Goal: Information Seeking & Learning: Learn about a topic

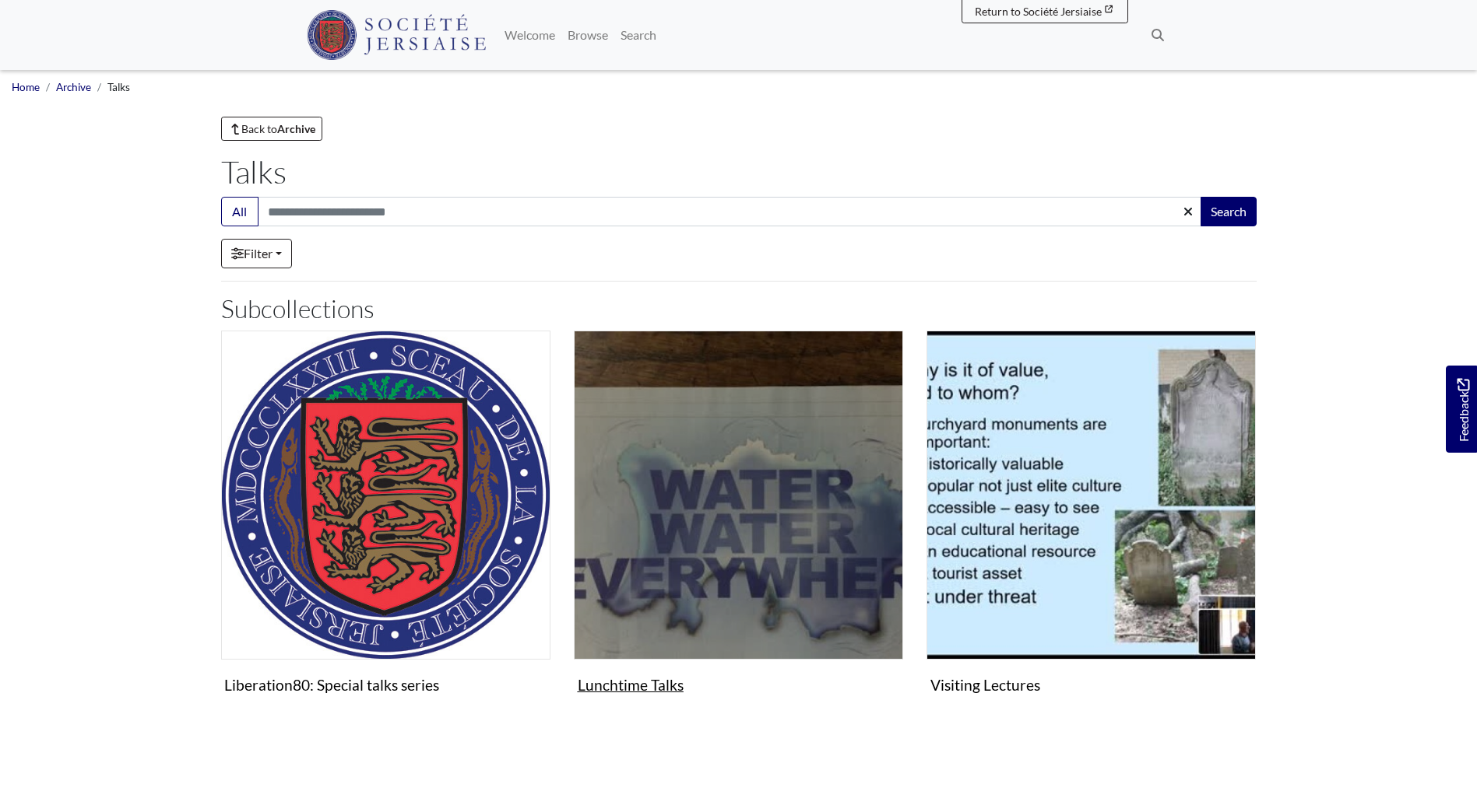
click at [659, 683] on figure "Lunchtime Talks Collection" at bounding box center [738, 516] width 329 height 370
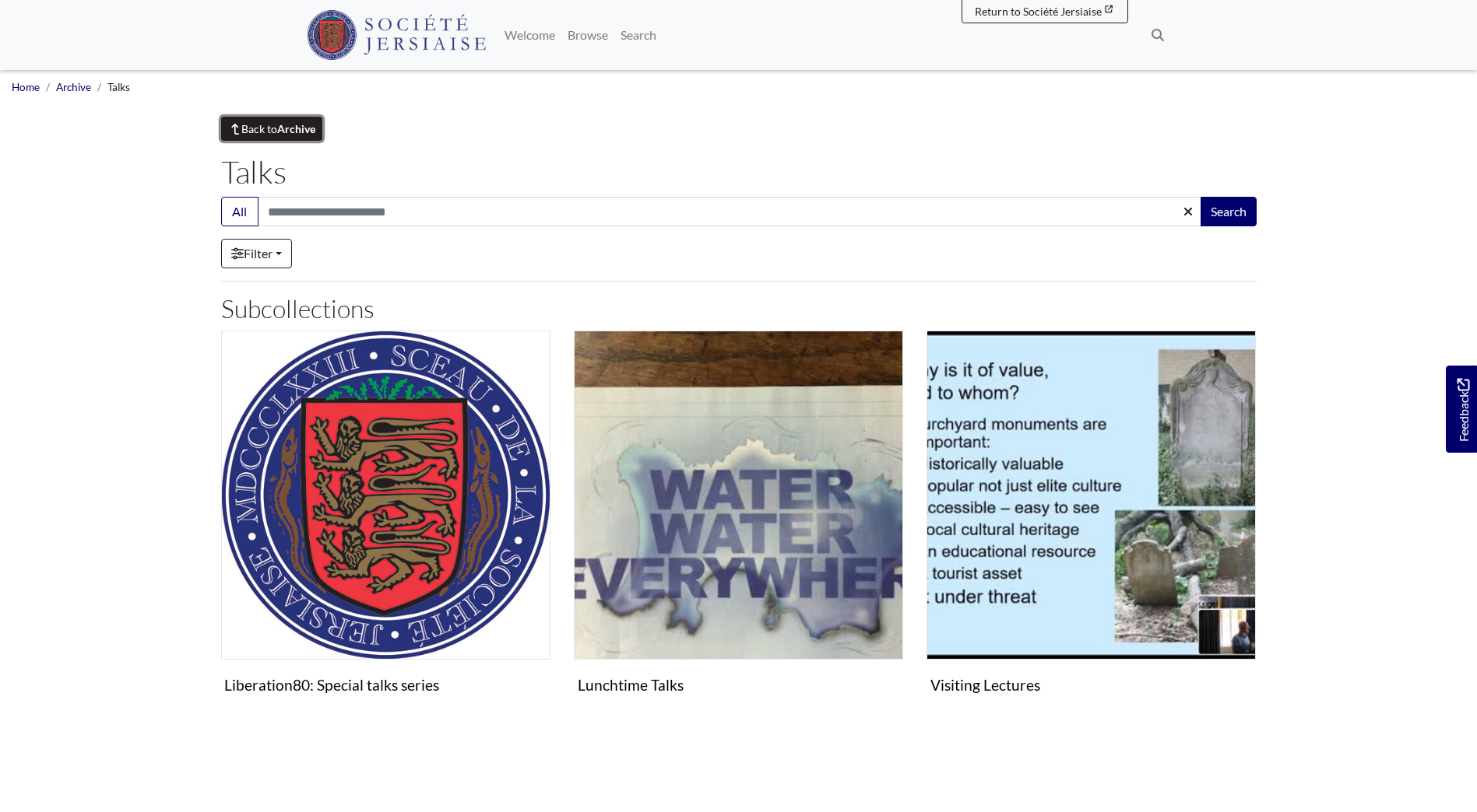
click at [289, 127] on strong "Archive" at bounding box center [296, 128] width 38 height 13
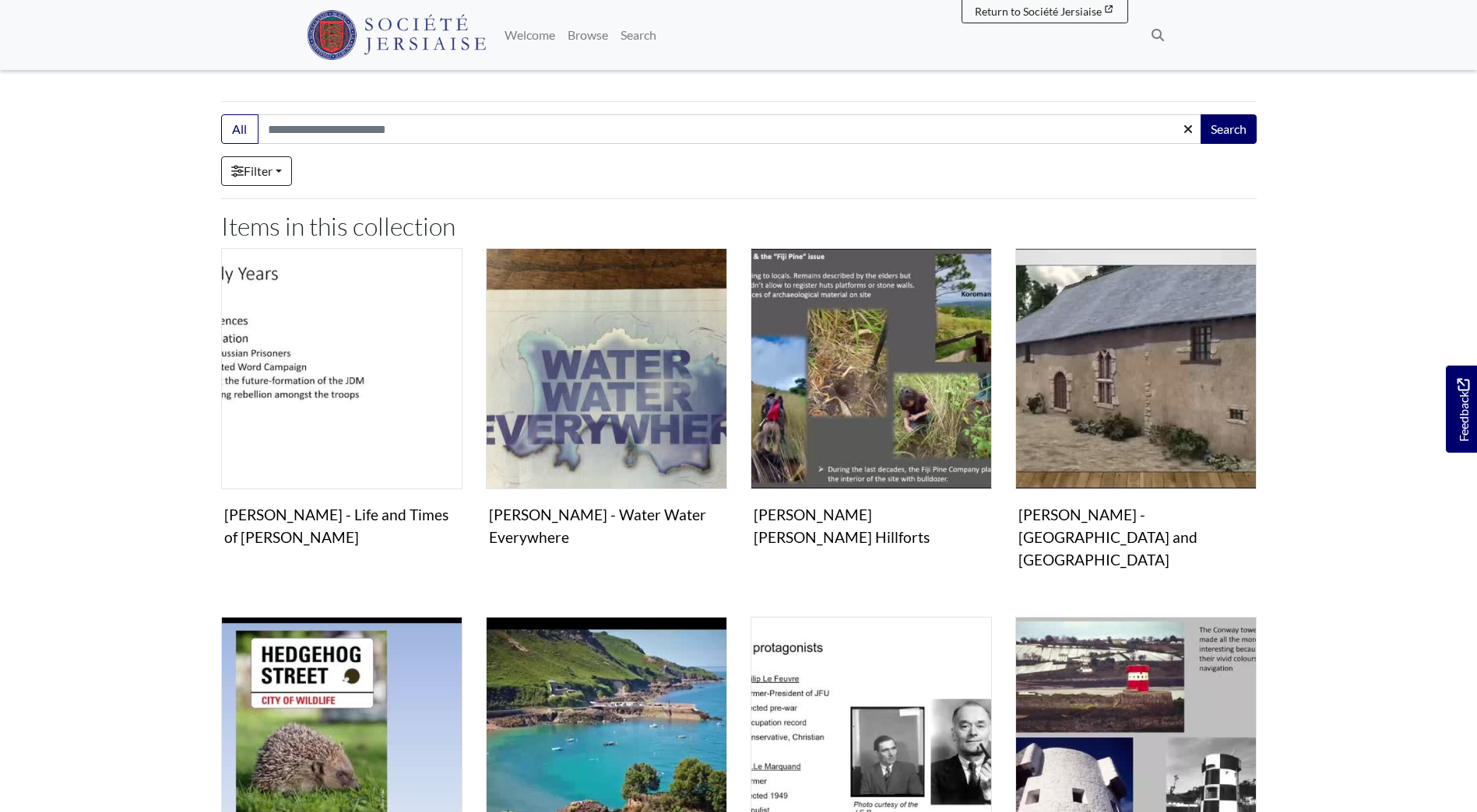
scroll to position [78, 0]
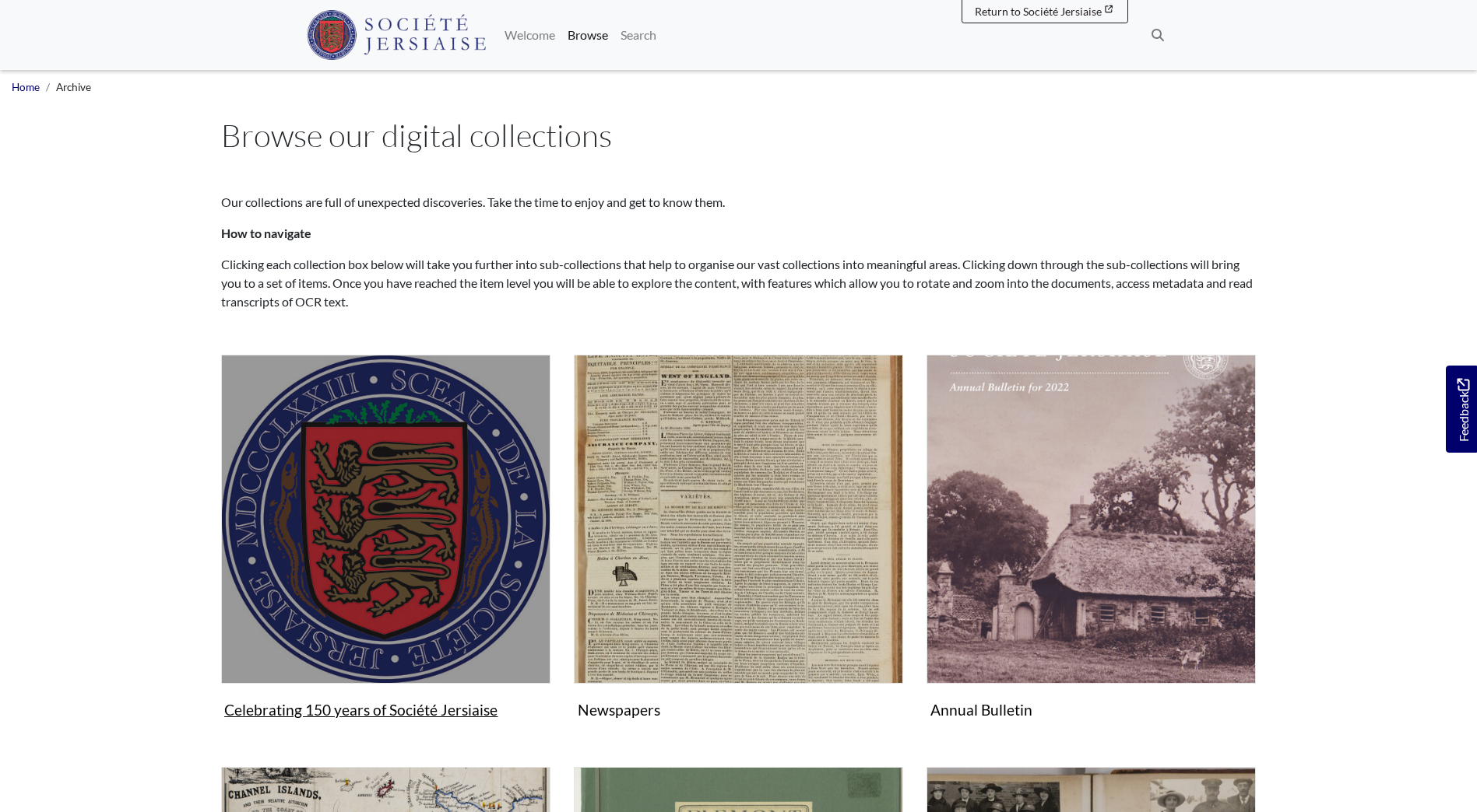
click at [365, 570] on img "Subcollection" at bounding box center [385, 519] width 329 height 329
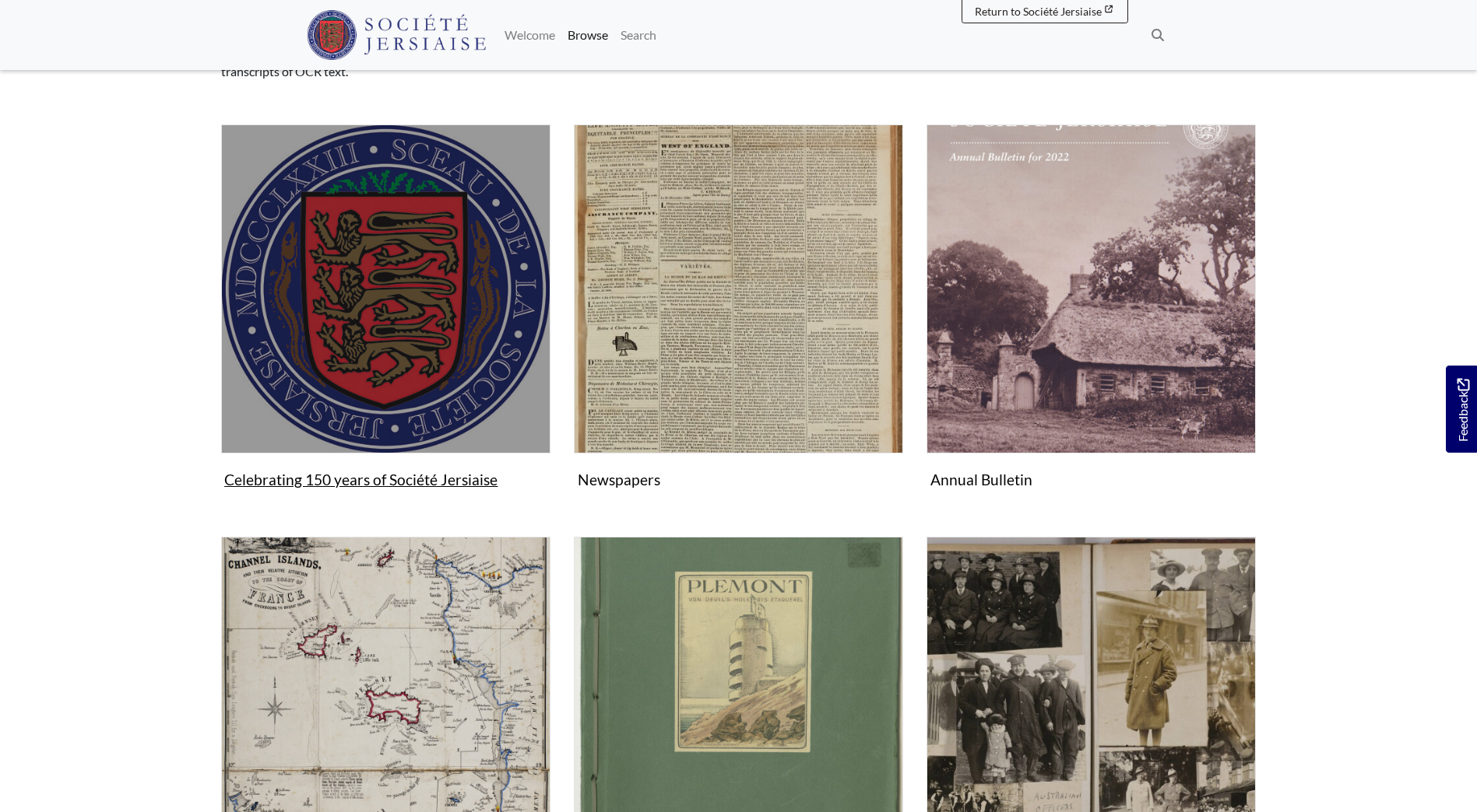
scroll to position [234, 0]
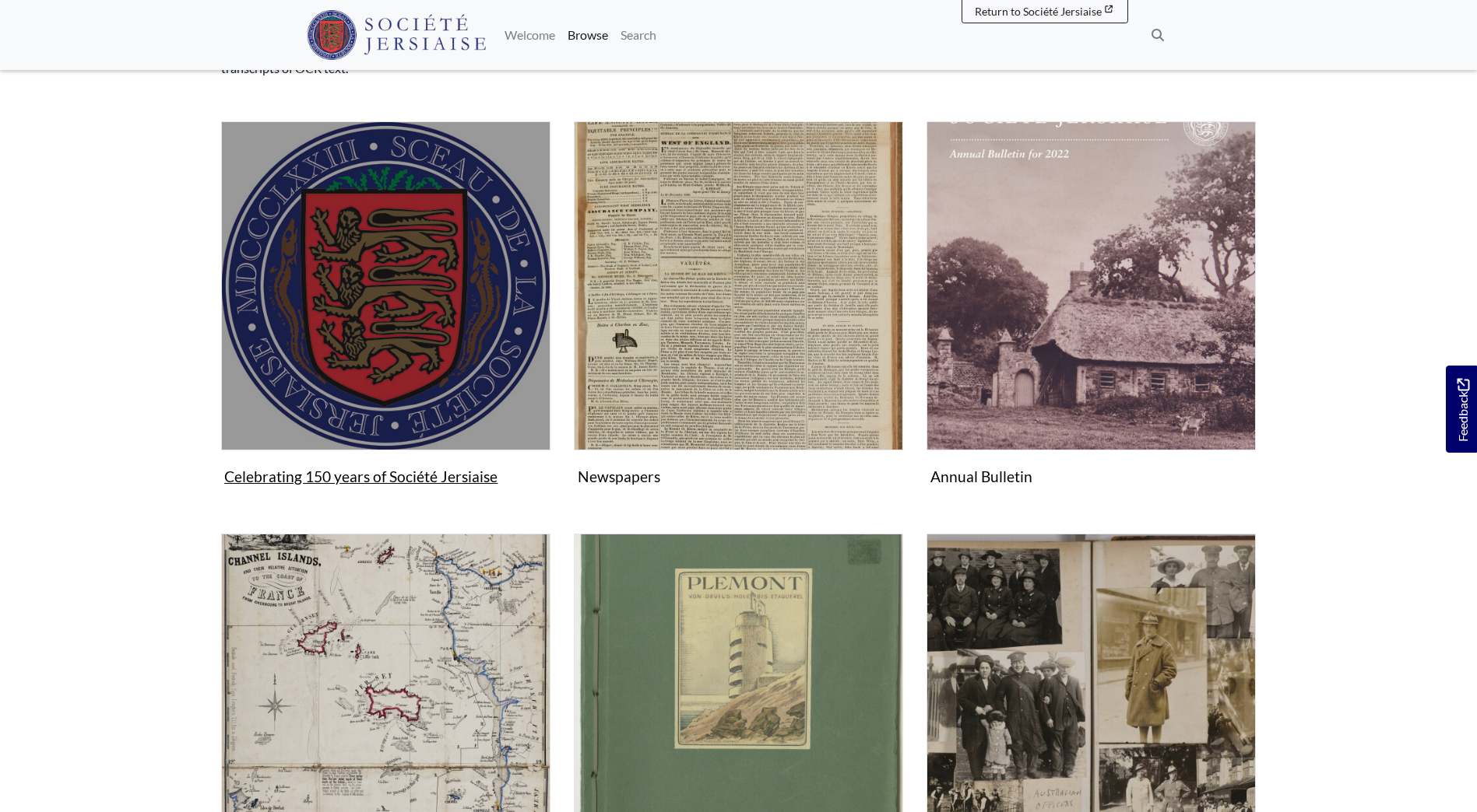
click at [425, 357] on img "Subcollection" at bounding box center [385, 285] width 329 height 329
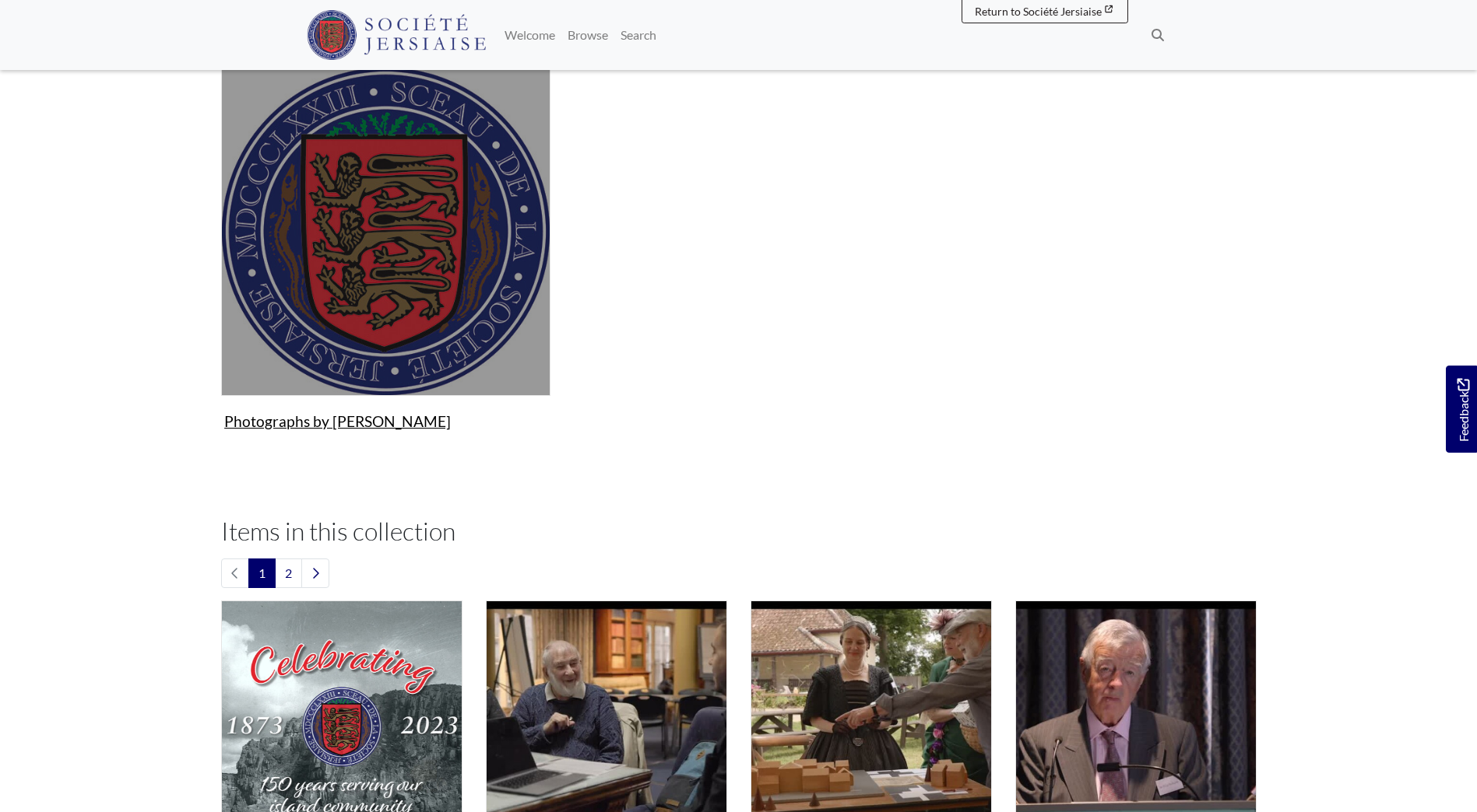
scroll to position [34, 0]
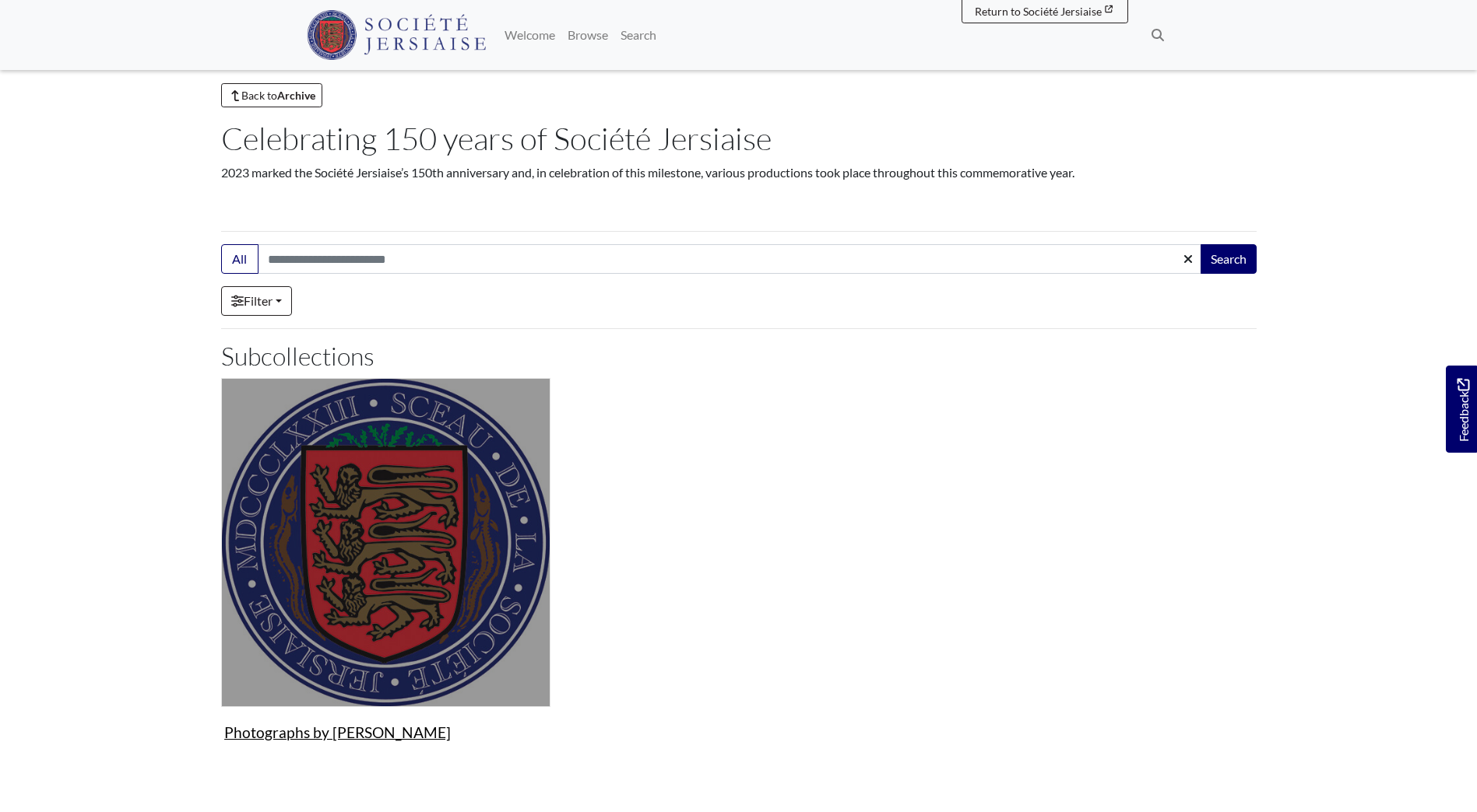
click at [433, 517] on img "Subcollection" at bounding box center [385, 542] width 329 height 329
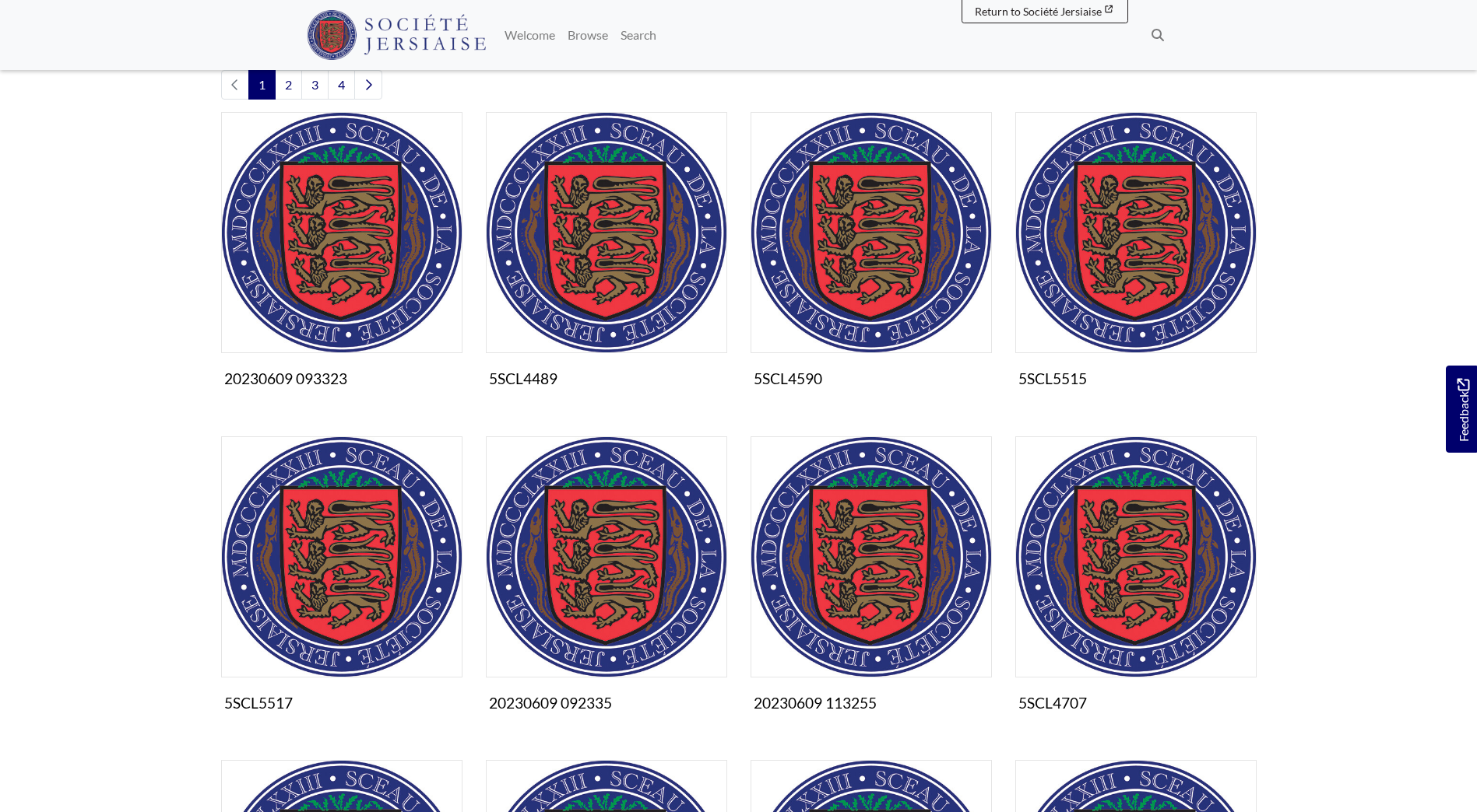
scroll to position [156, 0]
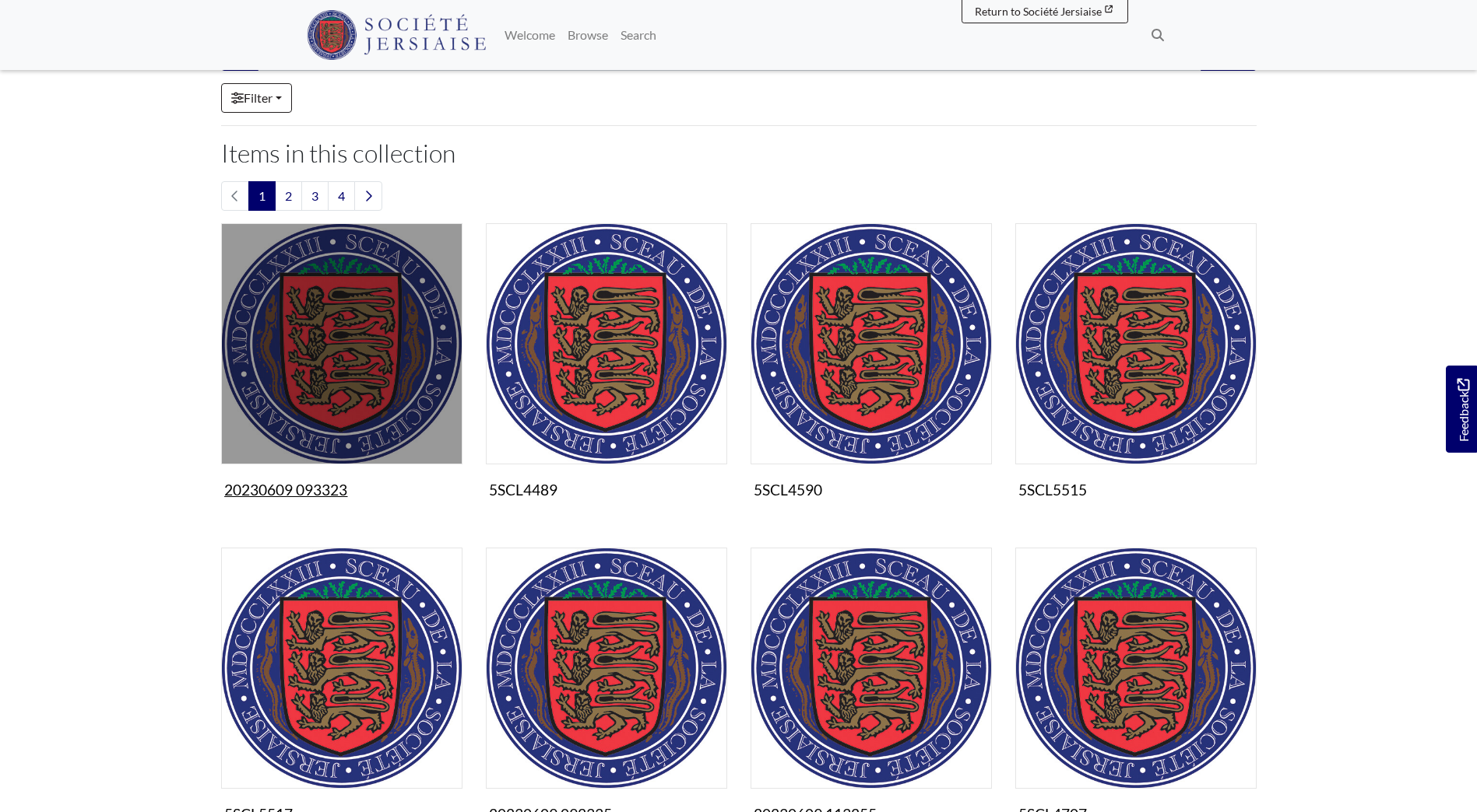
drag, startPoint x: 202, startPoint y: 495, endPoint x: 352, endPoint y: 494, distance: 150.0
click at [352, 494] on body "Menu" at bounding box center [738, 683] width 1477 height 1678
copy figcaption "20230609 093323"
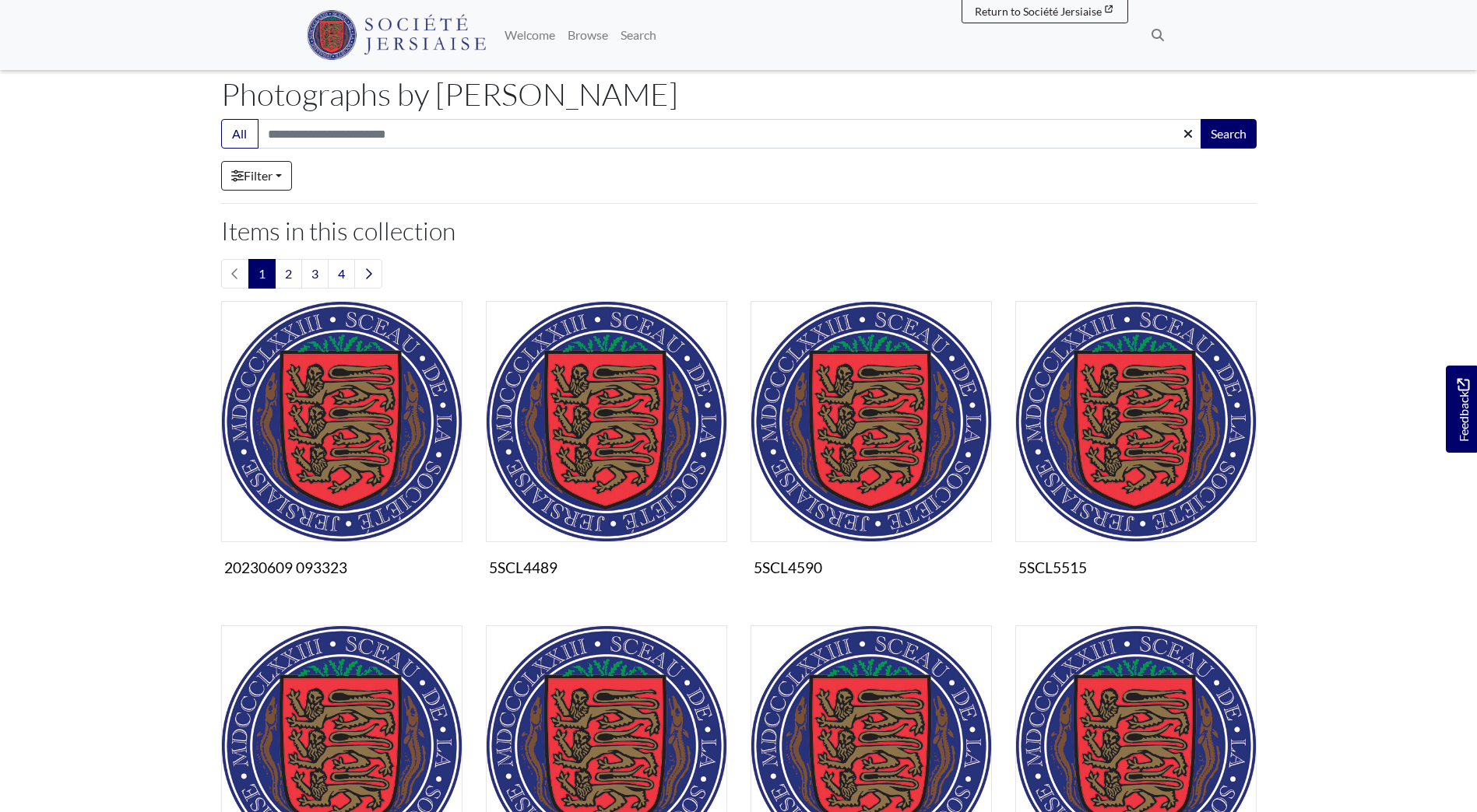
scroll to position [0, 0]
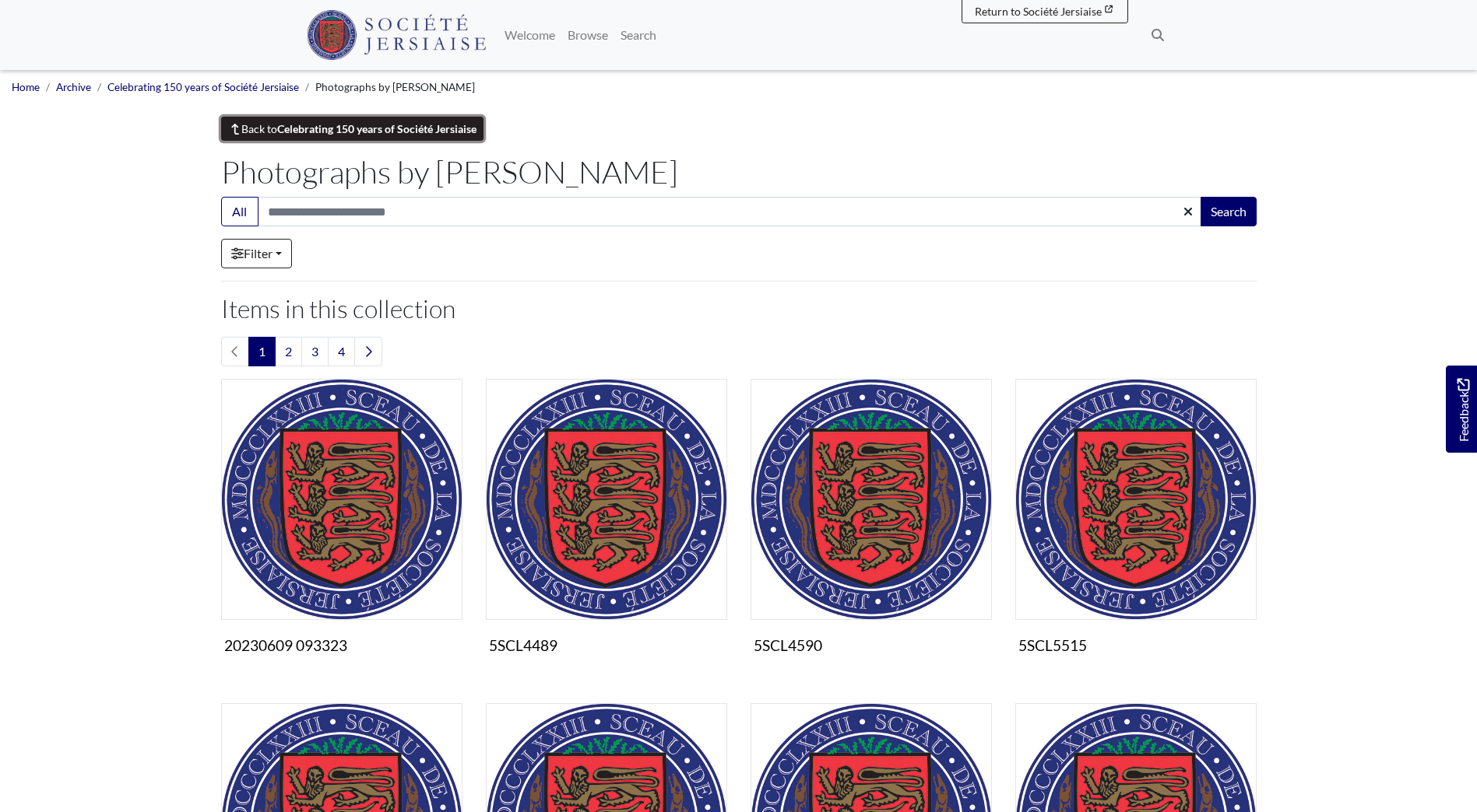
click at [293, 127] on strong "Celebrating 150 years of Société Jersiaise" at bounding box center [377, 128] width 199 height 13
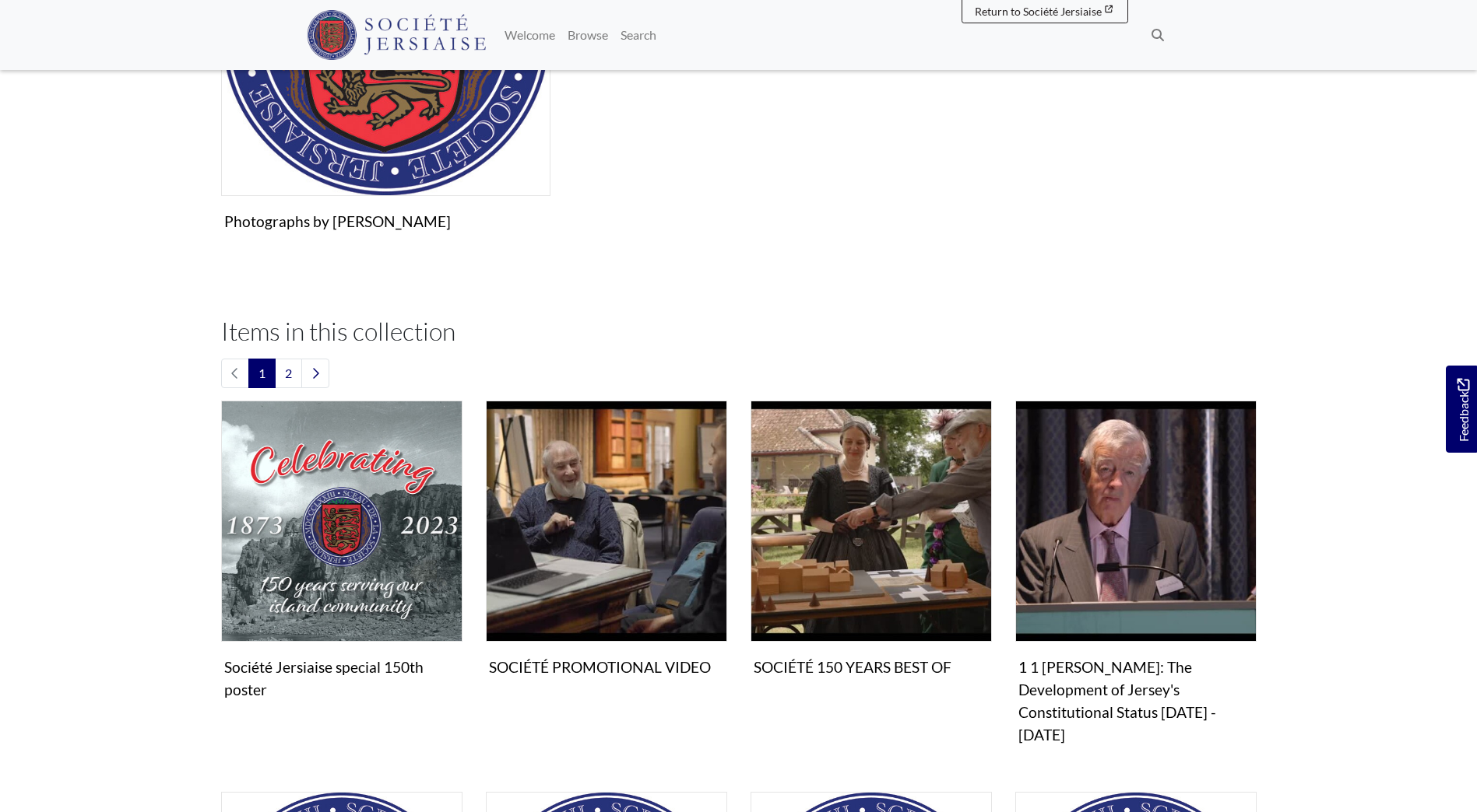
scroll to position [311, 0]
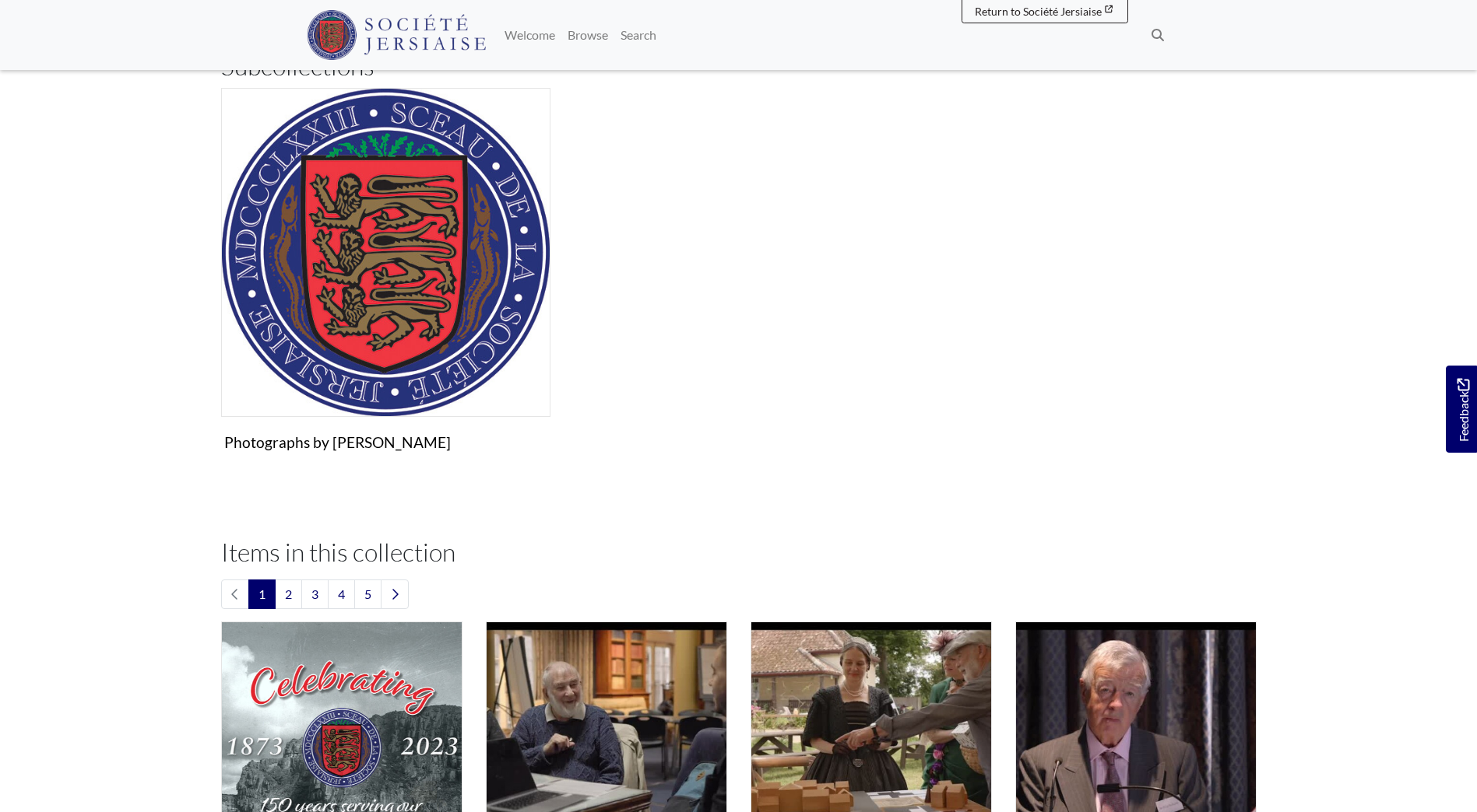
scroll to position [156, 0]
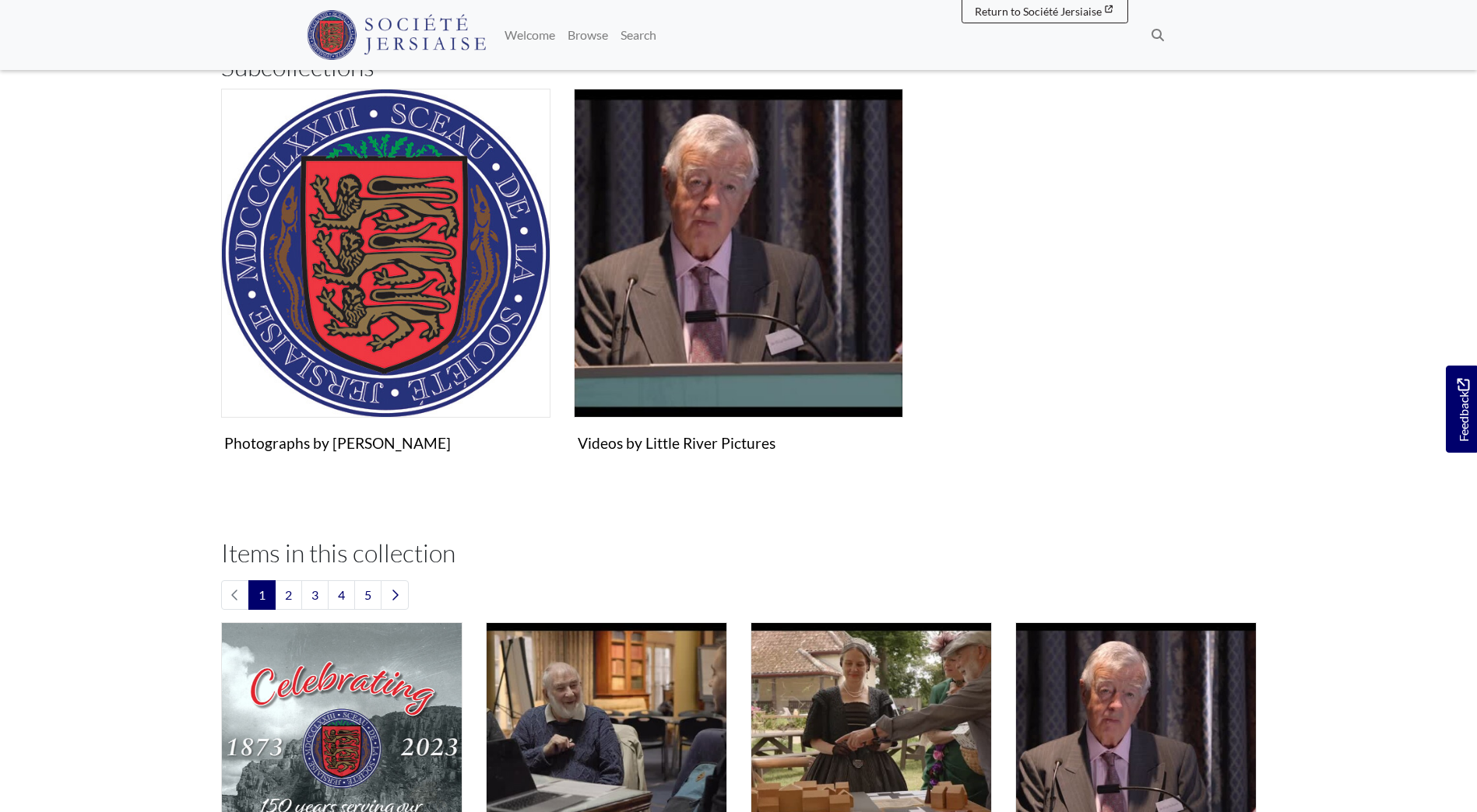
scroll to position [311, 0]
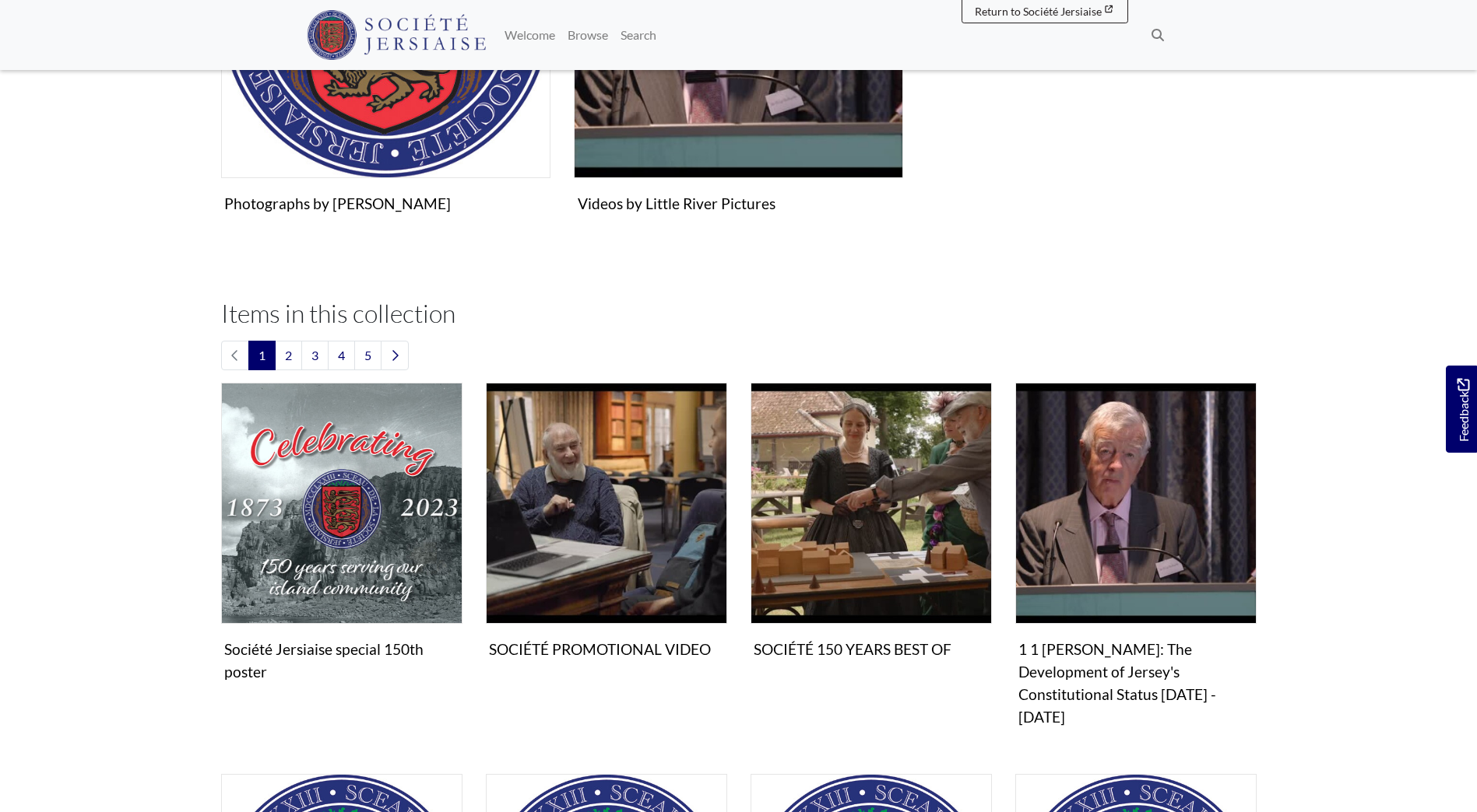
scroll to position [263, 0]
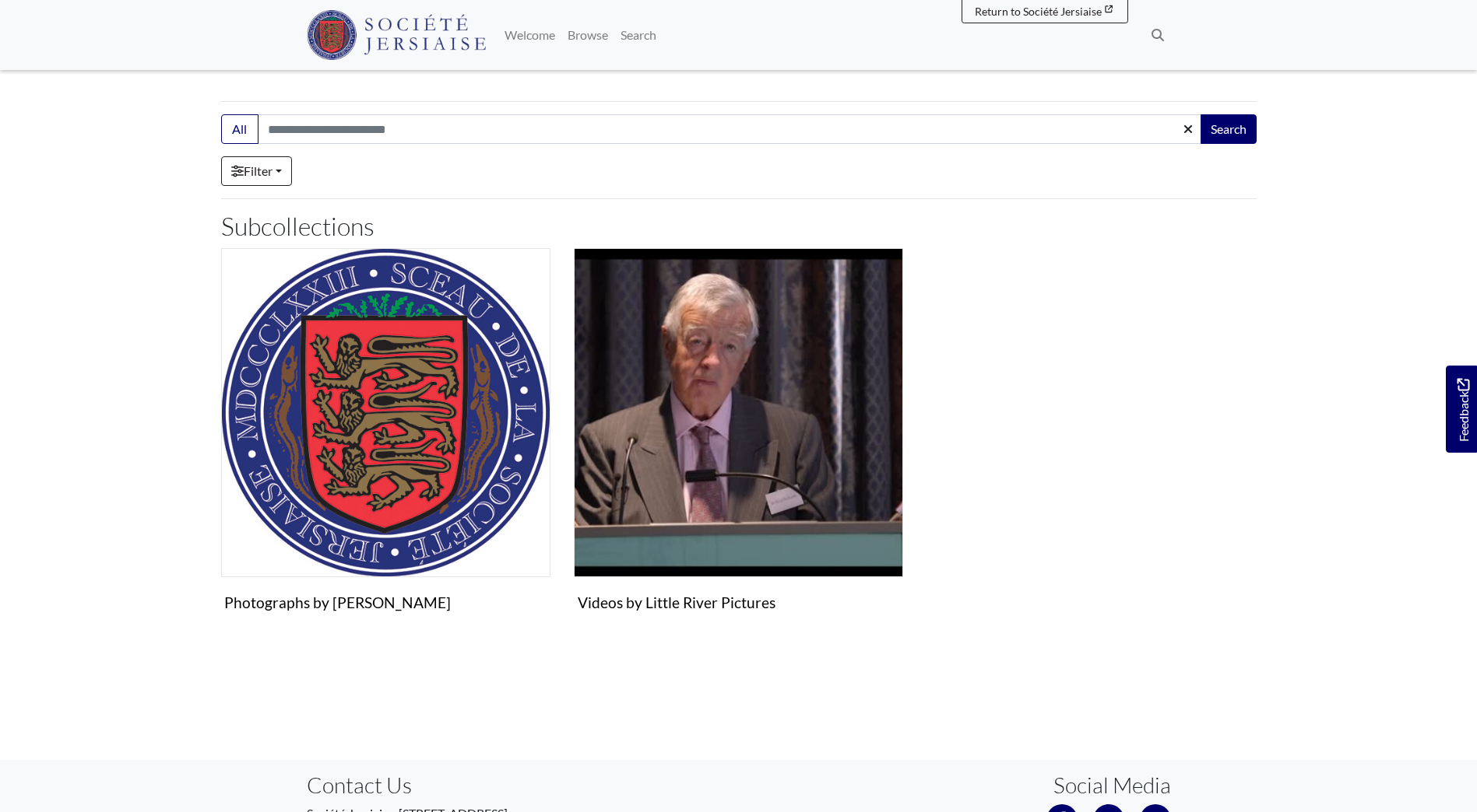
scroll to position [321, 0]
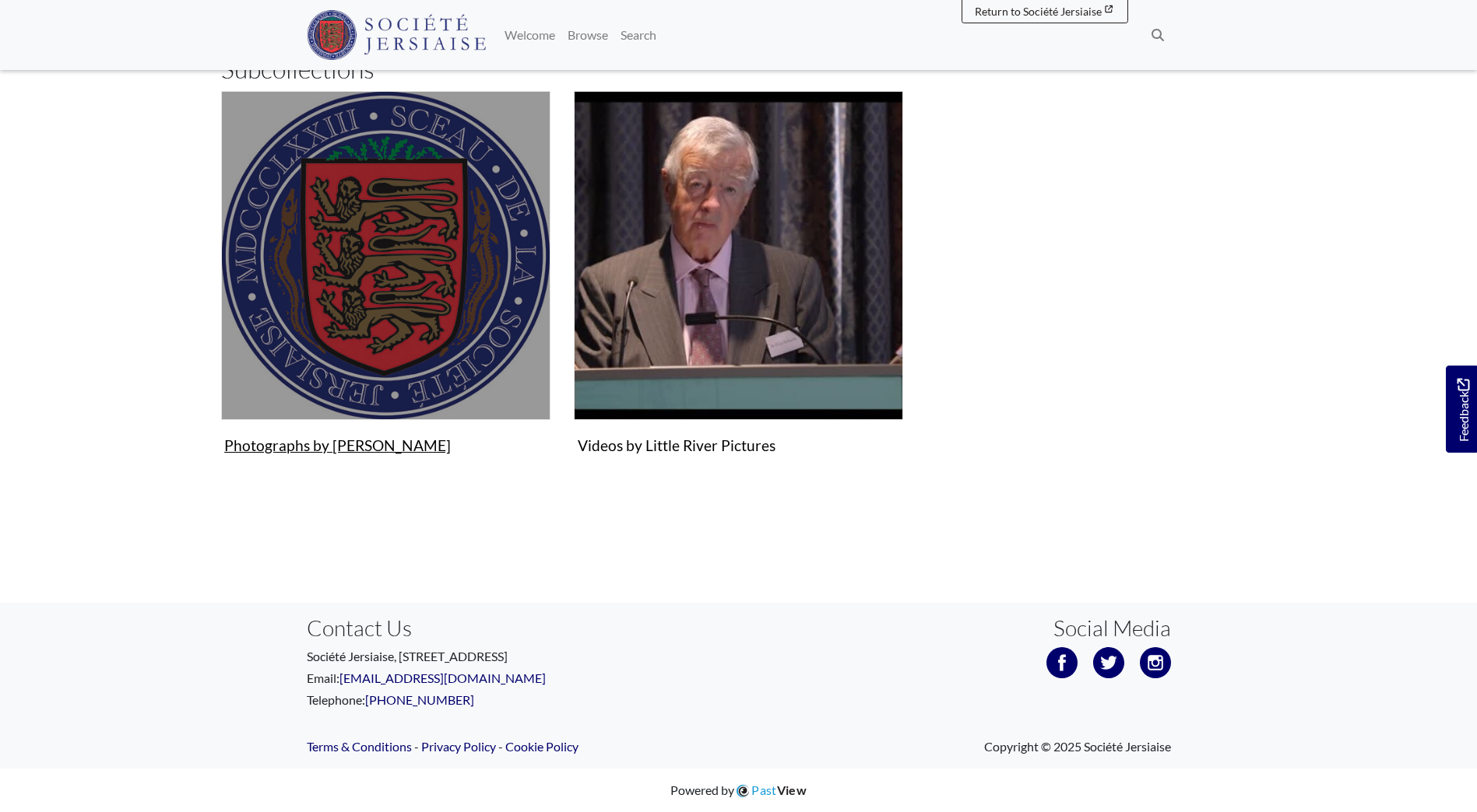
click at [370, 445] on figure "Photographs by Simon Langois Collection" at bounding box center [385, 276] width 329 height 370
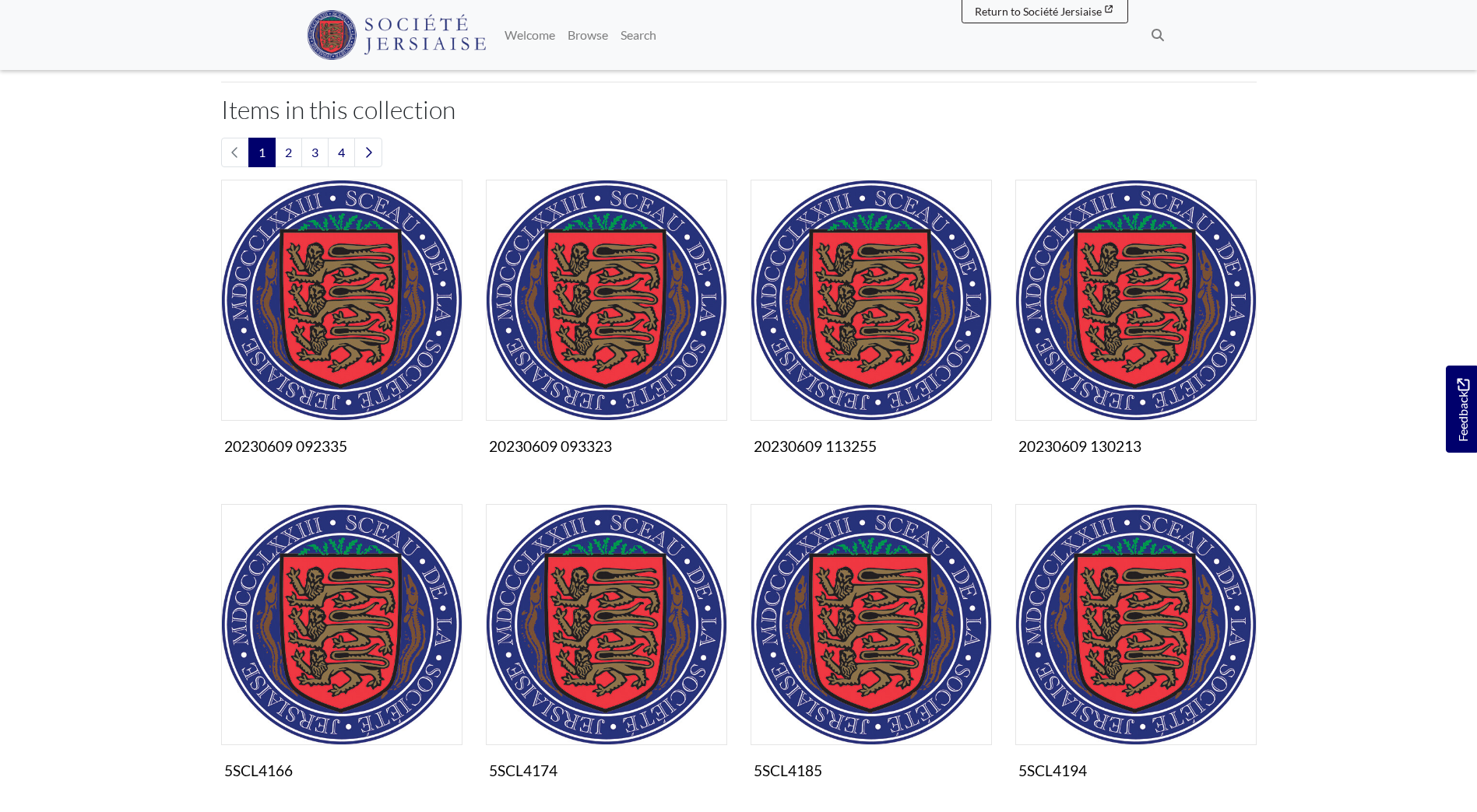
scroll to position [467, 0]
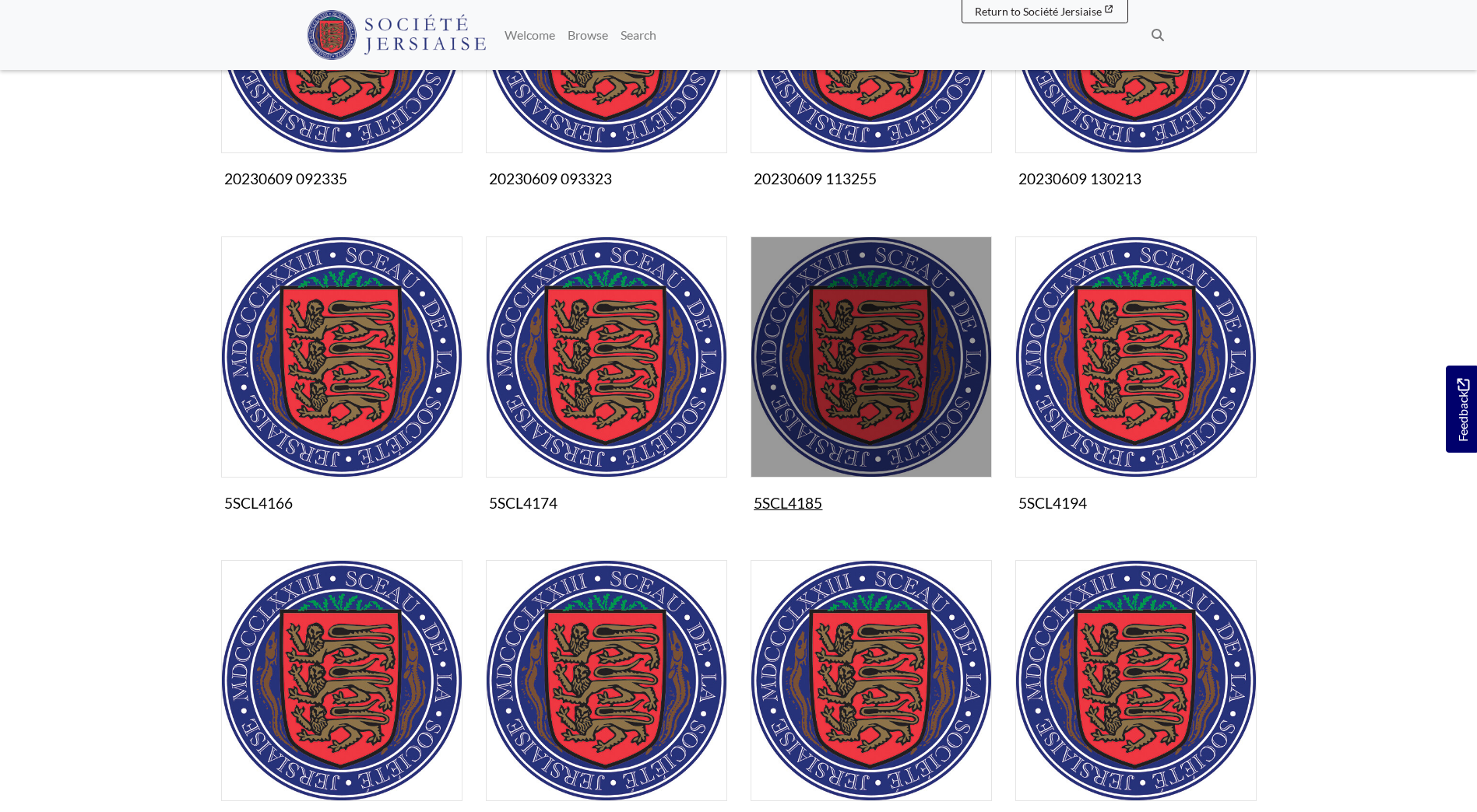
click at [879, 430] on img "Items in this Collection" at bounding box center [871, 357] width 242 height 241
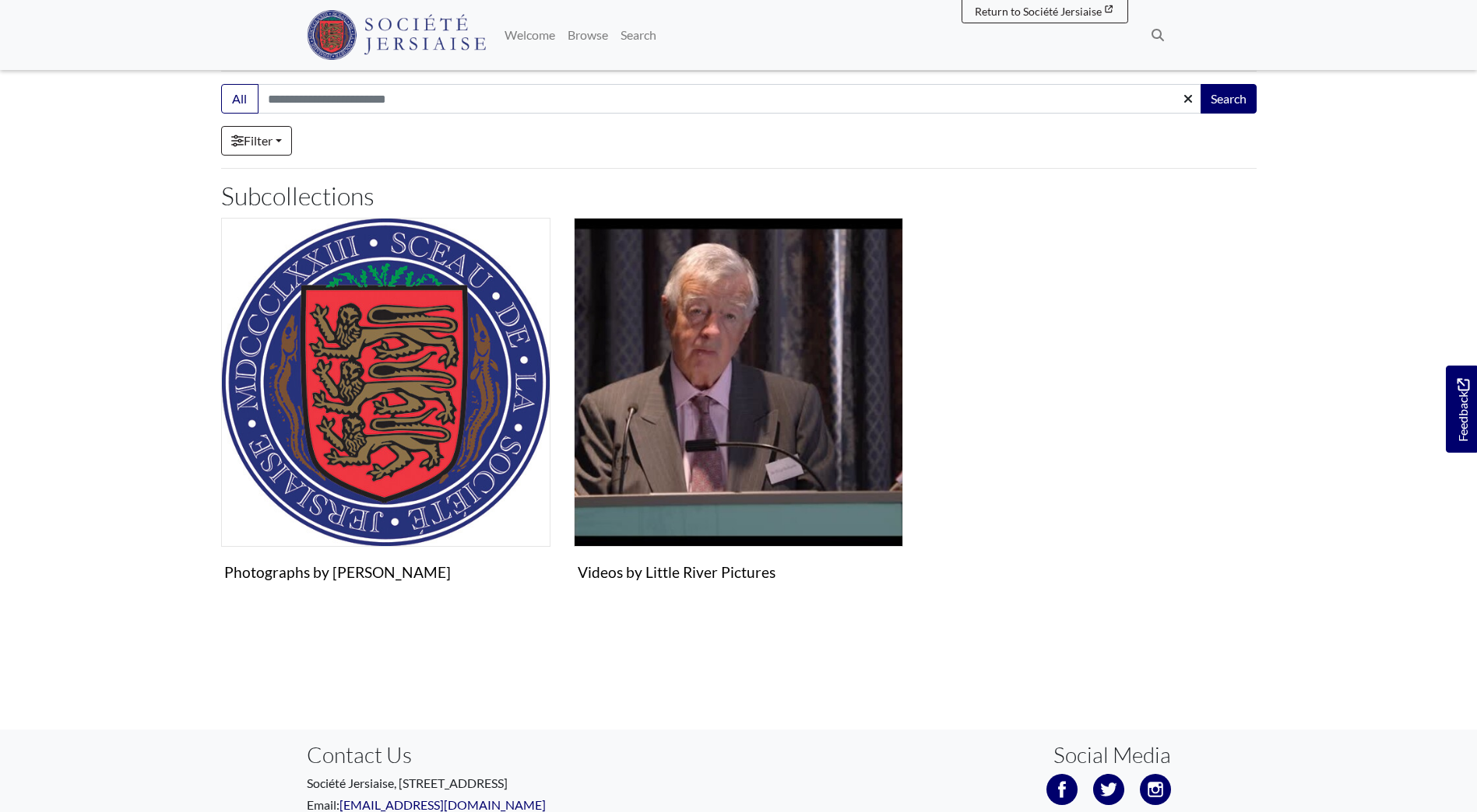
scroll to position [45, 0]
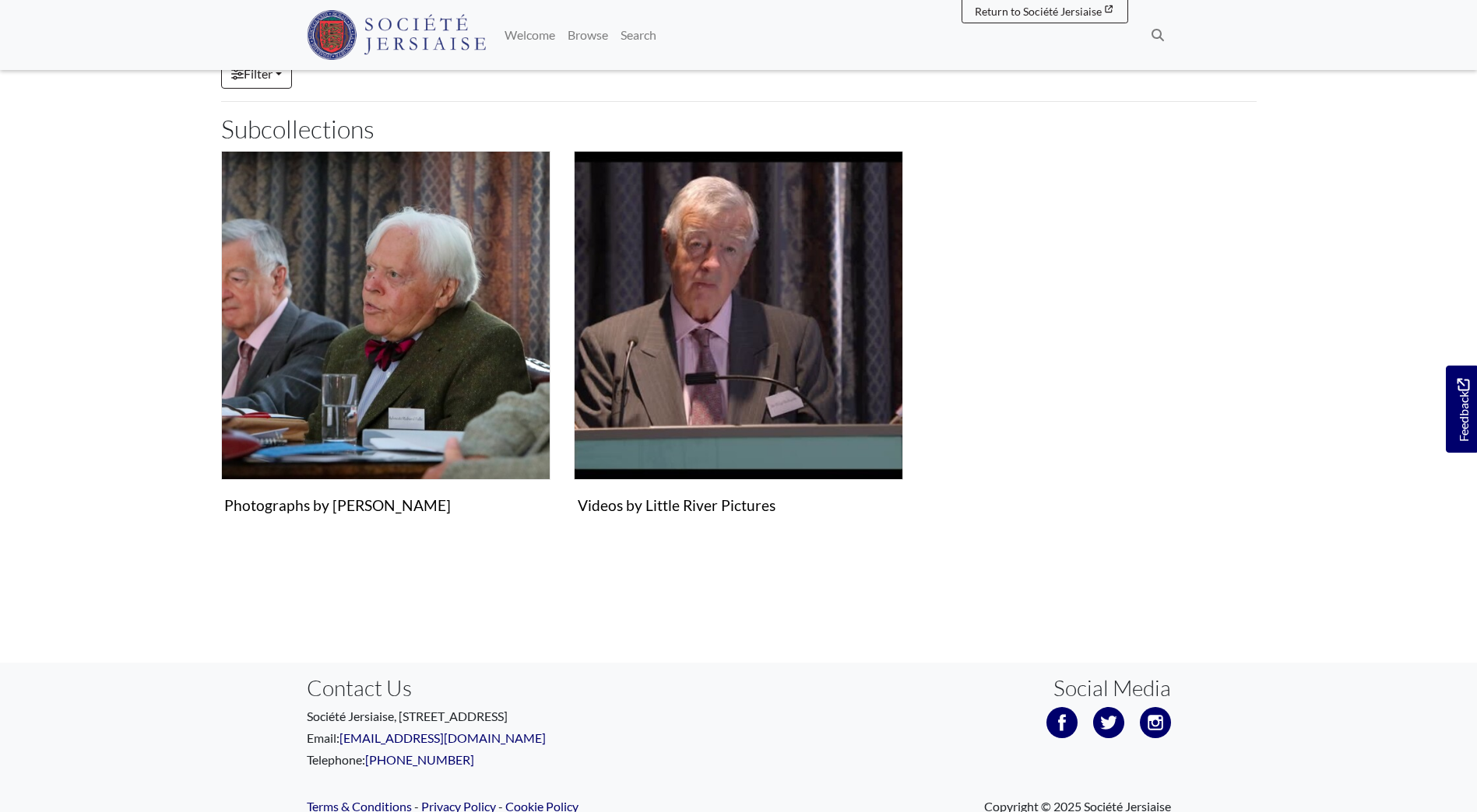
scroll to position [183, 0]
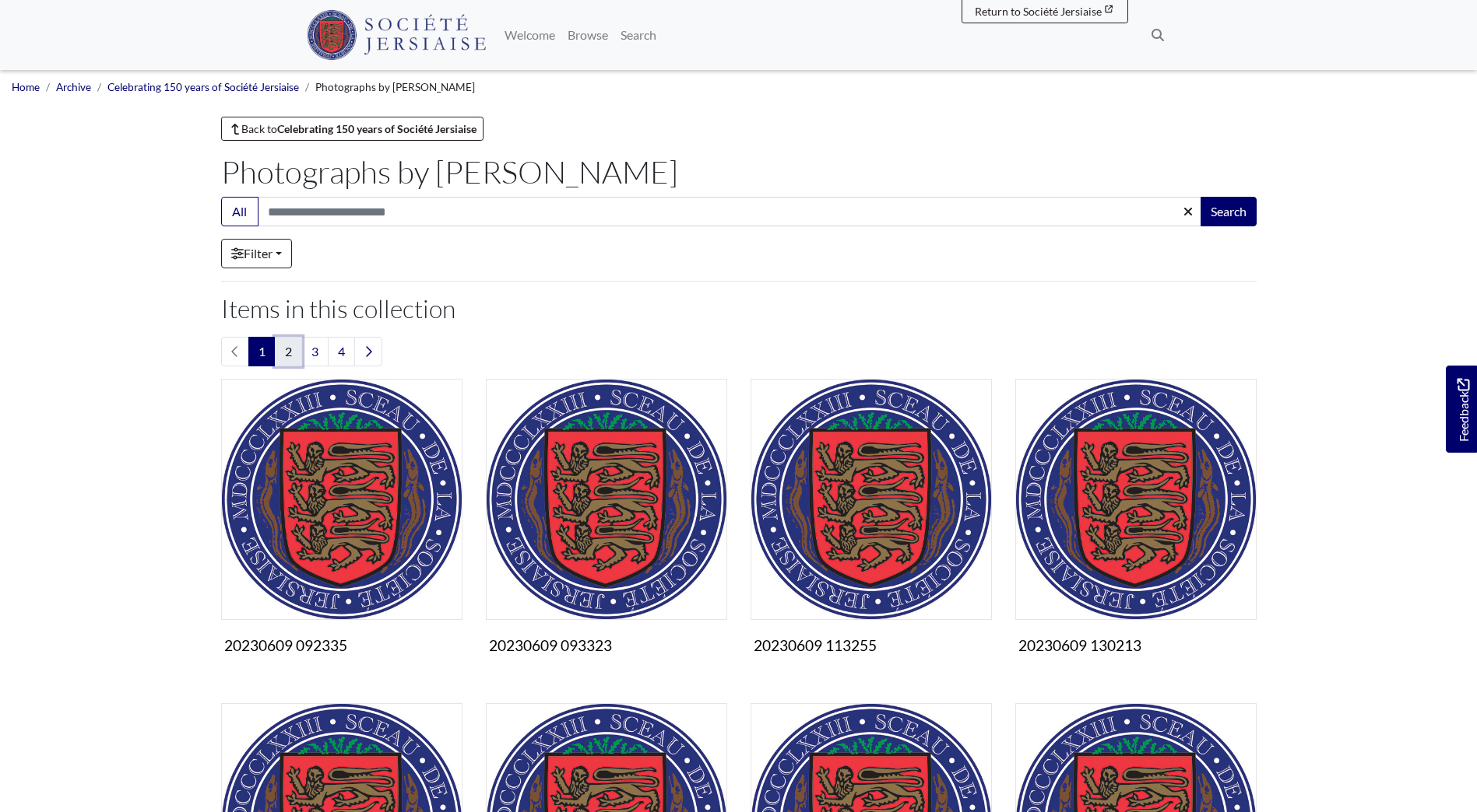
click at [292, 351] on link "2" at bounding box center [289, 351] width 28 height 29
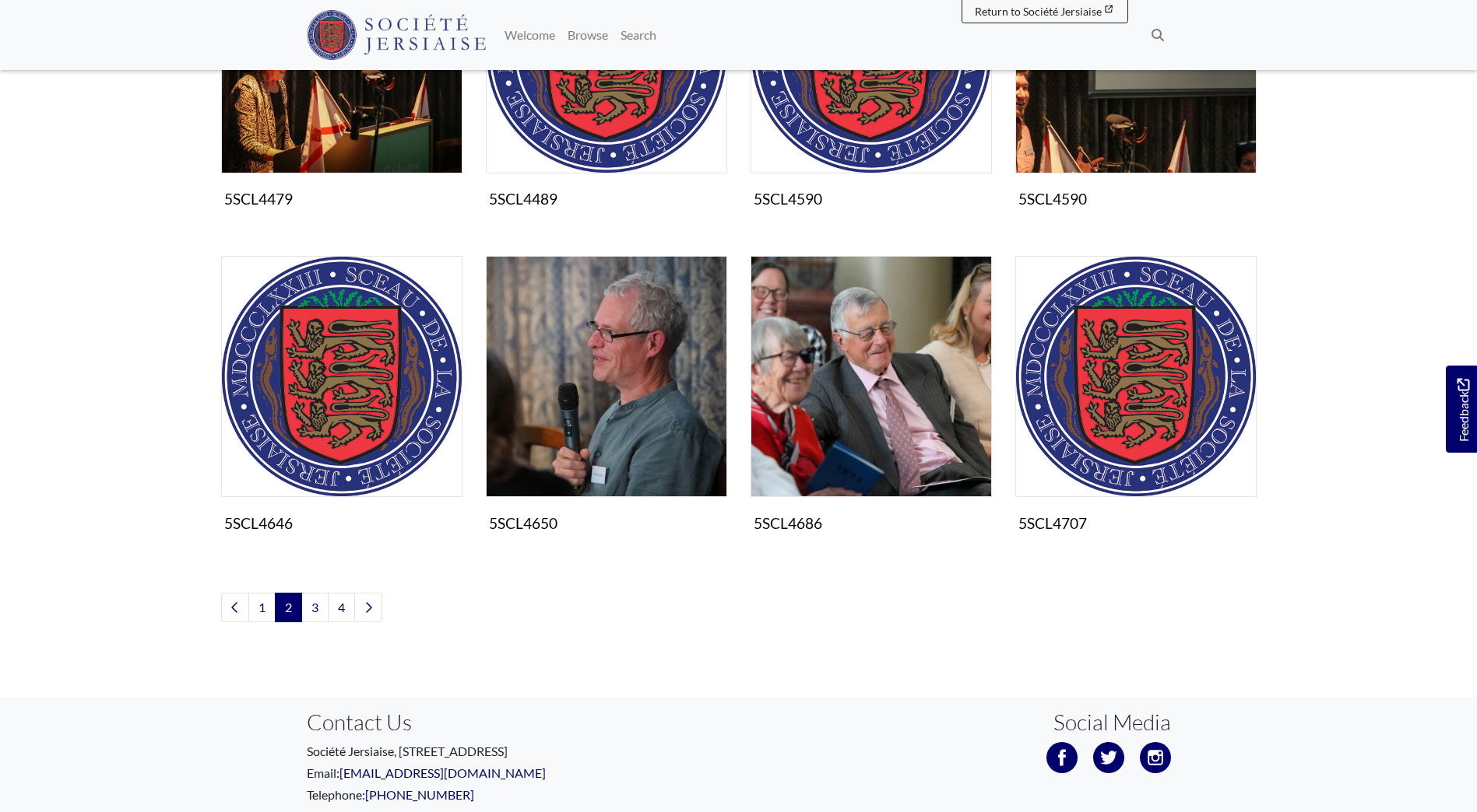
scroll to position [778, 0]
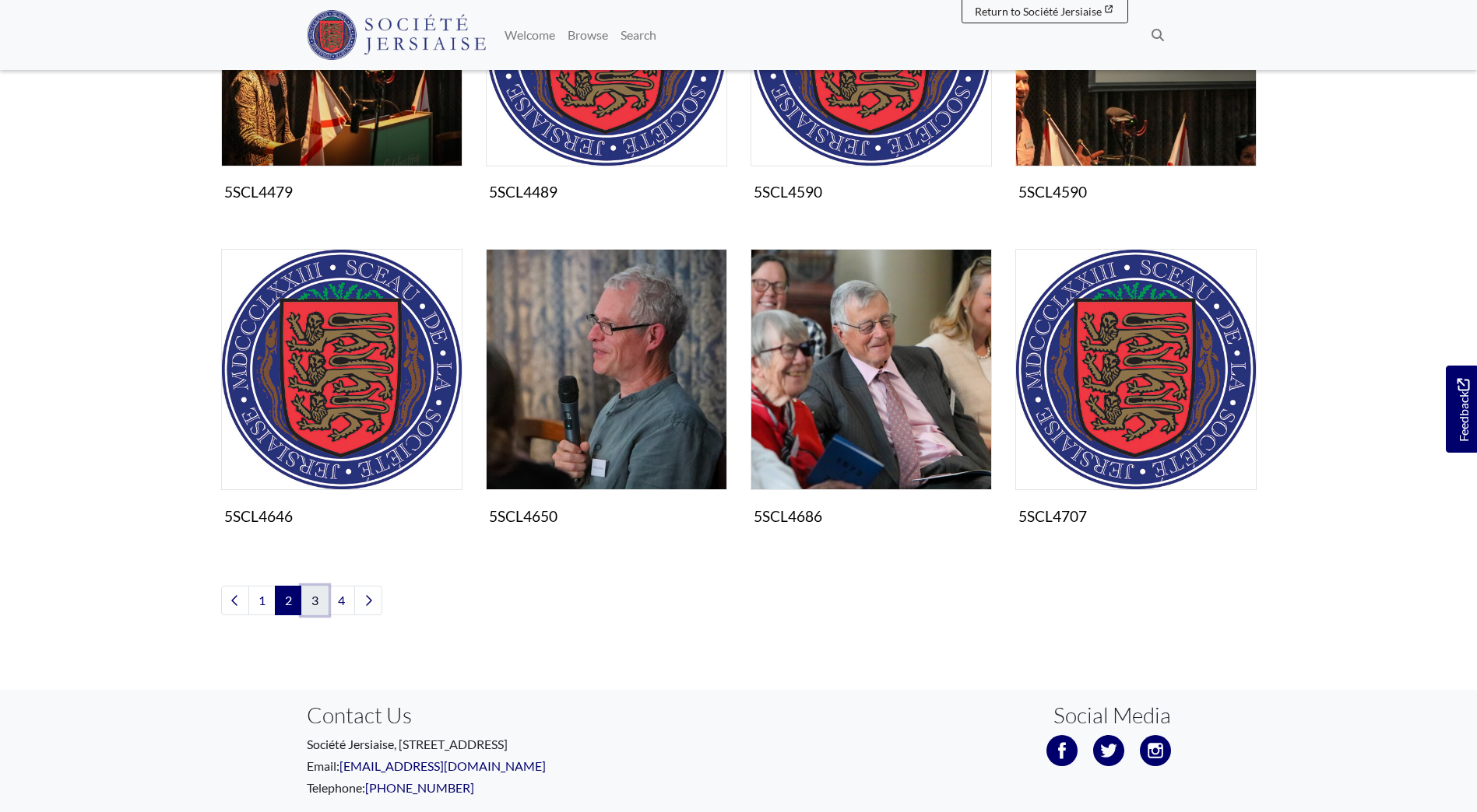
click at [316, 600] on link "3" at bounding box center [315, 601] width 28 height 29
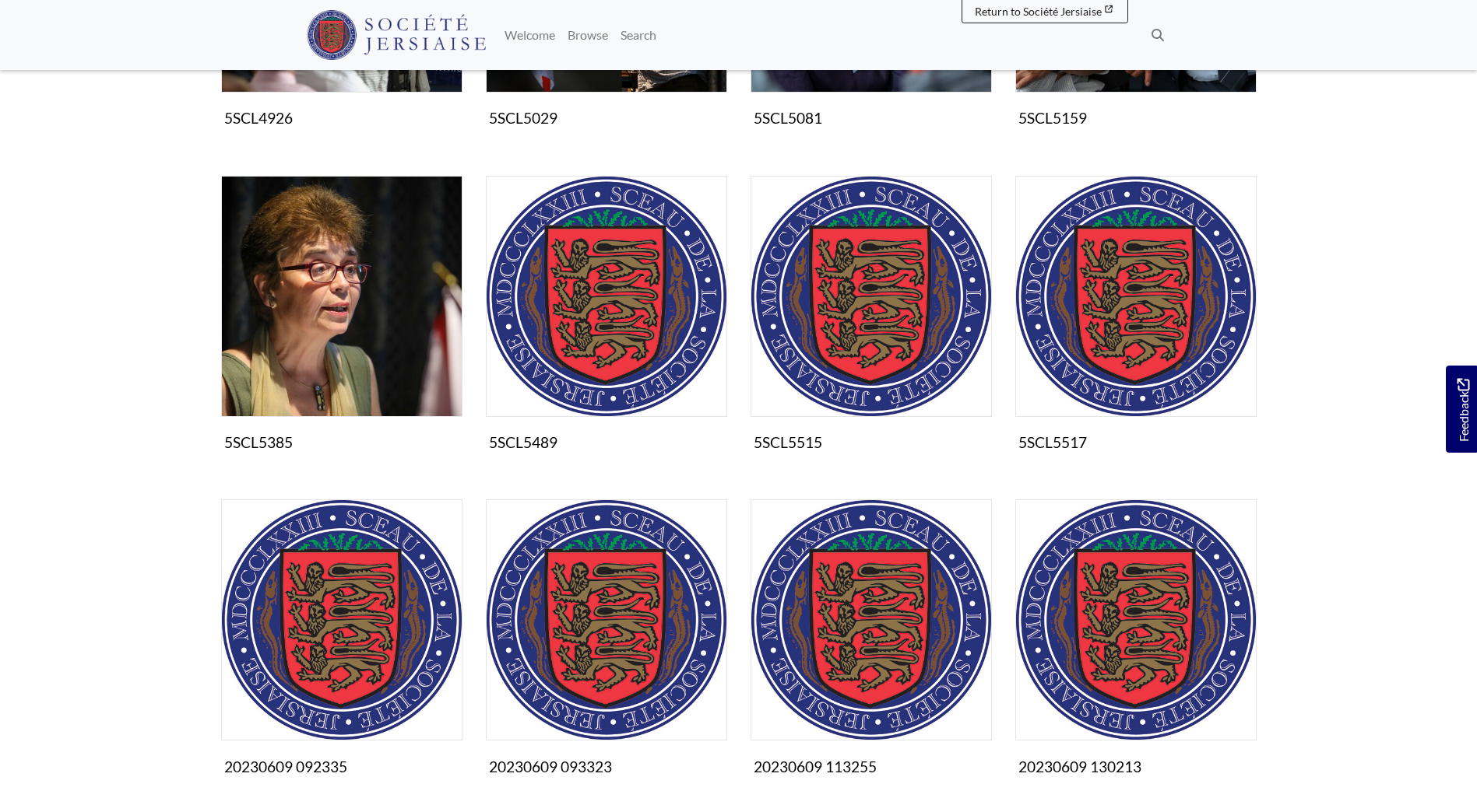
scroll to position [622, 0]
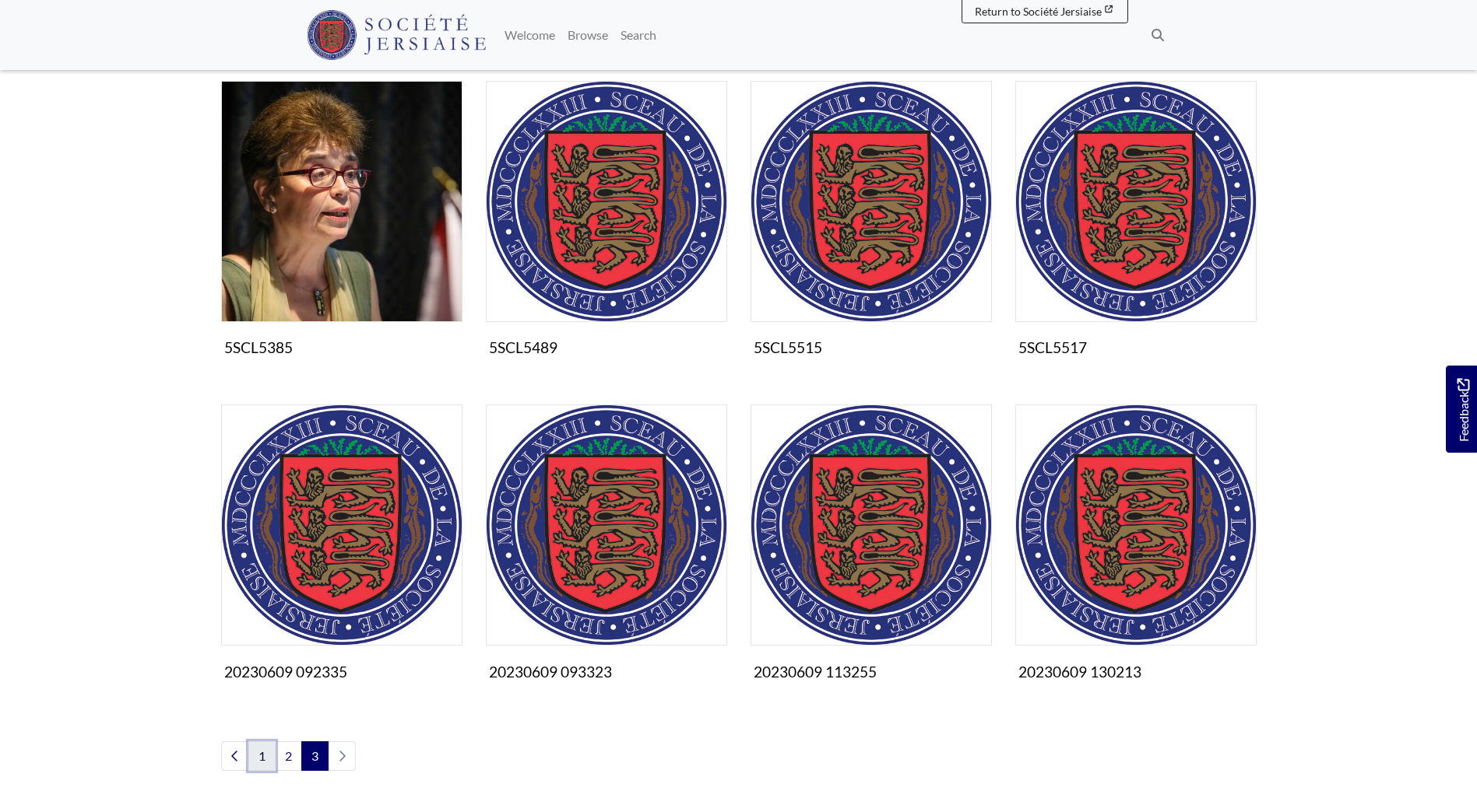
click at [267, 754] on link "1" at bounding box center [262, 756] width 28 height 29
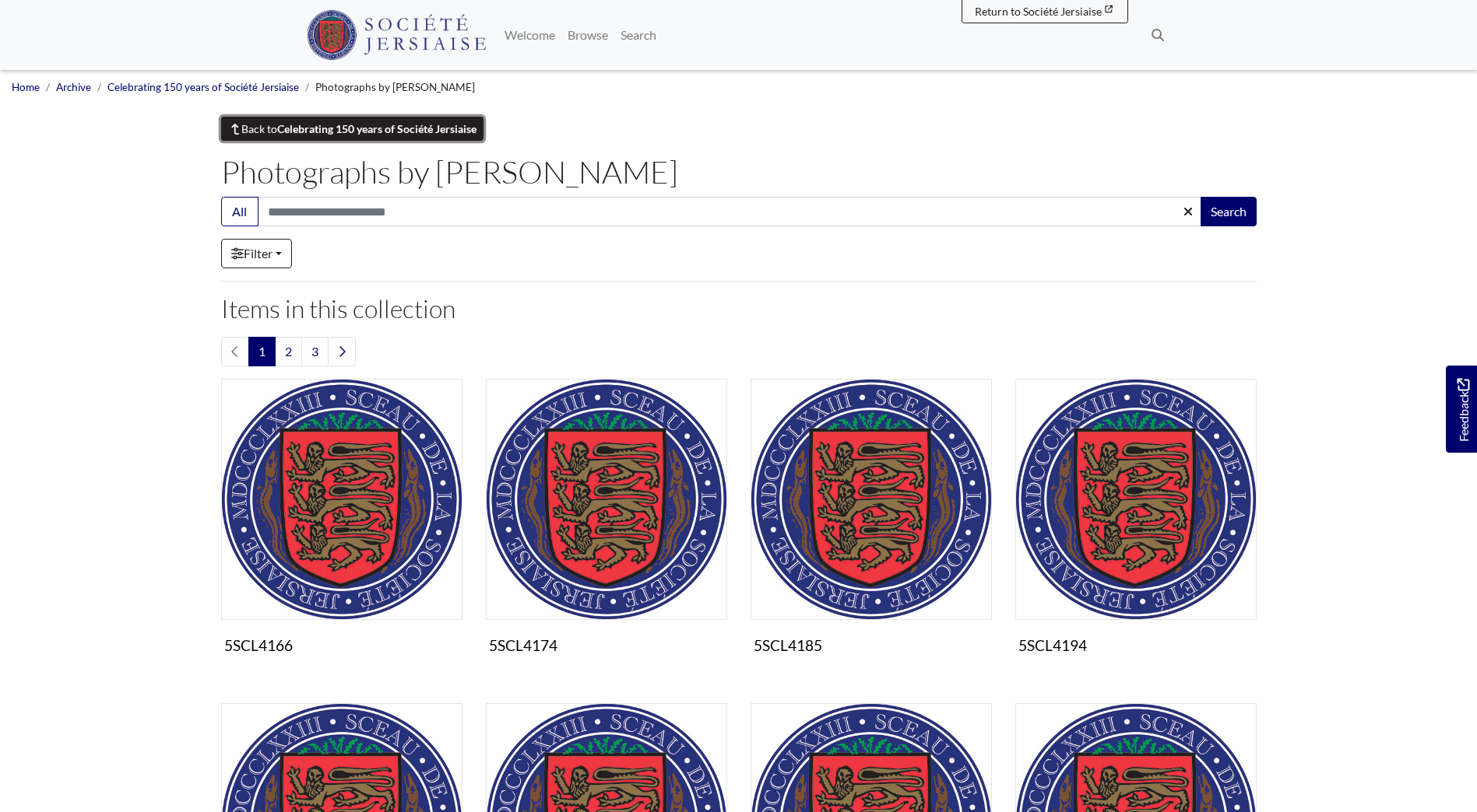
click at [317, 131] on strong "Celebrating 150 years of Société Jersiaise" at bounding box center [377, 128] width 199 height 13
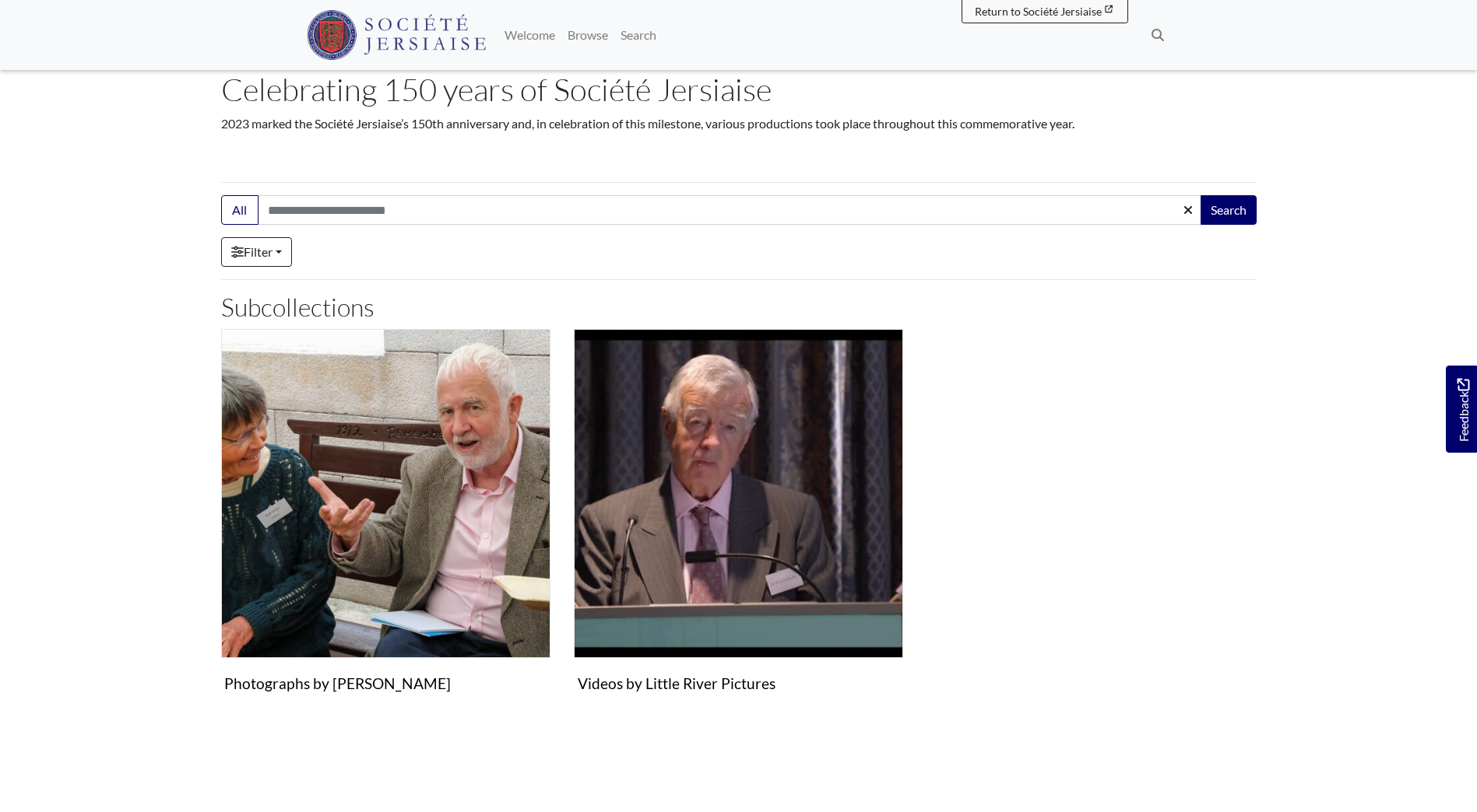
scroll to position [156, 0]
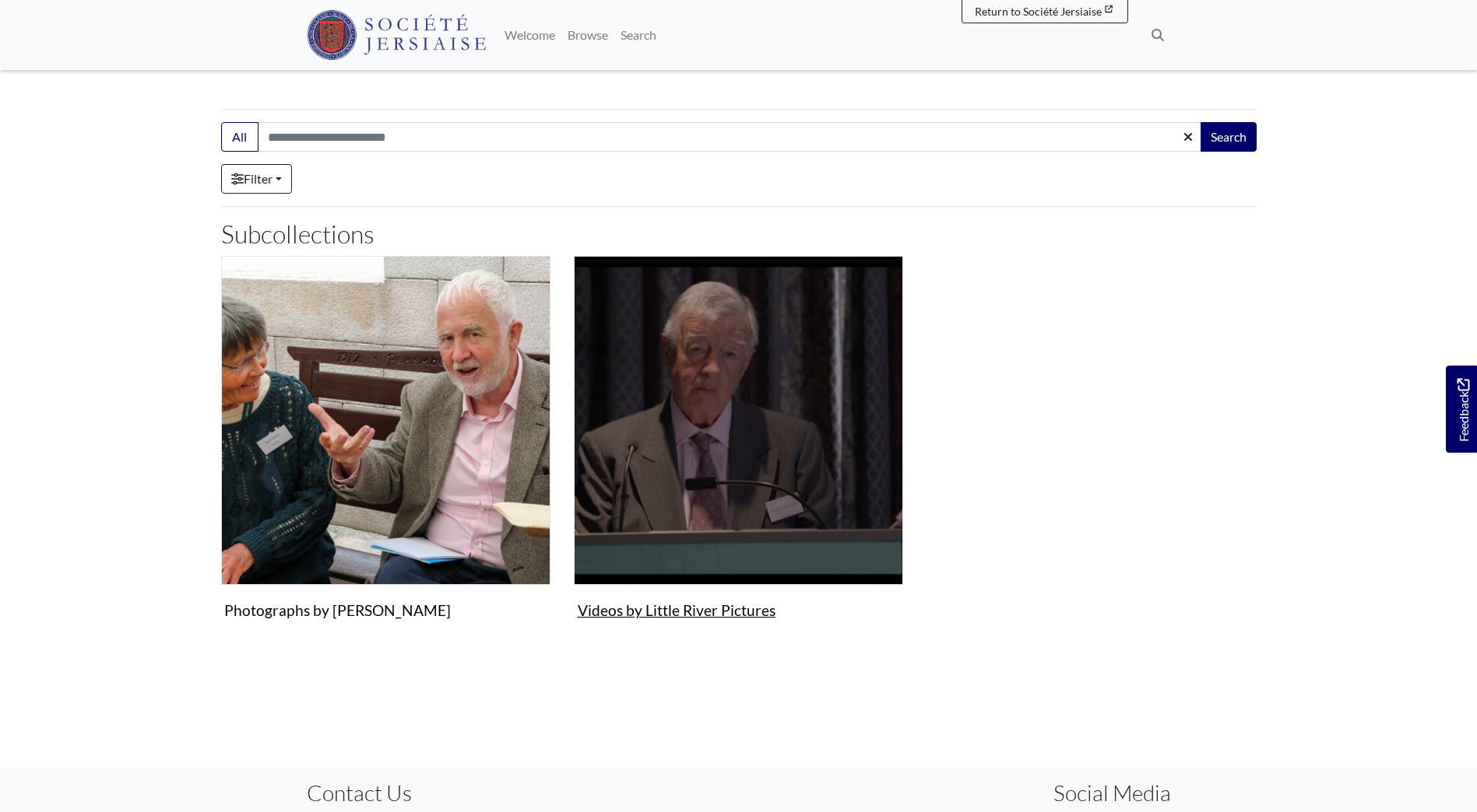
click at [639, 379] on img "Subcollection" at bounding box center [738, 420] width 329 height 329
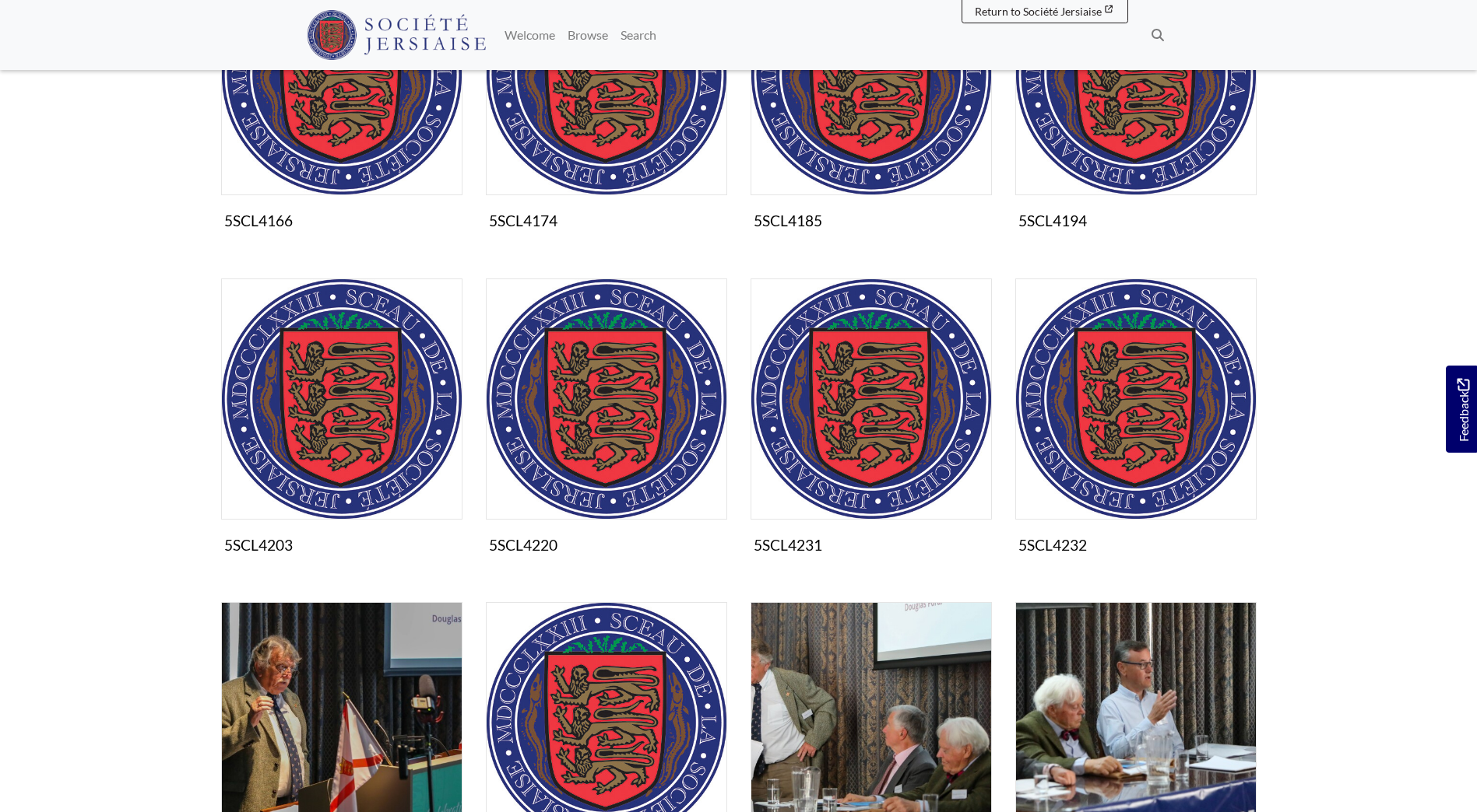
scroll to position [156, 0]
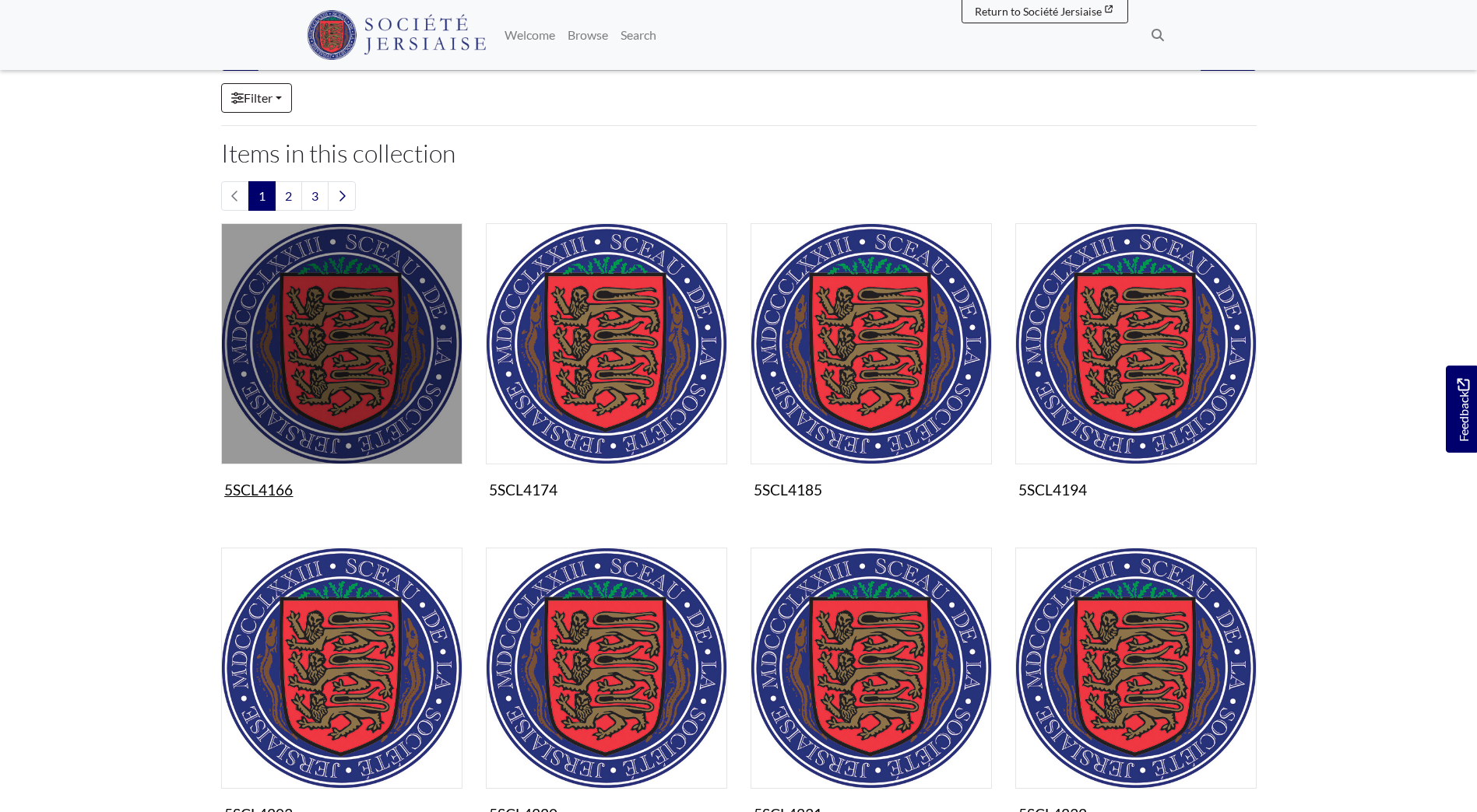
click at [338, 336] on img "Items in this Collection" at bounding box center [341, 344] width 242 height 241
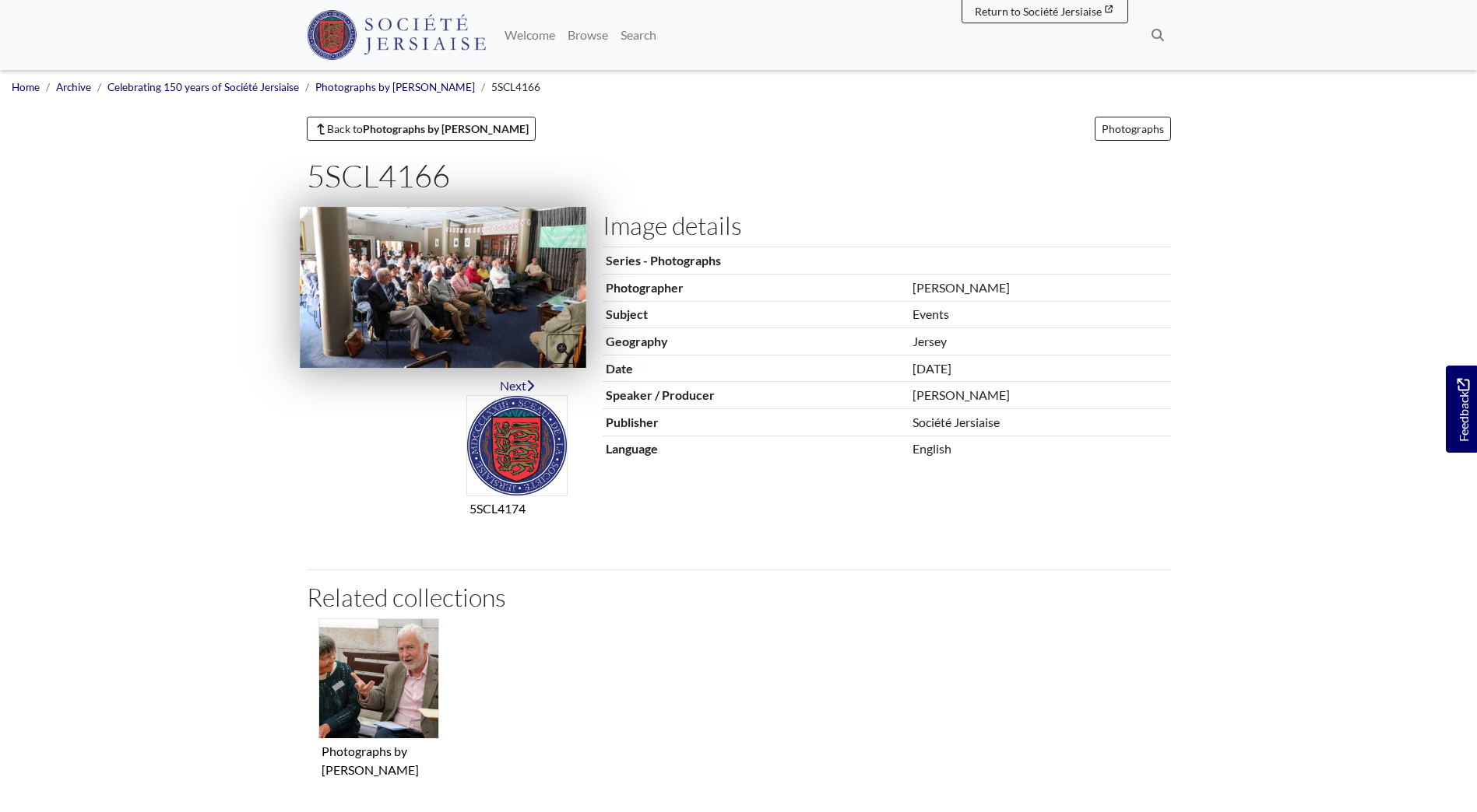
click at [447, 311] on img at bounding box center [443, 287] width 286 height 161
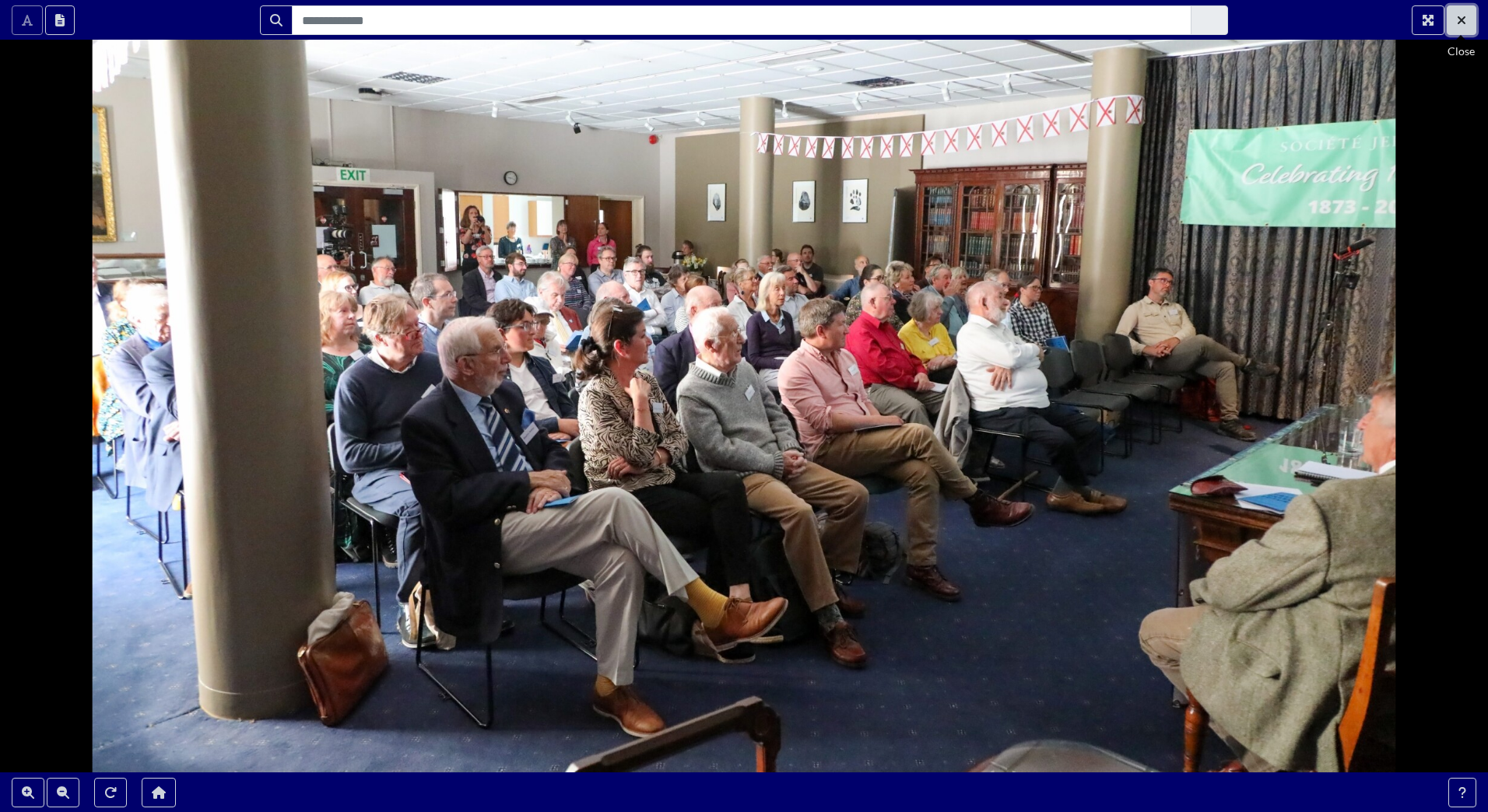
click at [1454, 26] on button "Exit Fullscreen" at bounding box center [1461, 20] width 29 height 29
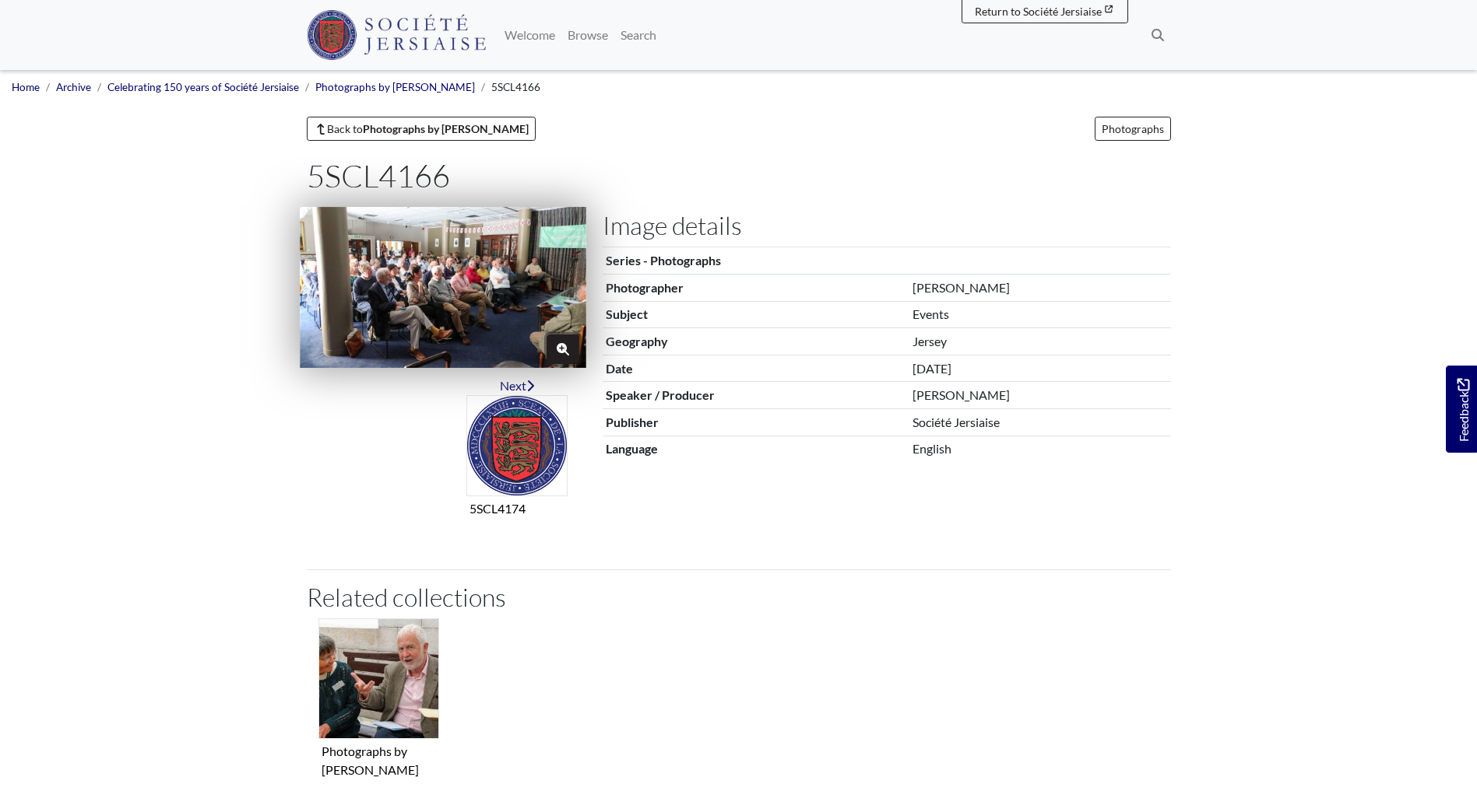
click at [553, 349] on button "Zoom" at bounding box center [563, 349] width 33 height 29
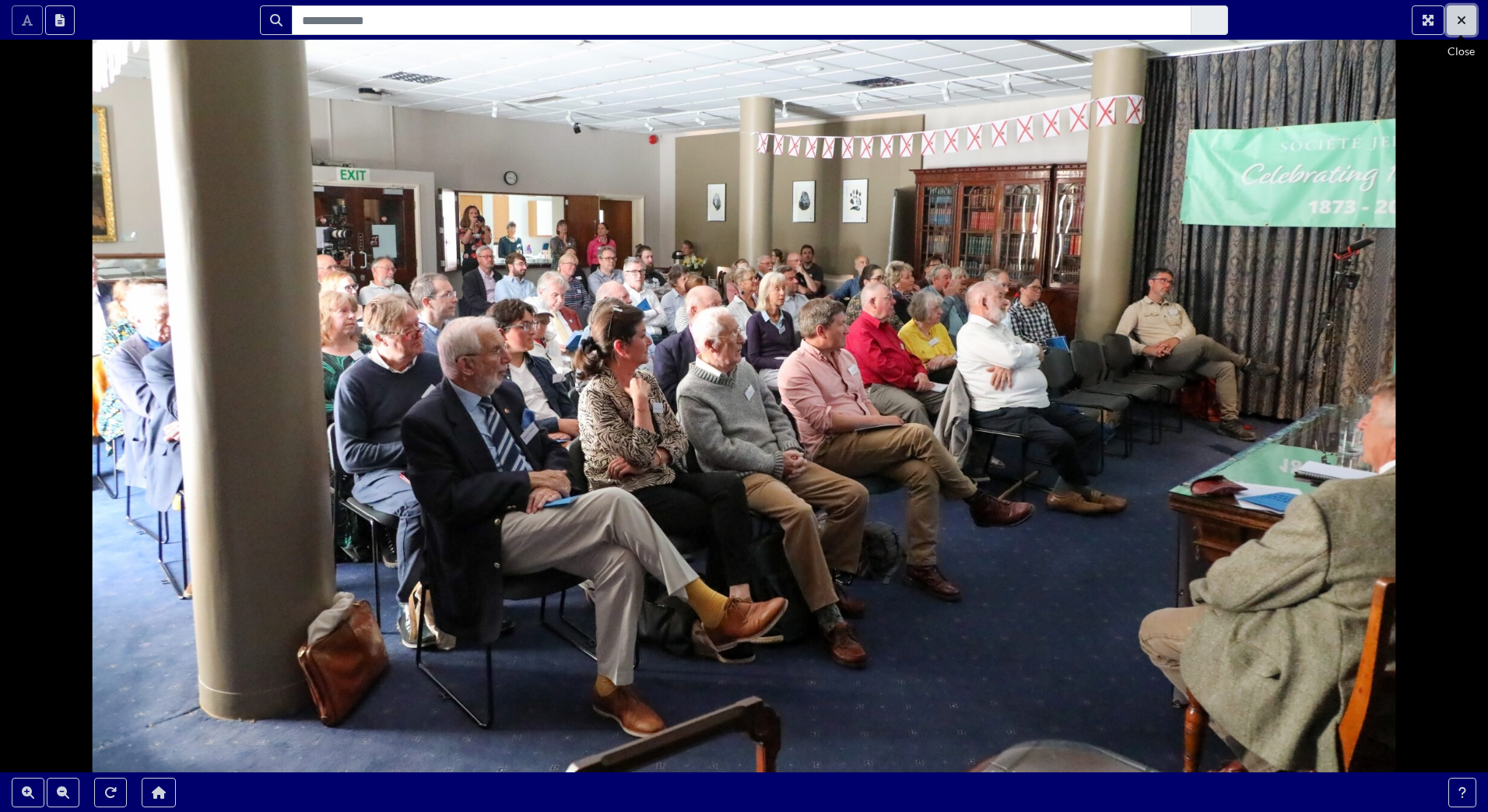
click at [1466, 22] on icon "Exit Fullscreen" at bounding box center [1461, 20] width 9 height 12
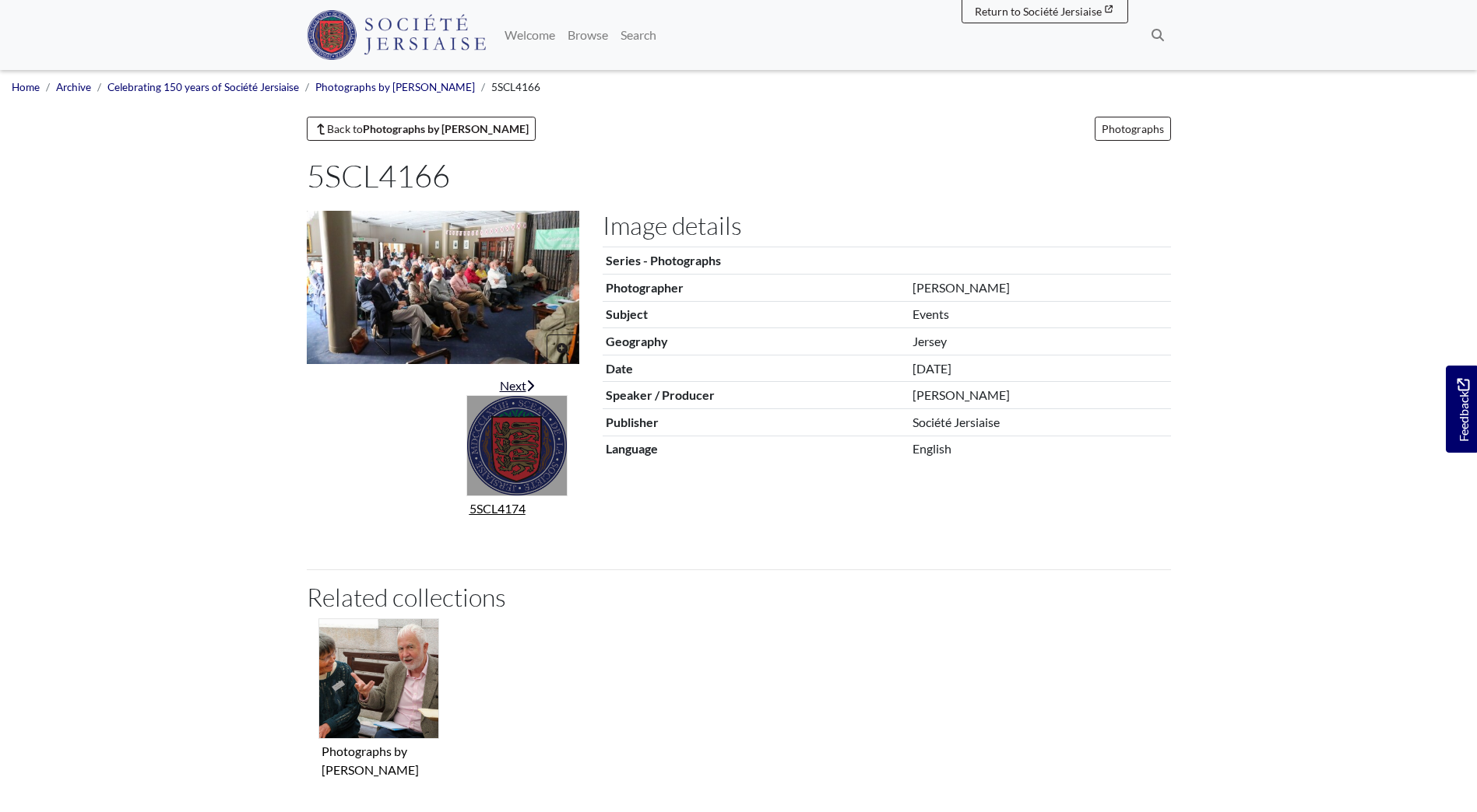
click at [512, 385] on div "Next" at bounding box center [517, 386] width 101 height 19
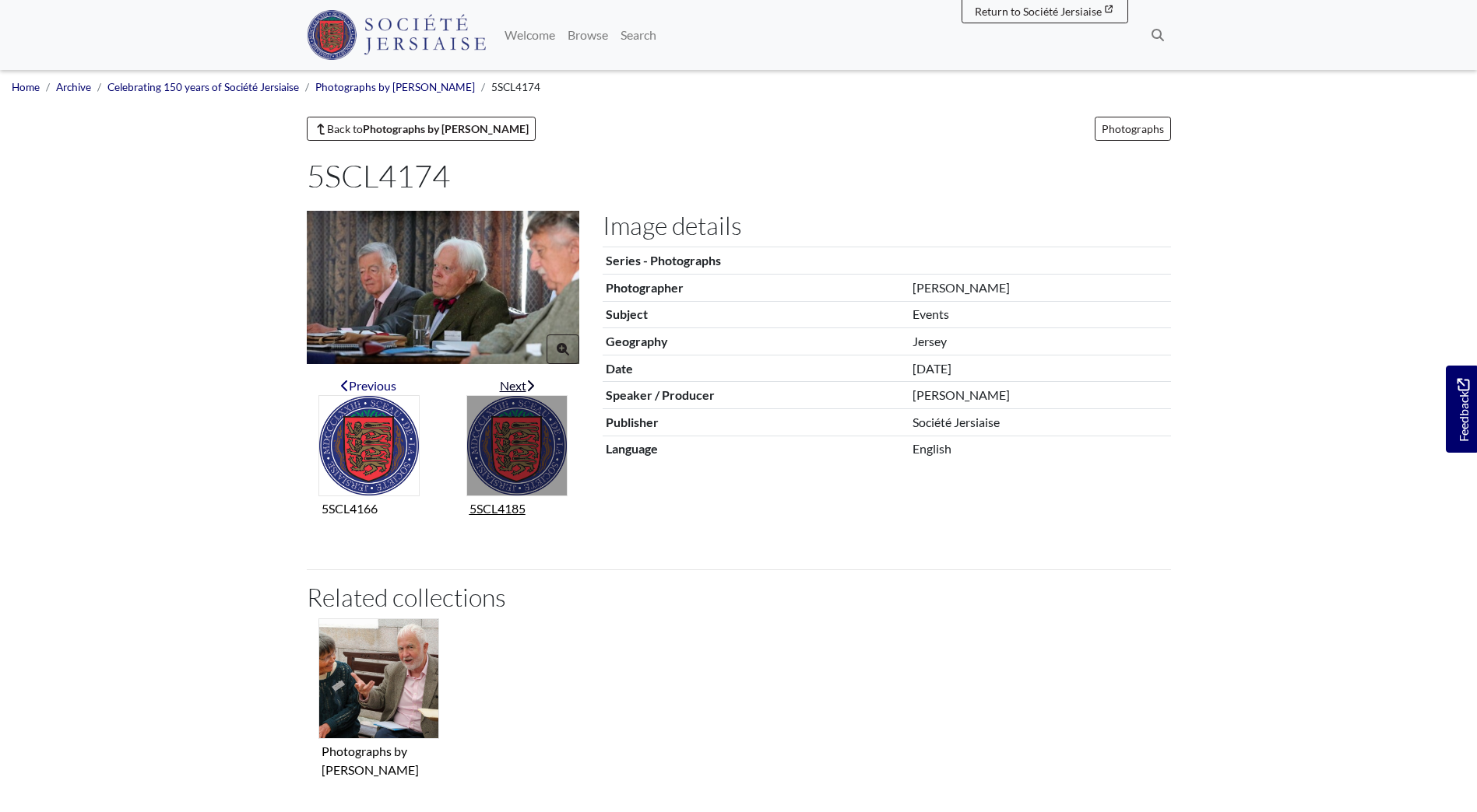
click at [518, 389] on div "Next" at bounding box center [517, 386] width 101 height 19
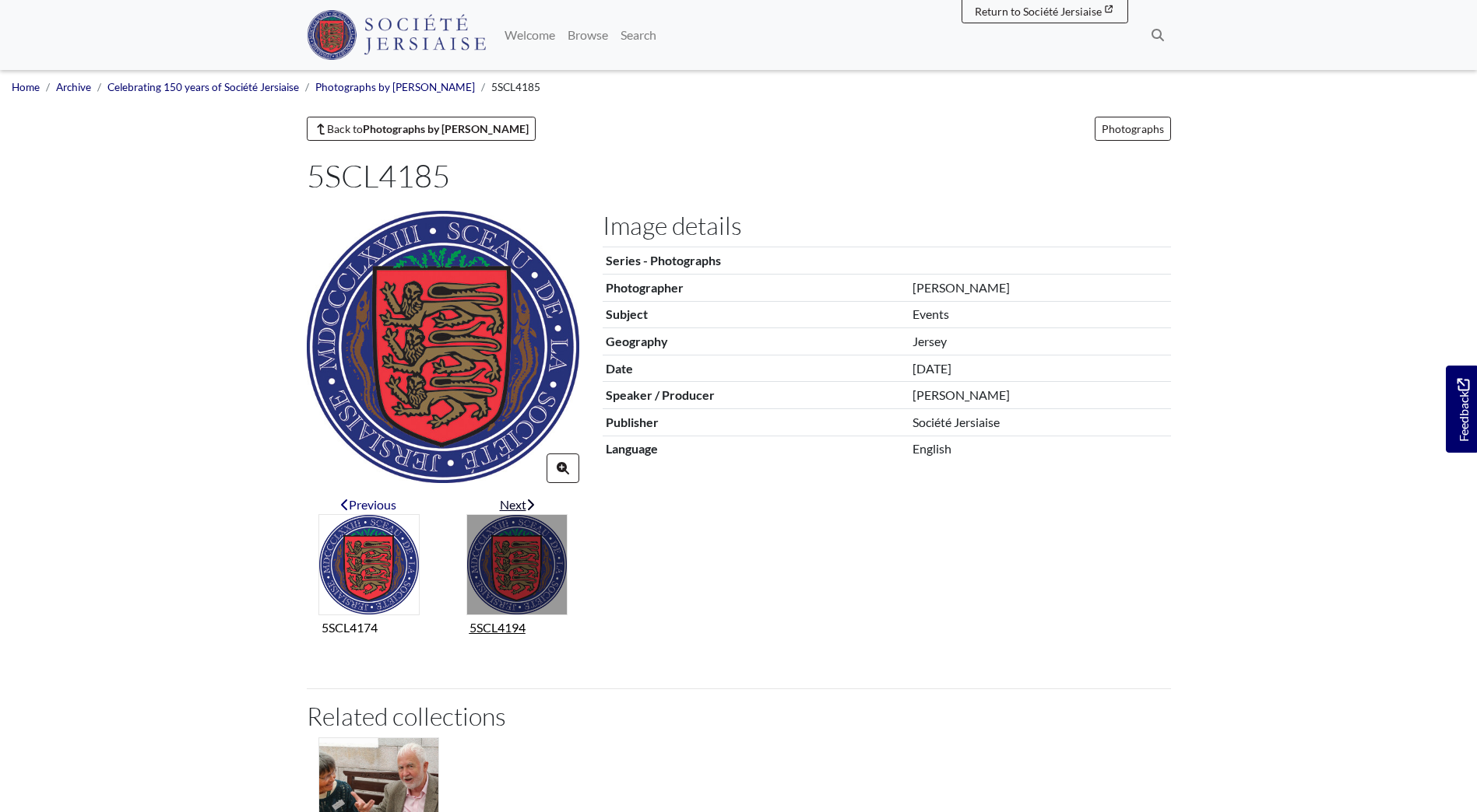
click at [517, 496] on div "Next" at bounding box center [517, 505] width 101 height 19
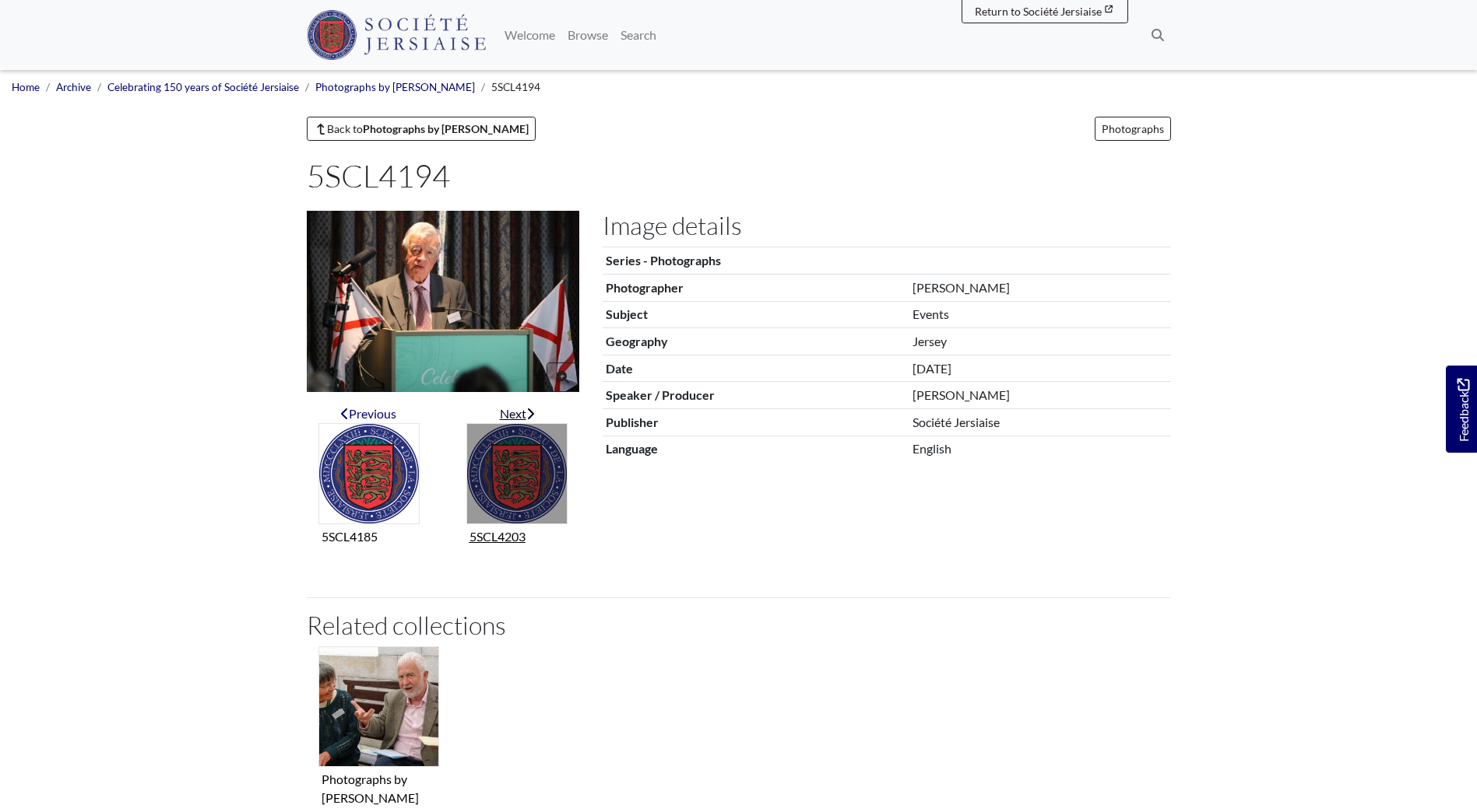
click at [515, 411] on div "Next" at bounding box center [517, 414] width 101 height 19
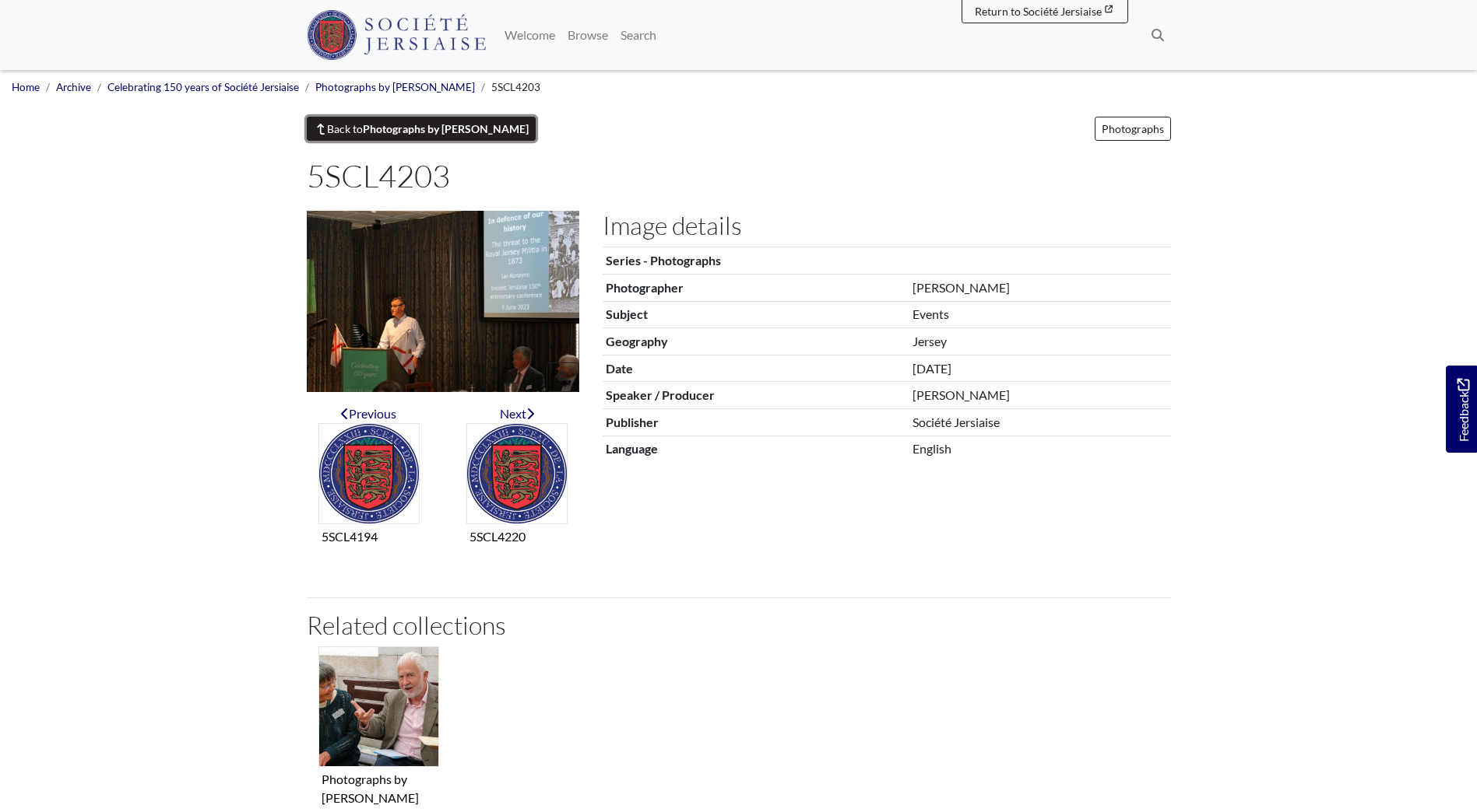
click at [363, 129] on link "Back to Photographs by [PERSON_NAME]" at bounding box center [421, 129] width 230 height 24
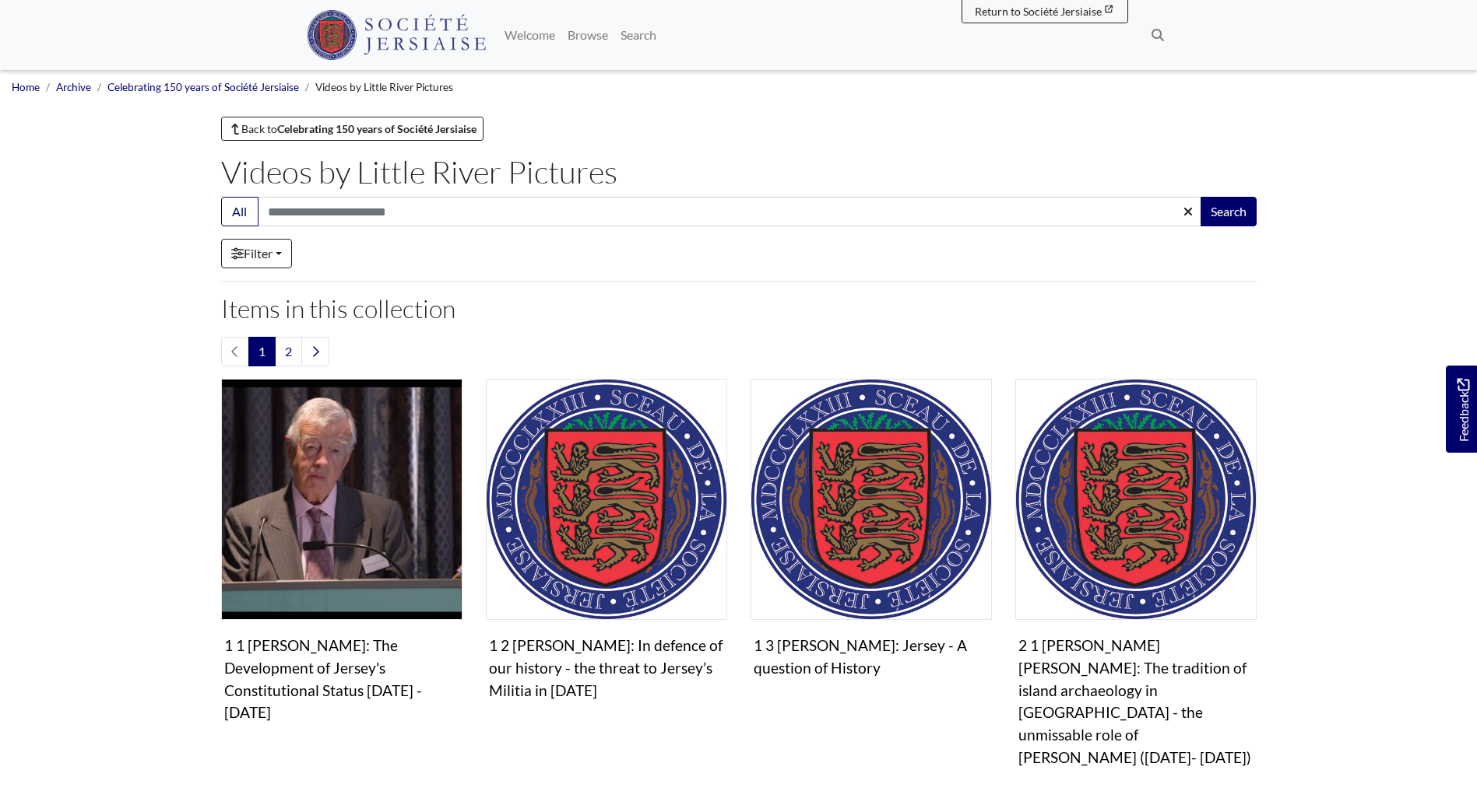
click at [70, 100] on ul "Home Archive Celebrating 150 years of Société Jersiaise Videos by Little River …" at bounding box center [738, 87] width 1454 height 34
click at [75, 92] on link "Archive" at bounding box center [73, 87] width 35 height 12
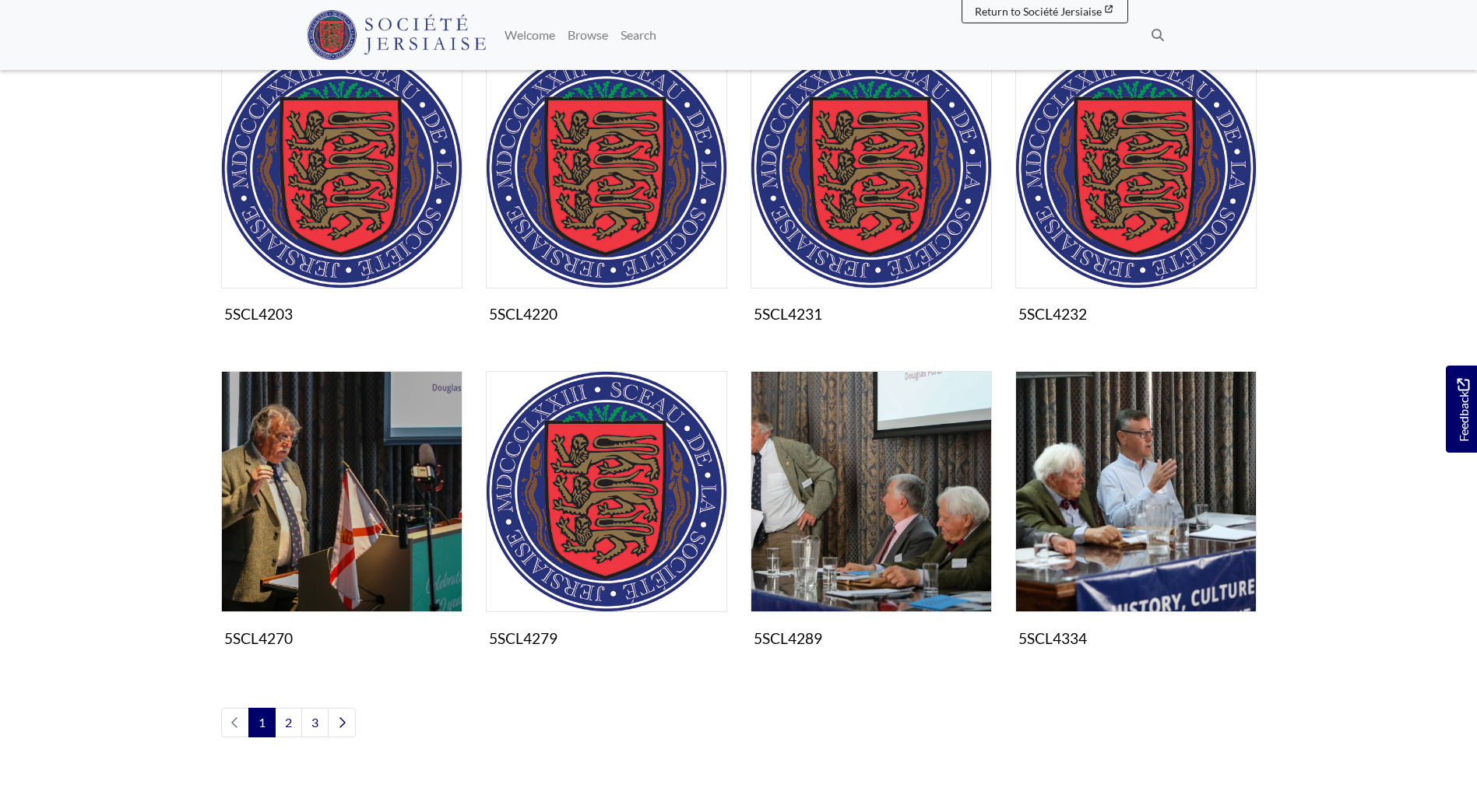
scroll to position [700, 0]
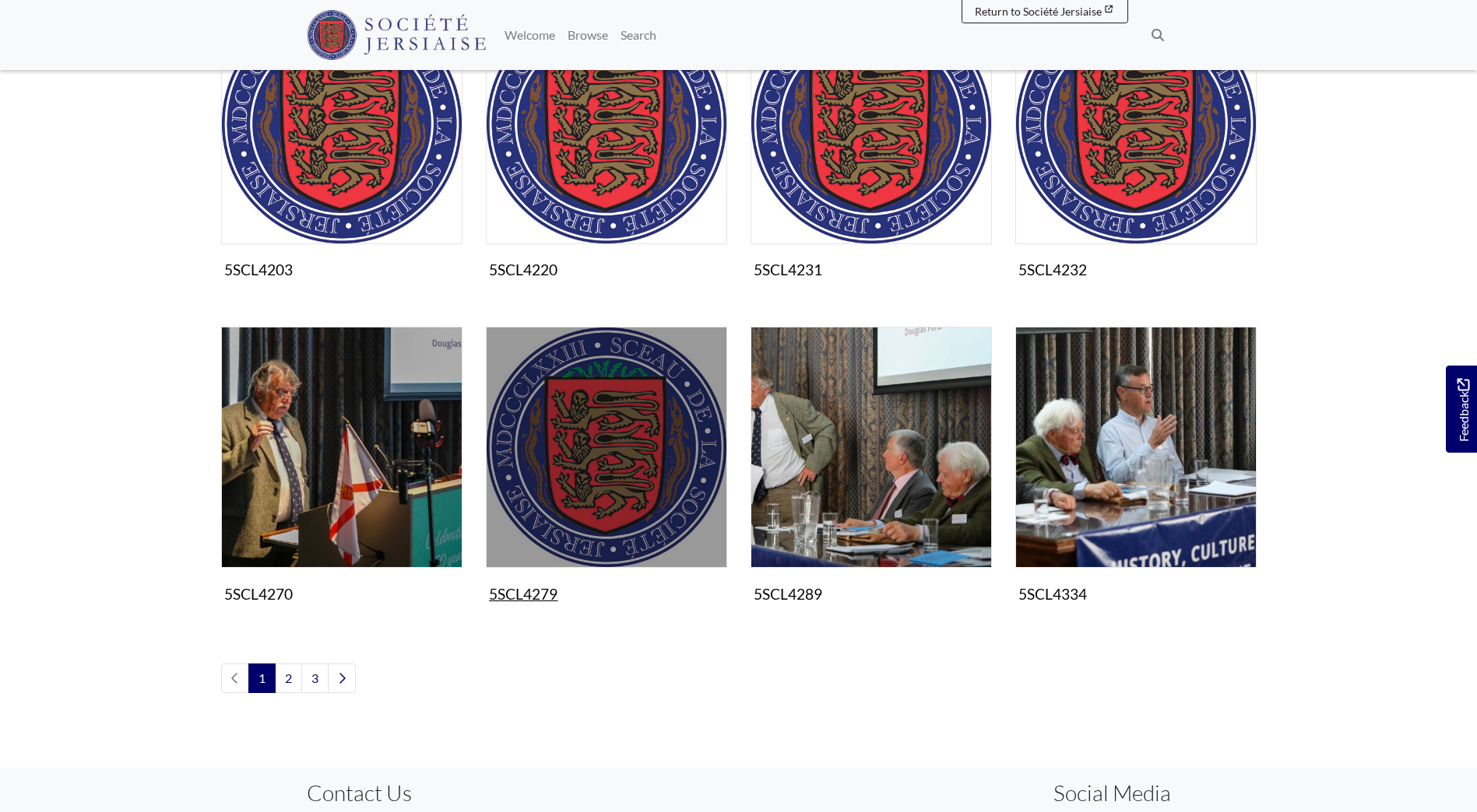
drag, startPoint x: 481, startPoint y: 609, endPoint x: 556, endPoint y: 595, distance: 76.3
click at [556, 595] on div "Photographs 5SCL4279 Image" at bounding box center [606, 479] width 265 height 306
copy figcaption "5SCL4279"
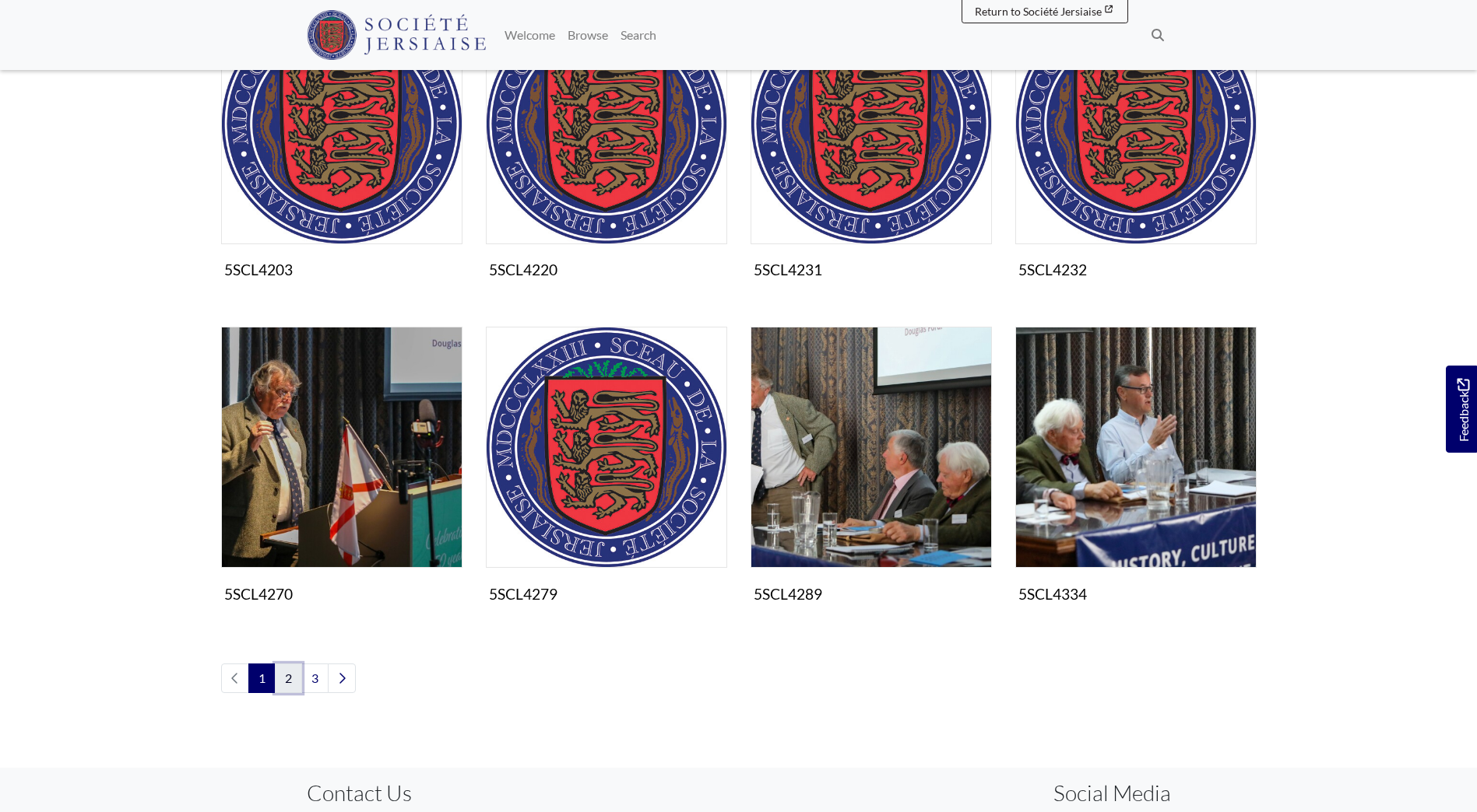
click at [292, 683] on link "2" at bounding box center [289, 678] width 28 height 29
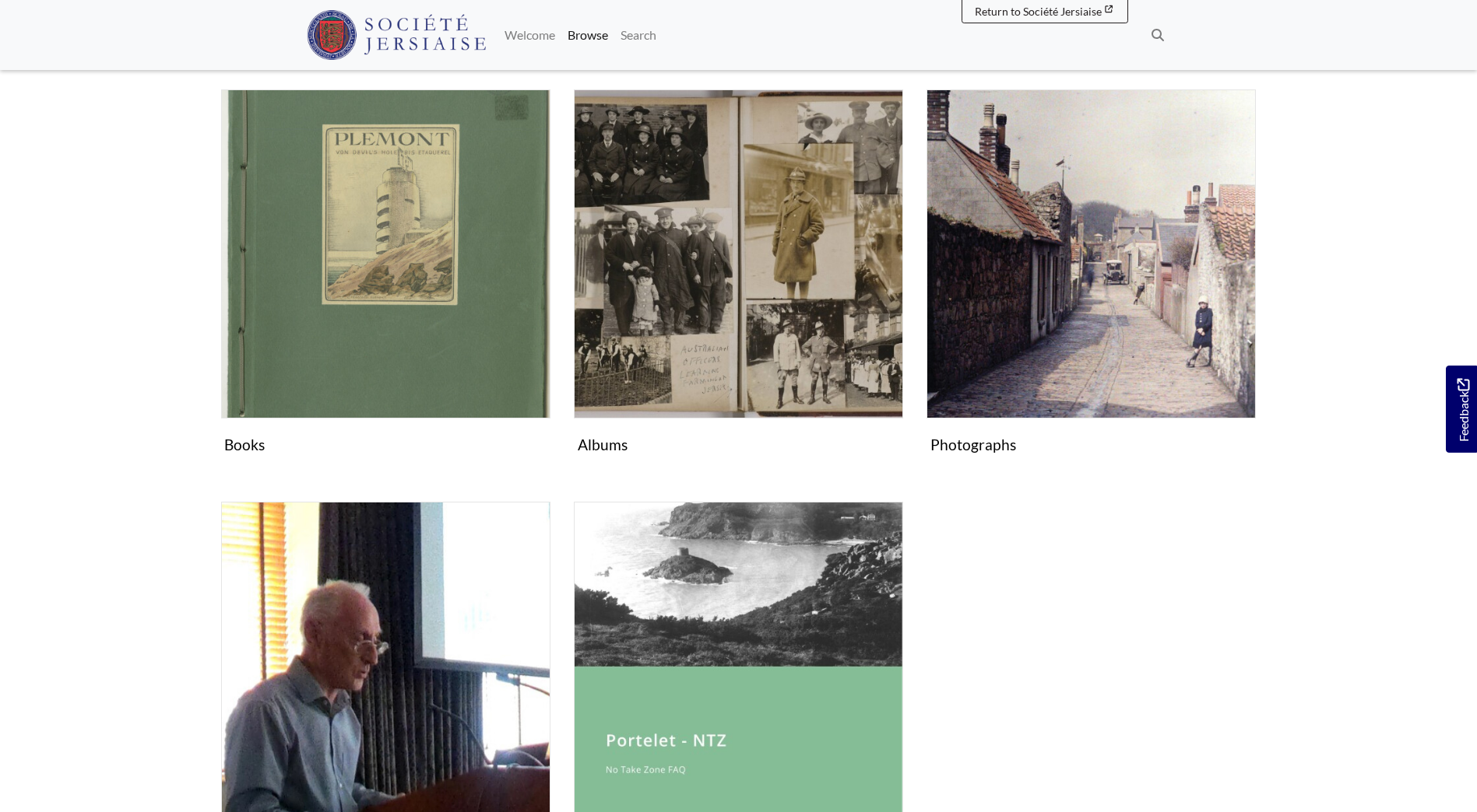
scroll to position [856, 0]
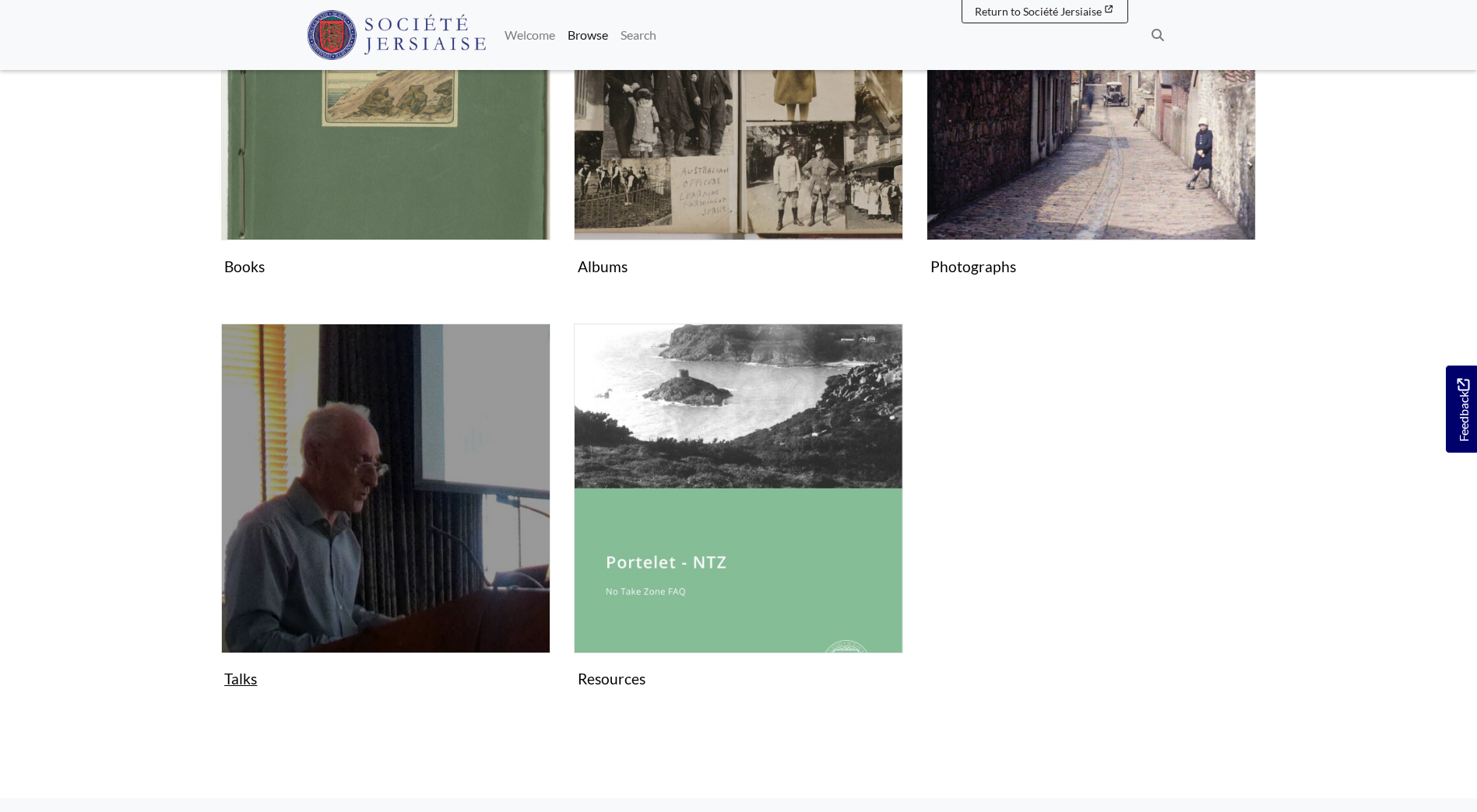
click at [424, 575] on img "Subcollection" at bounding box center [385, 488] width 329 height 329
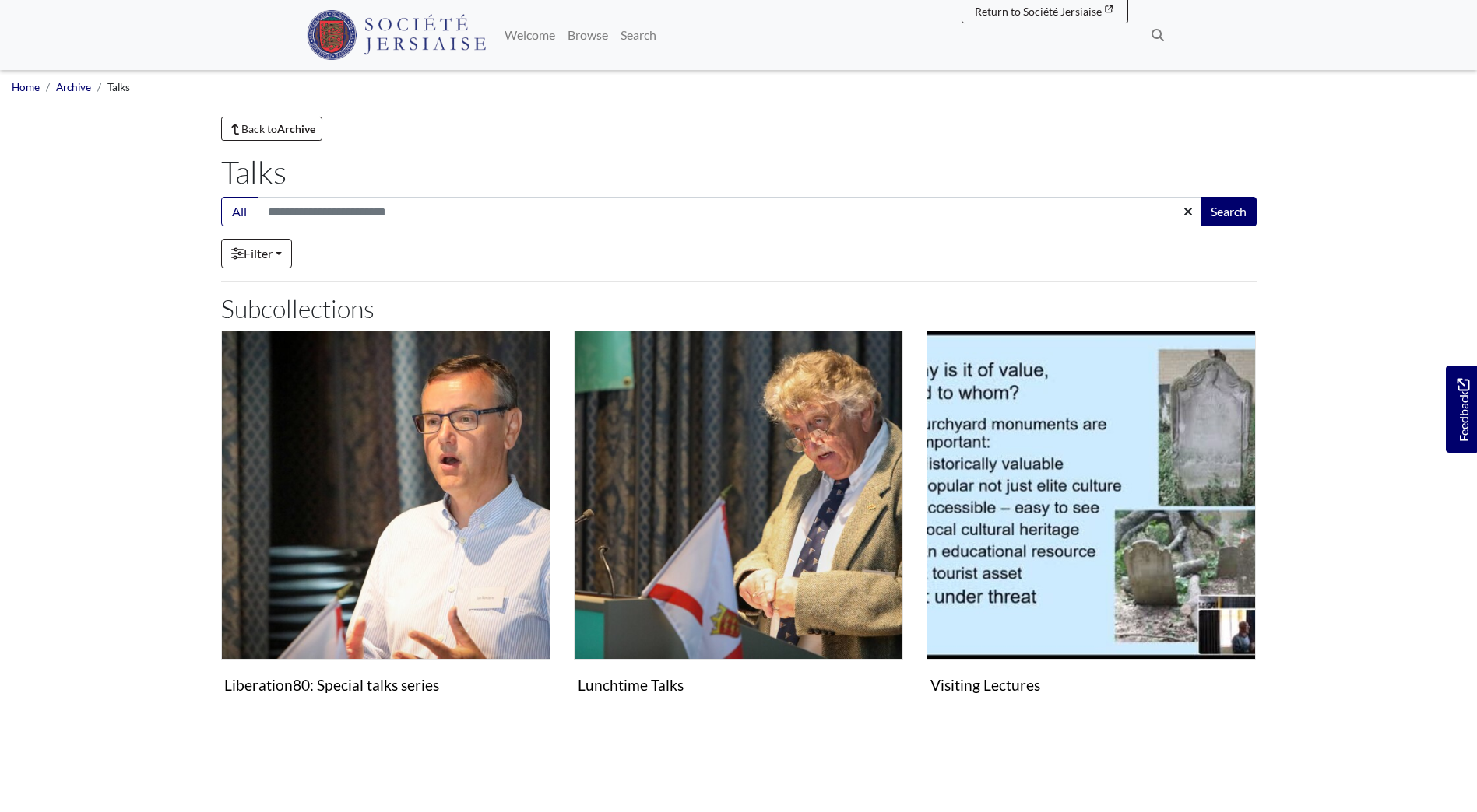
click at [181, 600] on body "Menu" at bounding box center [738, 526] width 1477 height 1052
click at [271, 123] on link "Back to Archive" at bounding box center [272, 129] width 102 height 24
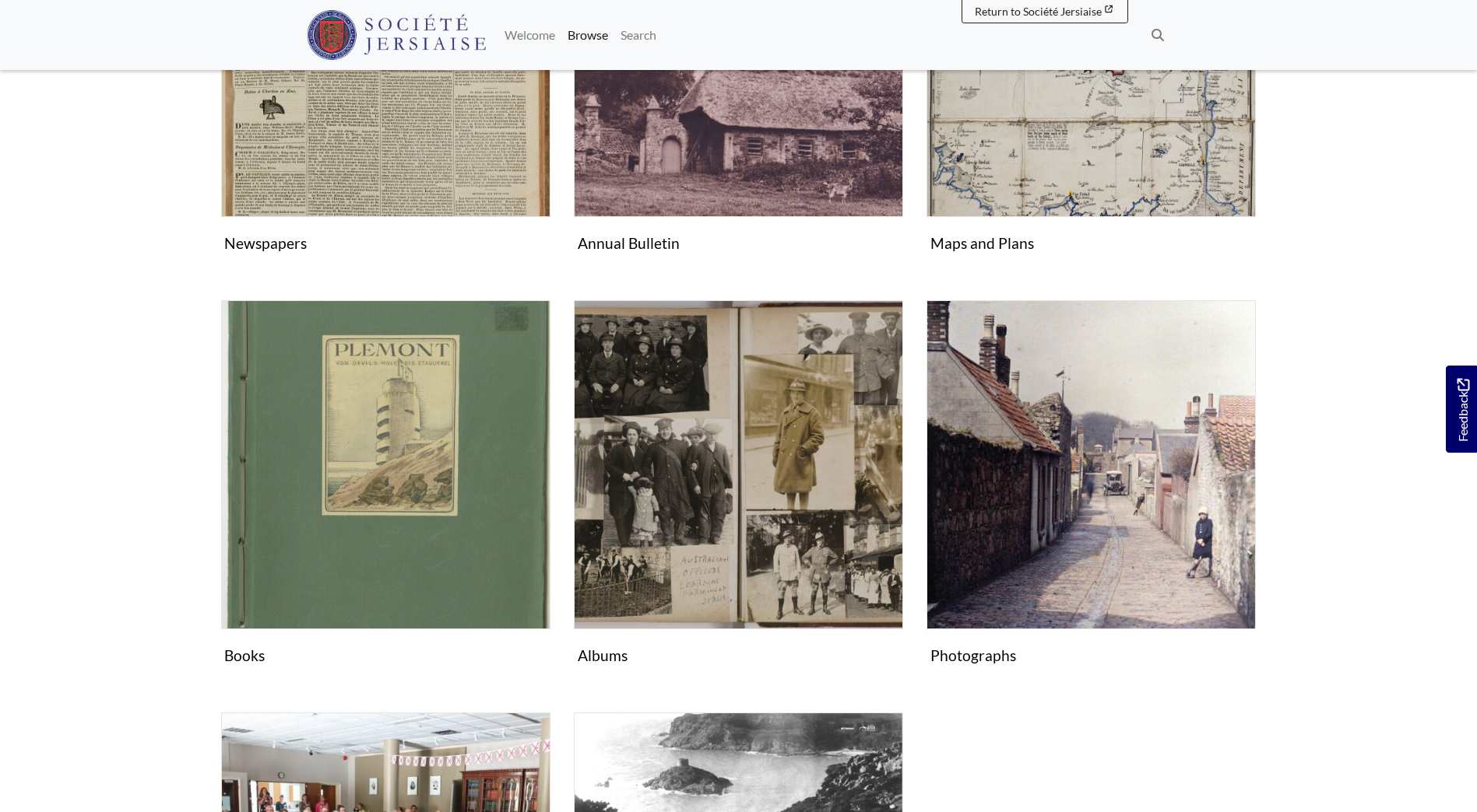
scroll to position [934, 0]
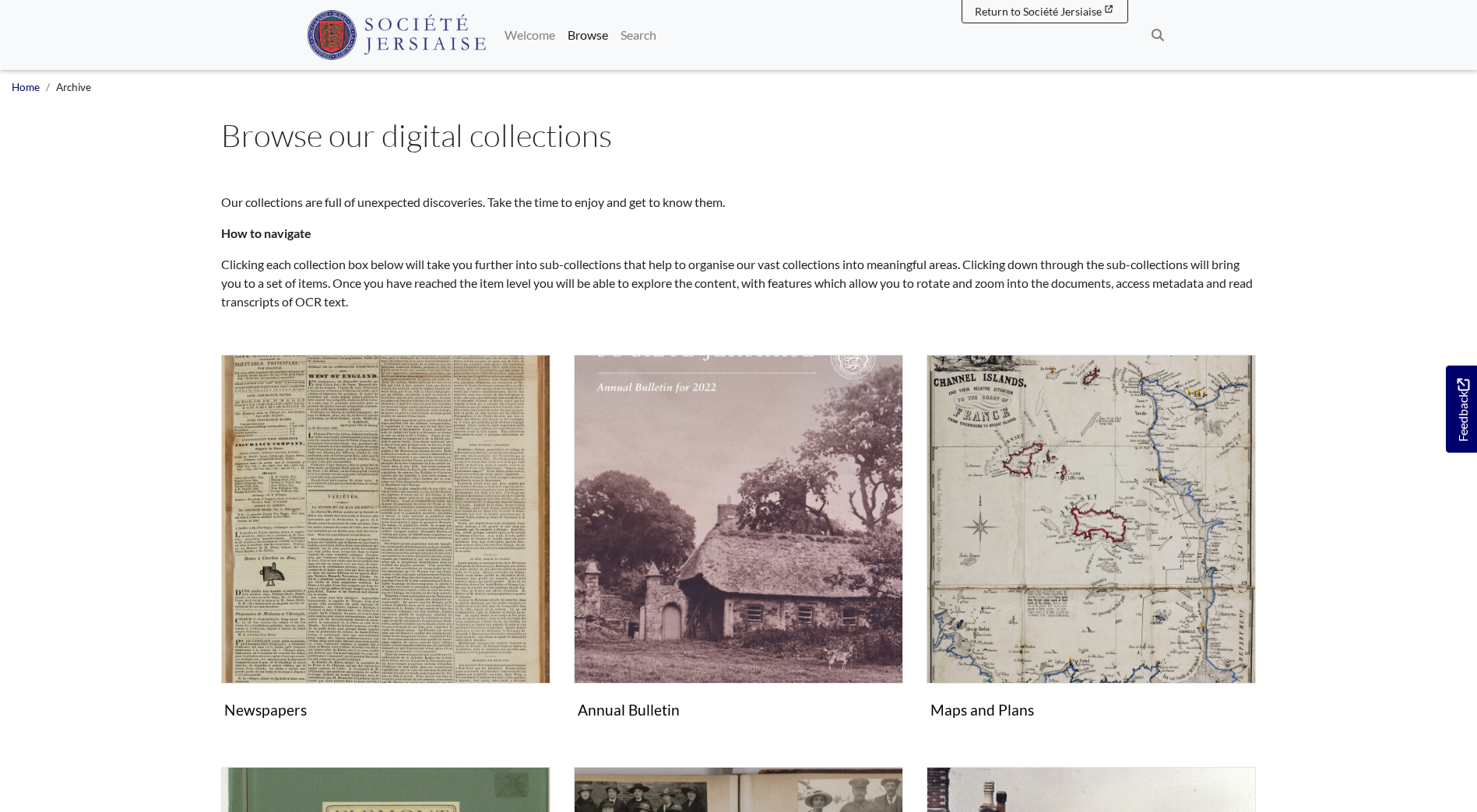
scroll to position [934, 0]
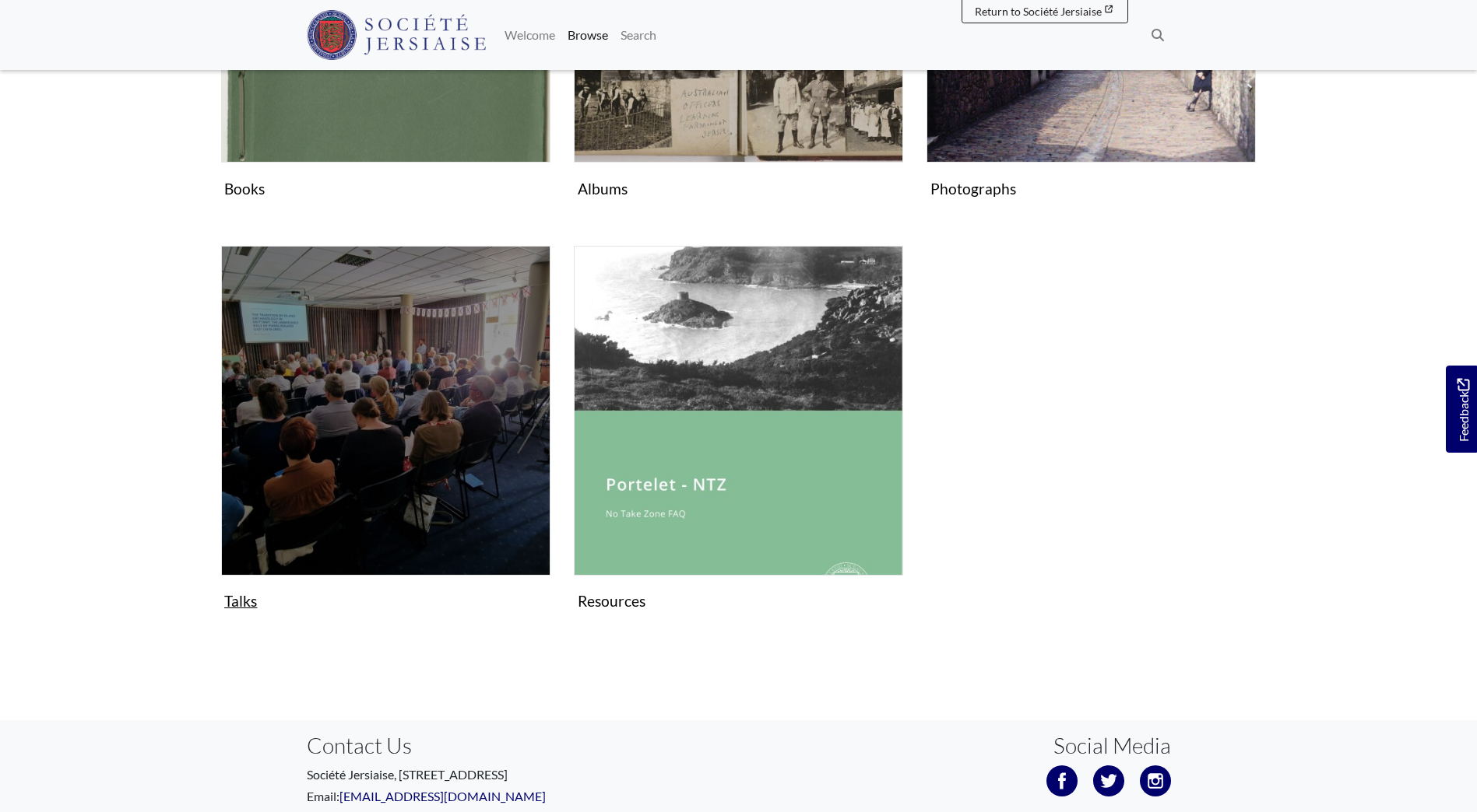
click at [309, 561] on img "Subcollection" at bounding box center [385, 410] width 329 height 329
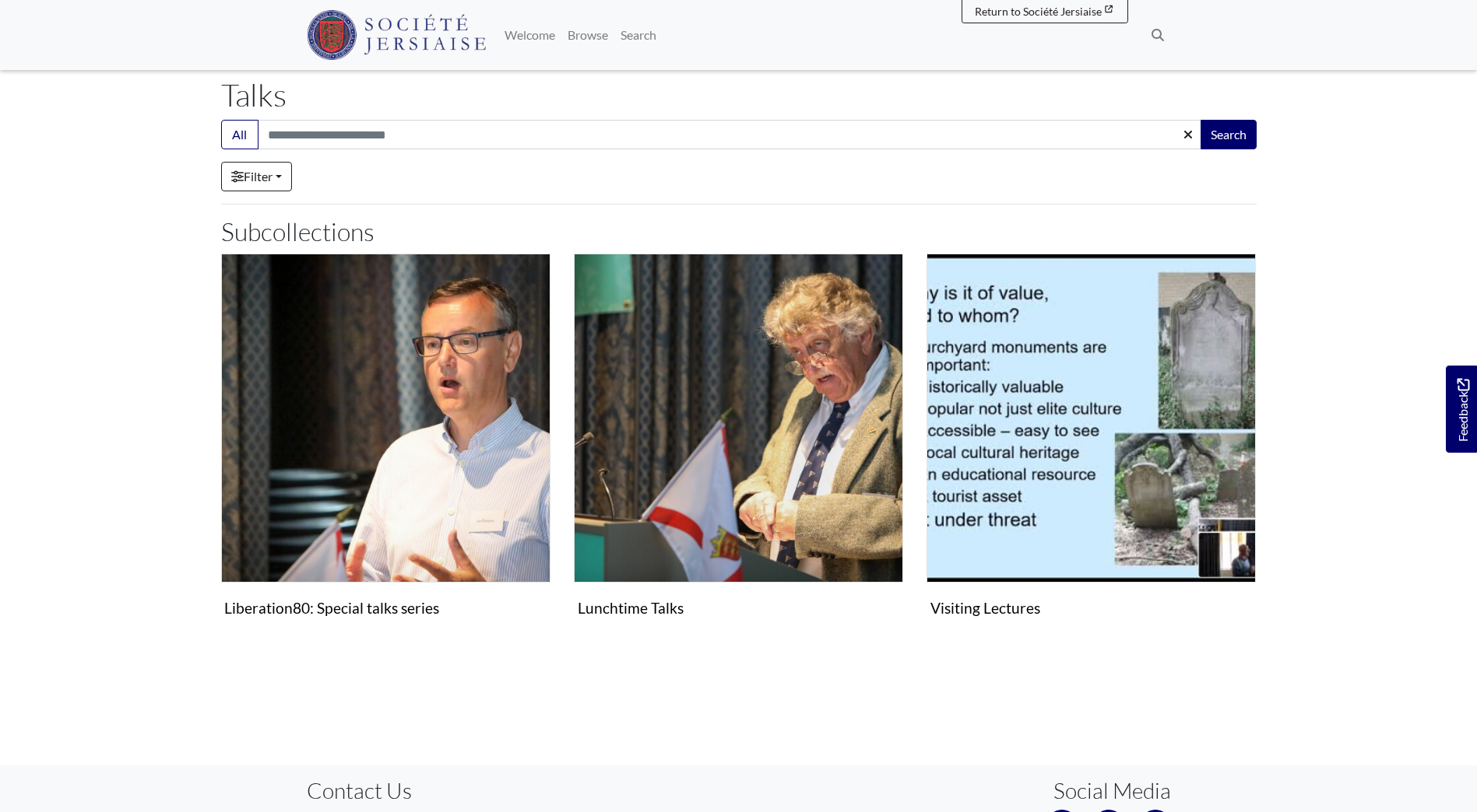
scroll to position [78, 0]
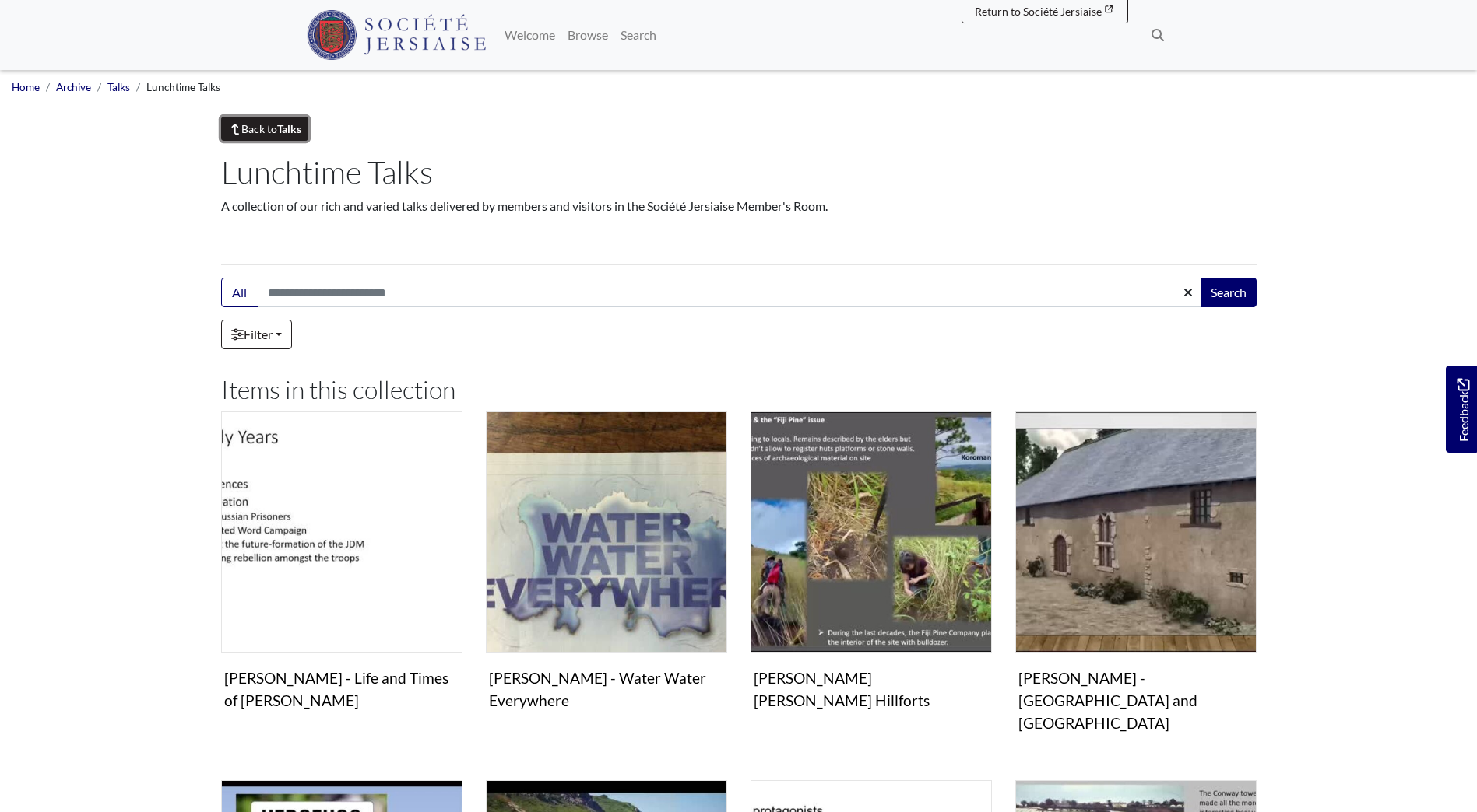
click at [281, 129] on strong "Talks" at bounding box center [289, 128] width 24 height 13
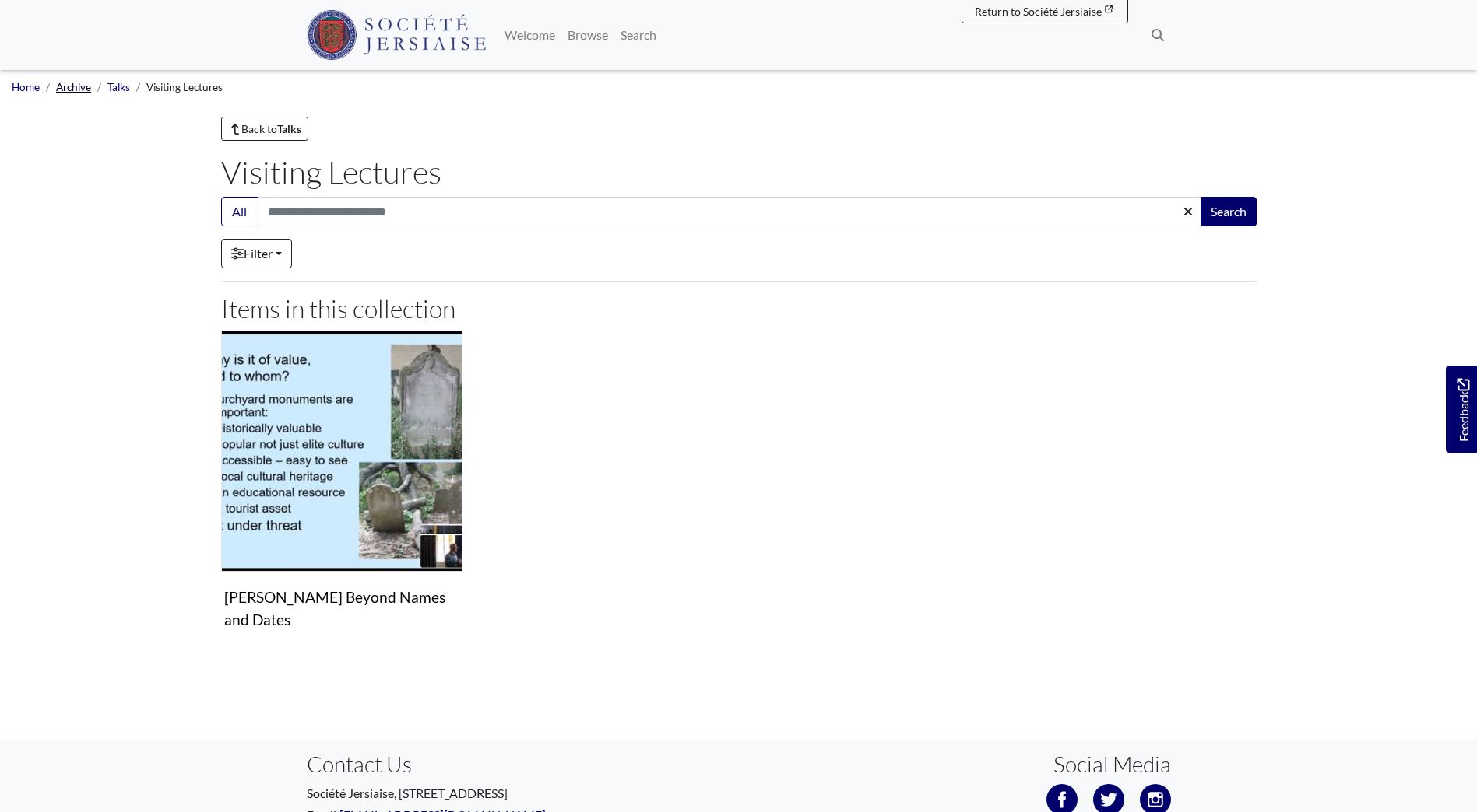
click at [73, 88] on link "Archive" at bounding box center [73, 87] width 35 height 12
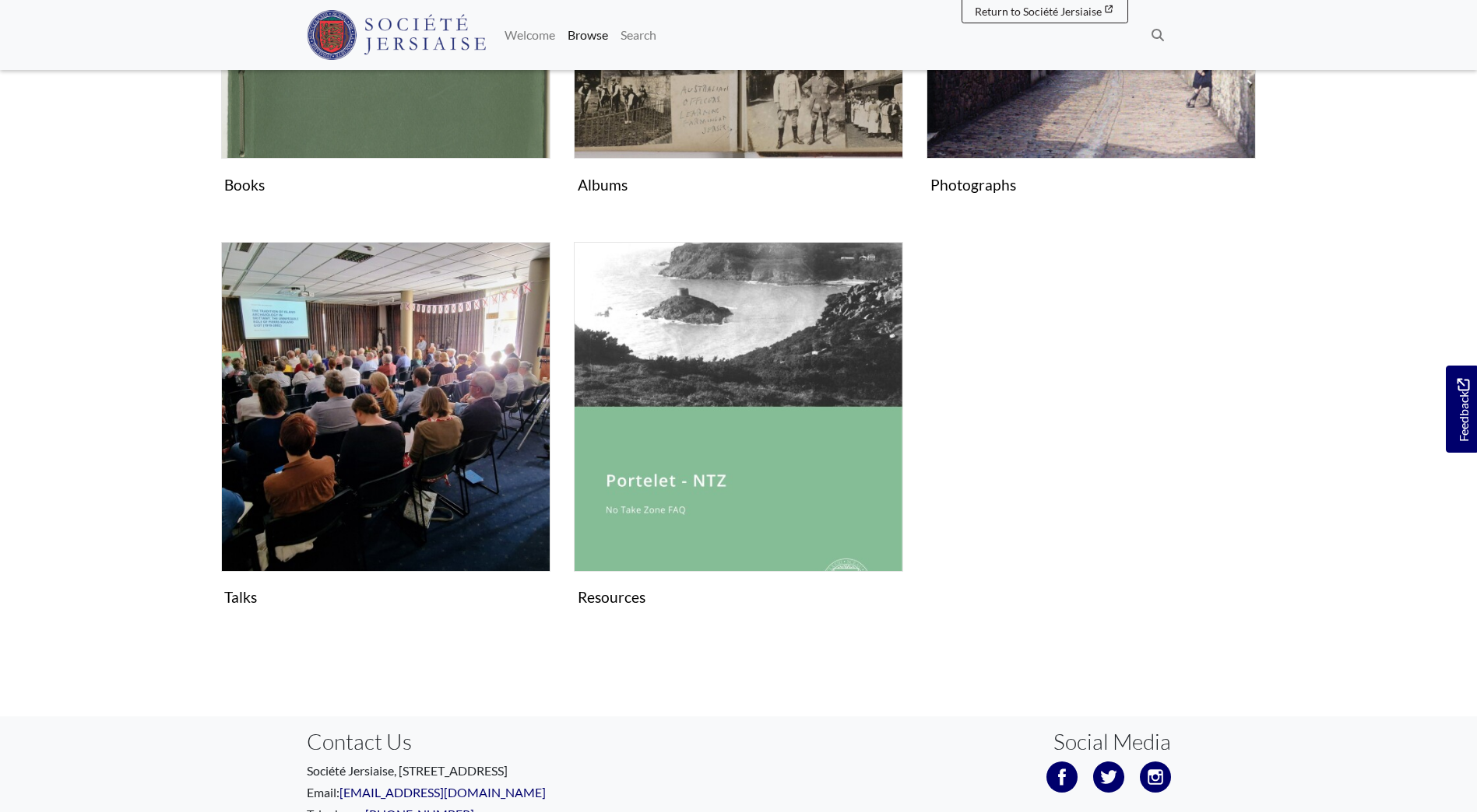
scroll to position [856, 0]
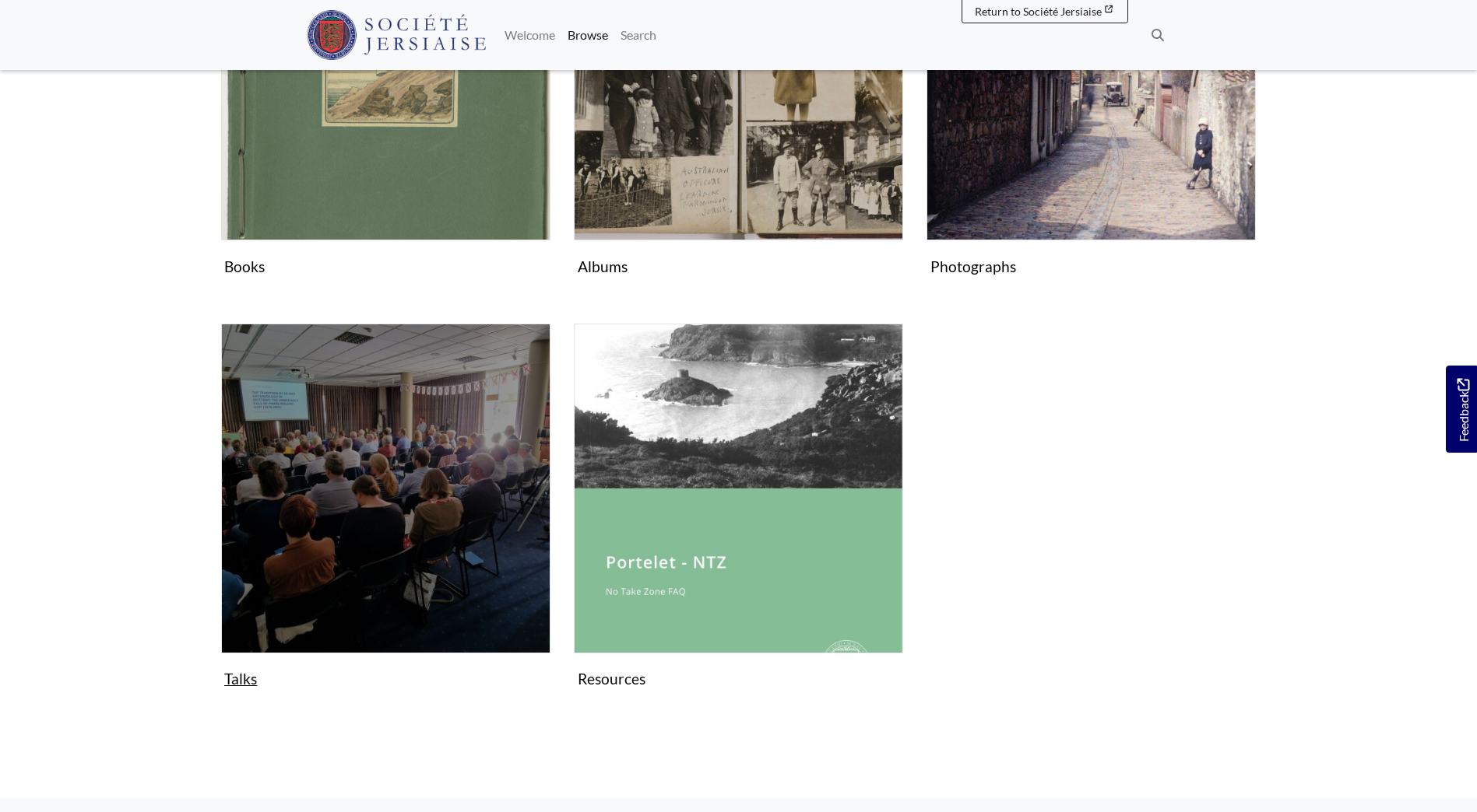
click at [247, 675] on figure "Talks Collection" at bounding box center [385, 509] width 329 height 370
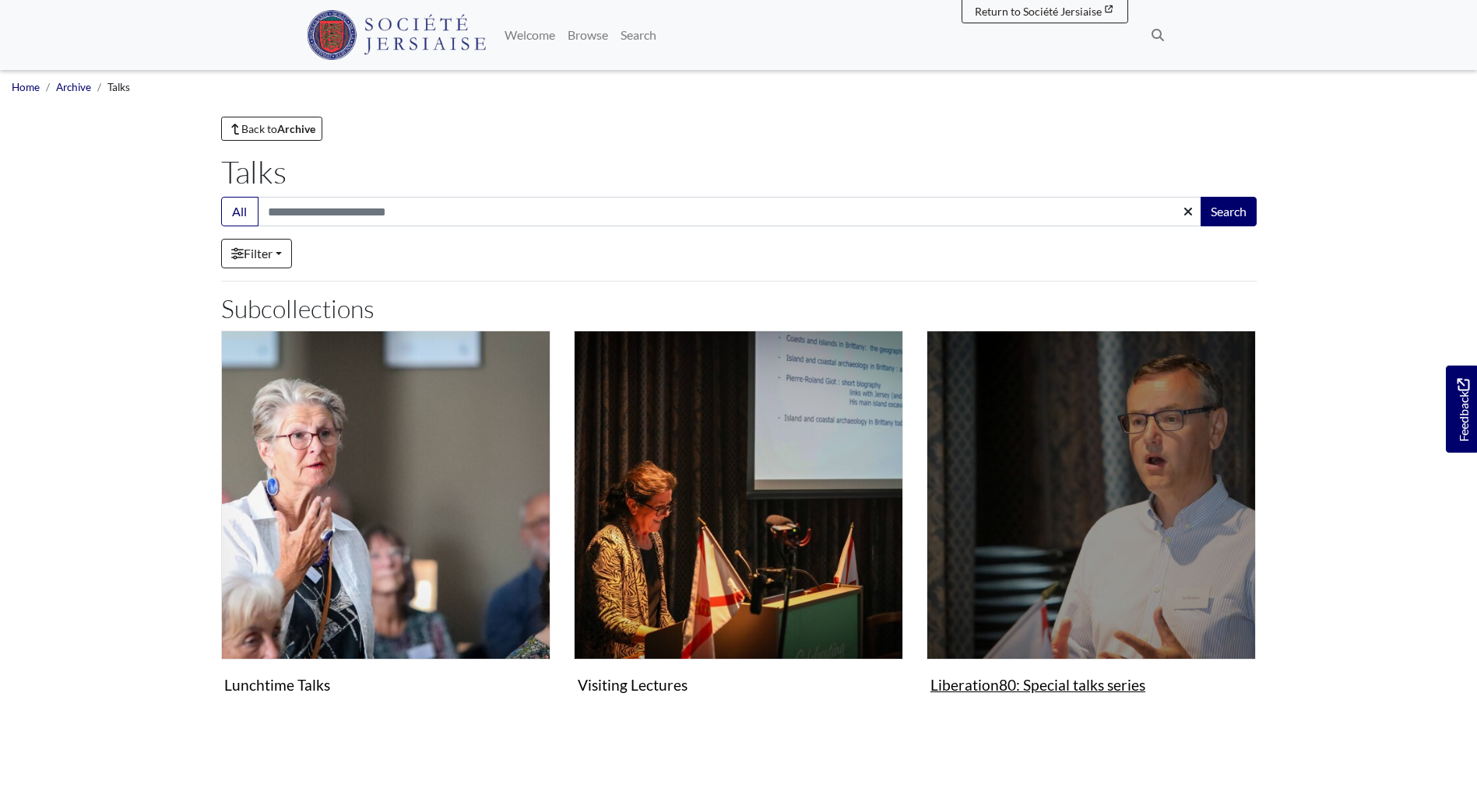
click at [968, 687] on figure "Liberation80: Special talks series Collection" at bounding box center [1091, 516] width 329 height 370
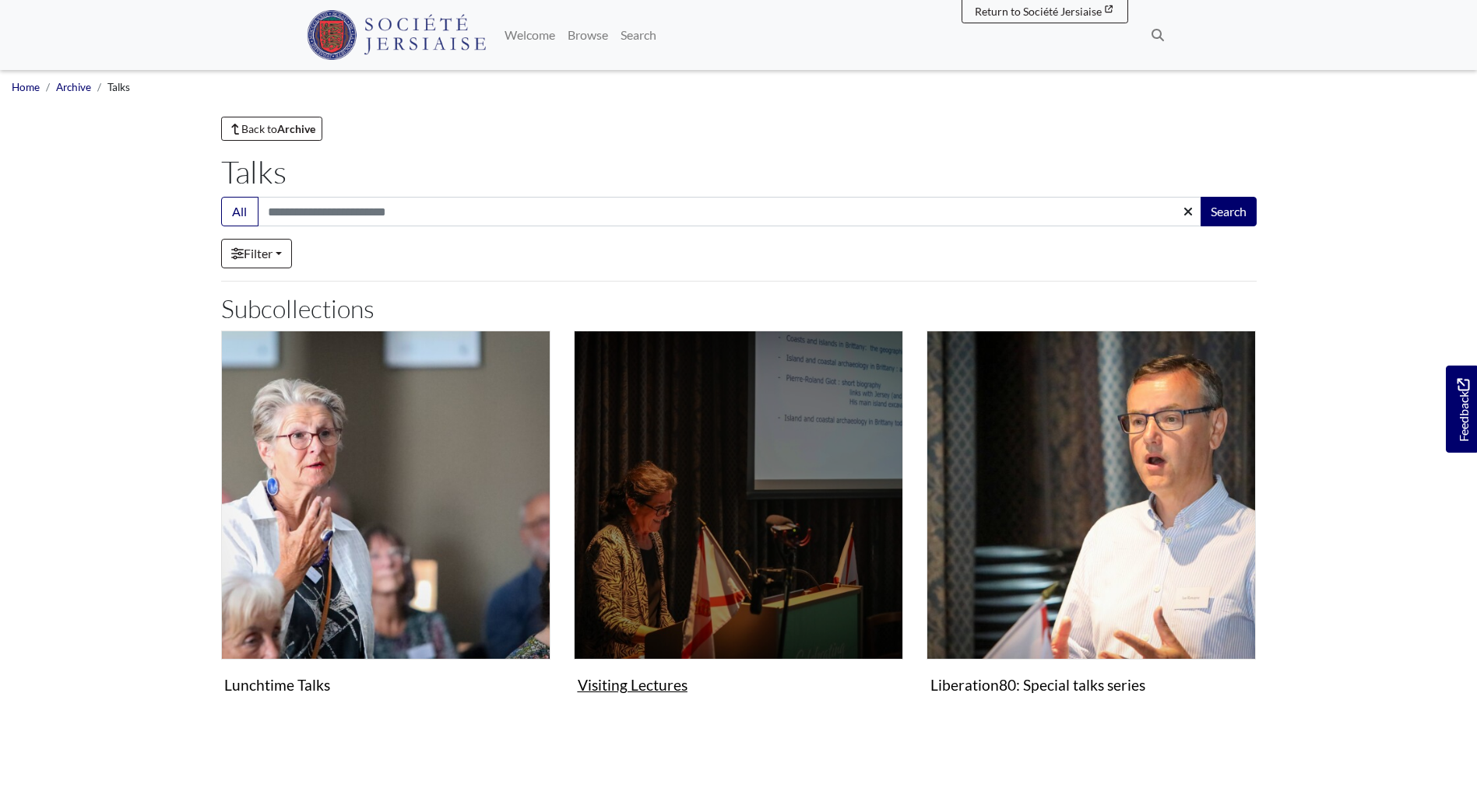
click at [659, 689] on figure "Visiting Lectures Collection" at bounding box center [738, 516] width 329 height 370
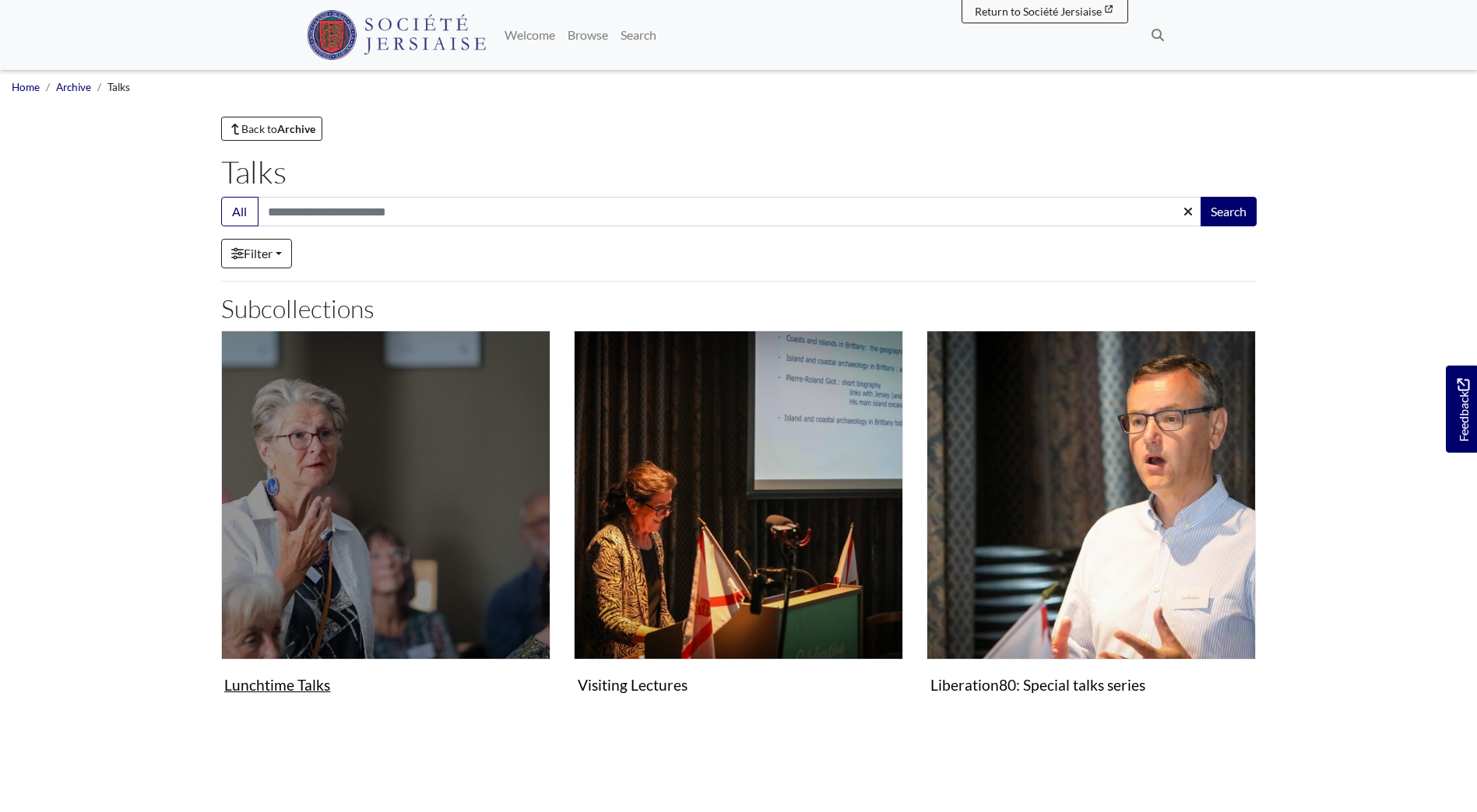
click at [286, 682] on figure "Lunchtime Talks Collection" at bounding box center [385, 516] width 329 height 370
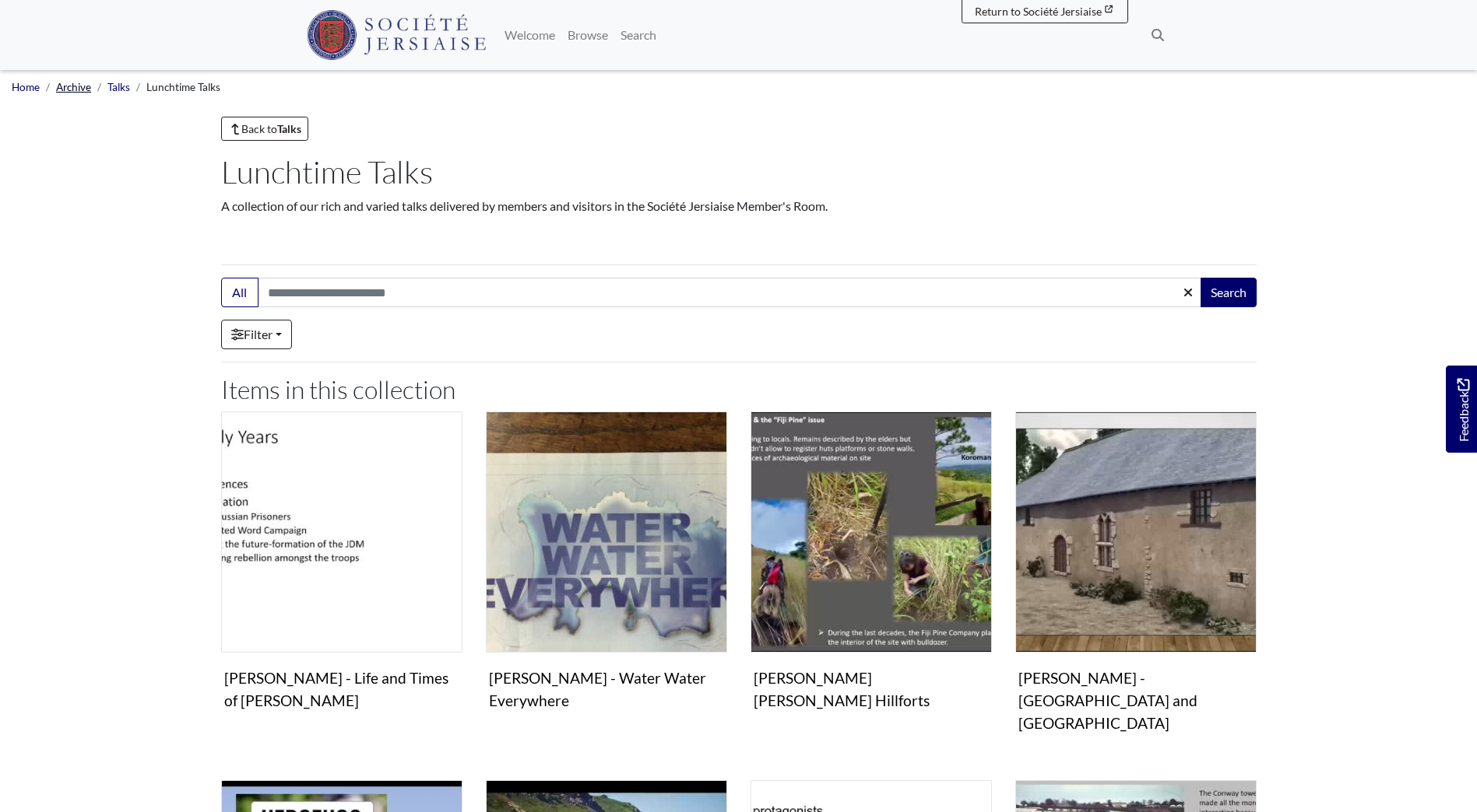
click at [67, 86] on link "Archive" at bounding box center [73, 87] width 35 height 12
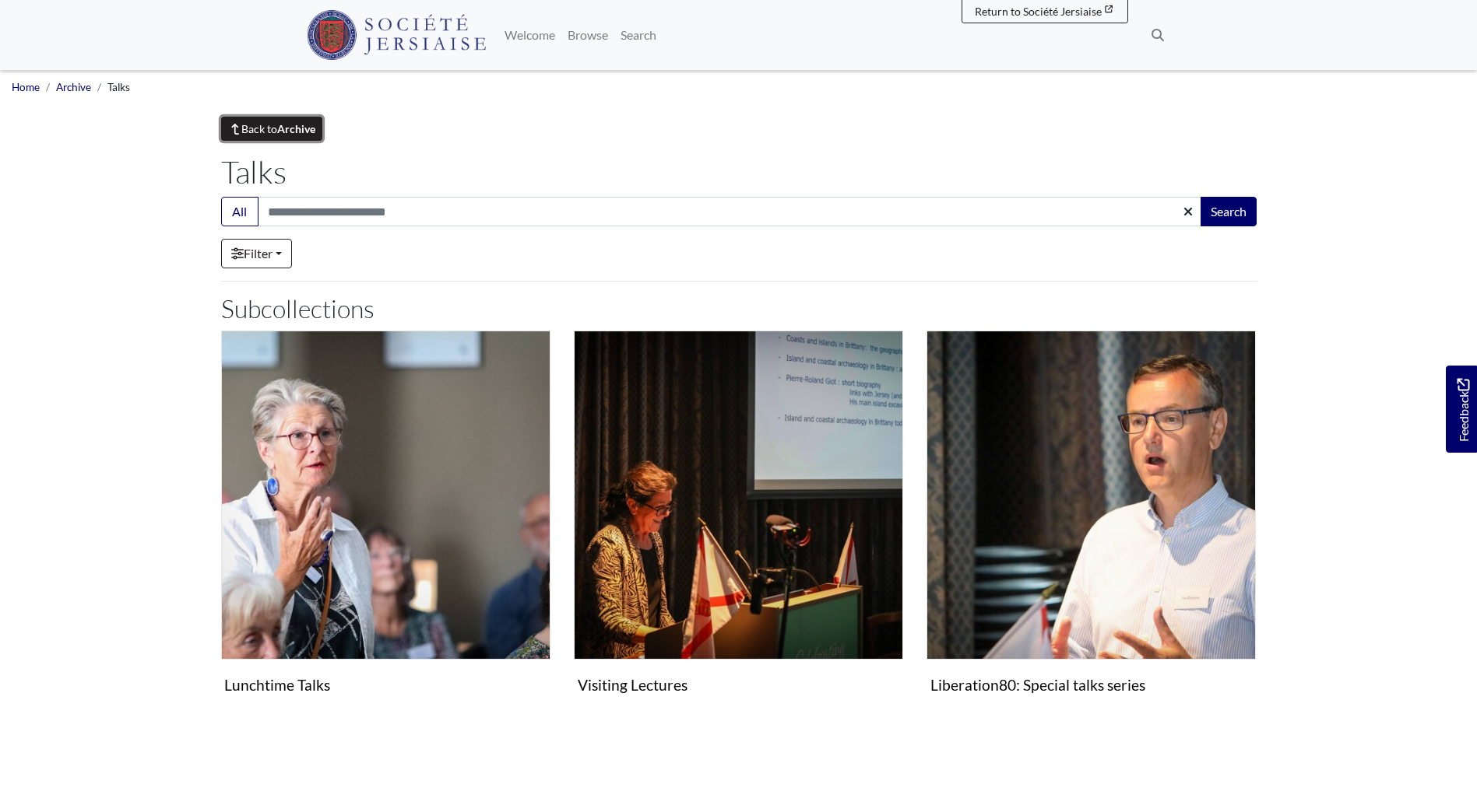
click at [296, 127] on strong "Archive" at bounding box center [296, 128] width 38 height 13
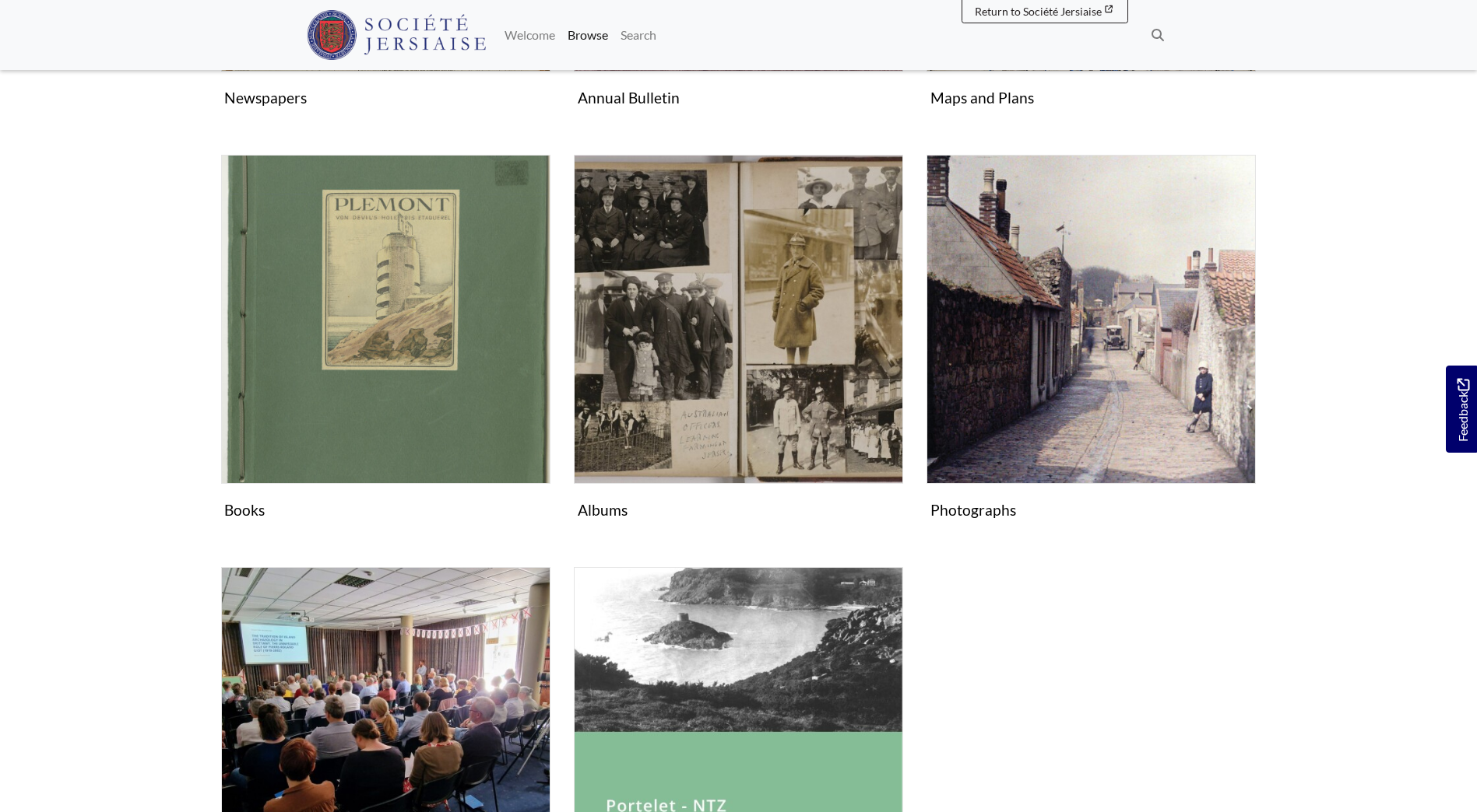
scroll to position [934, 0]
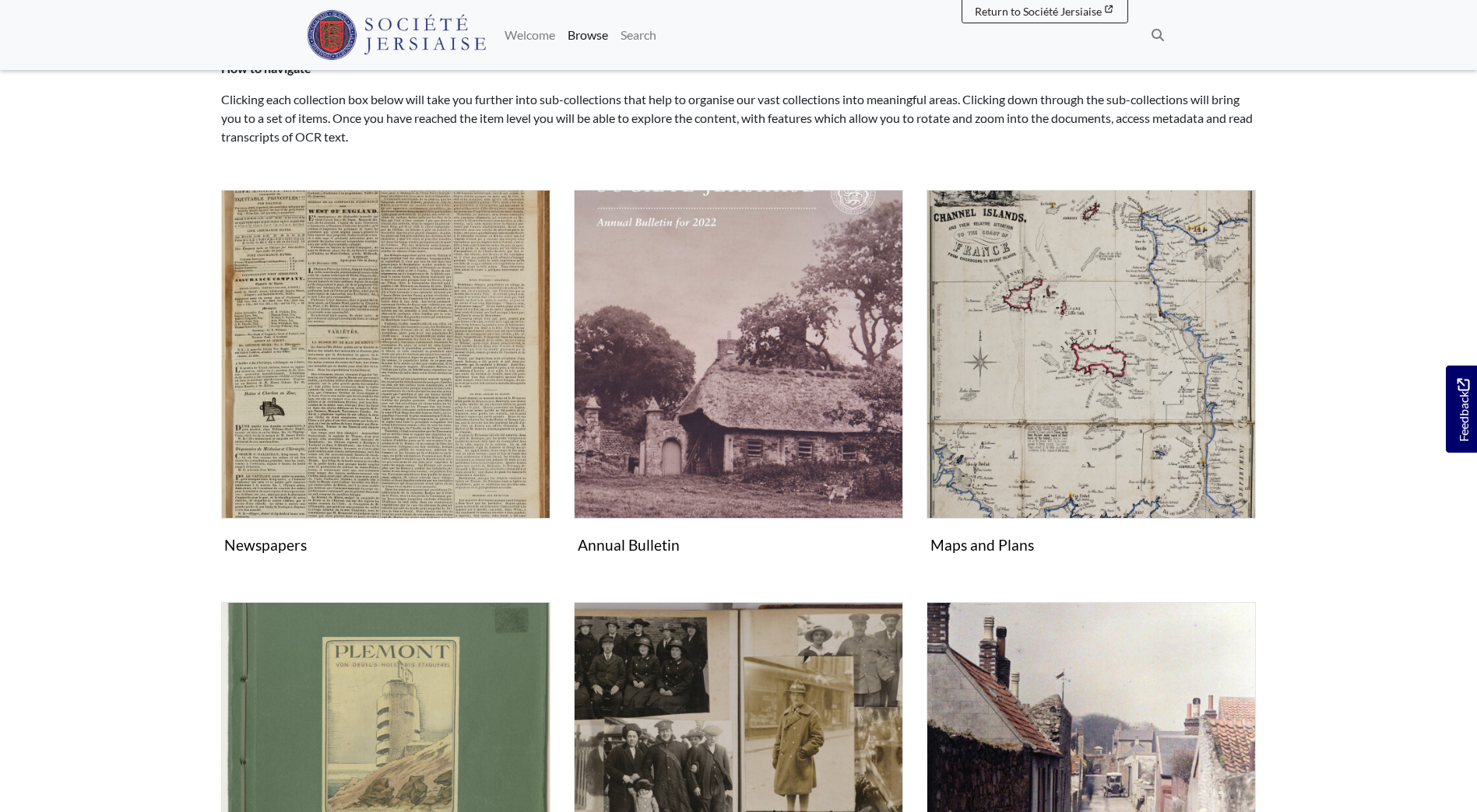
scroll to position [156, 0]
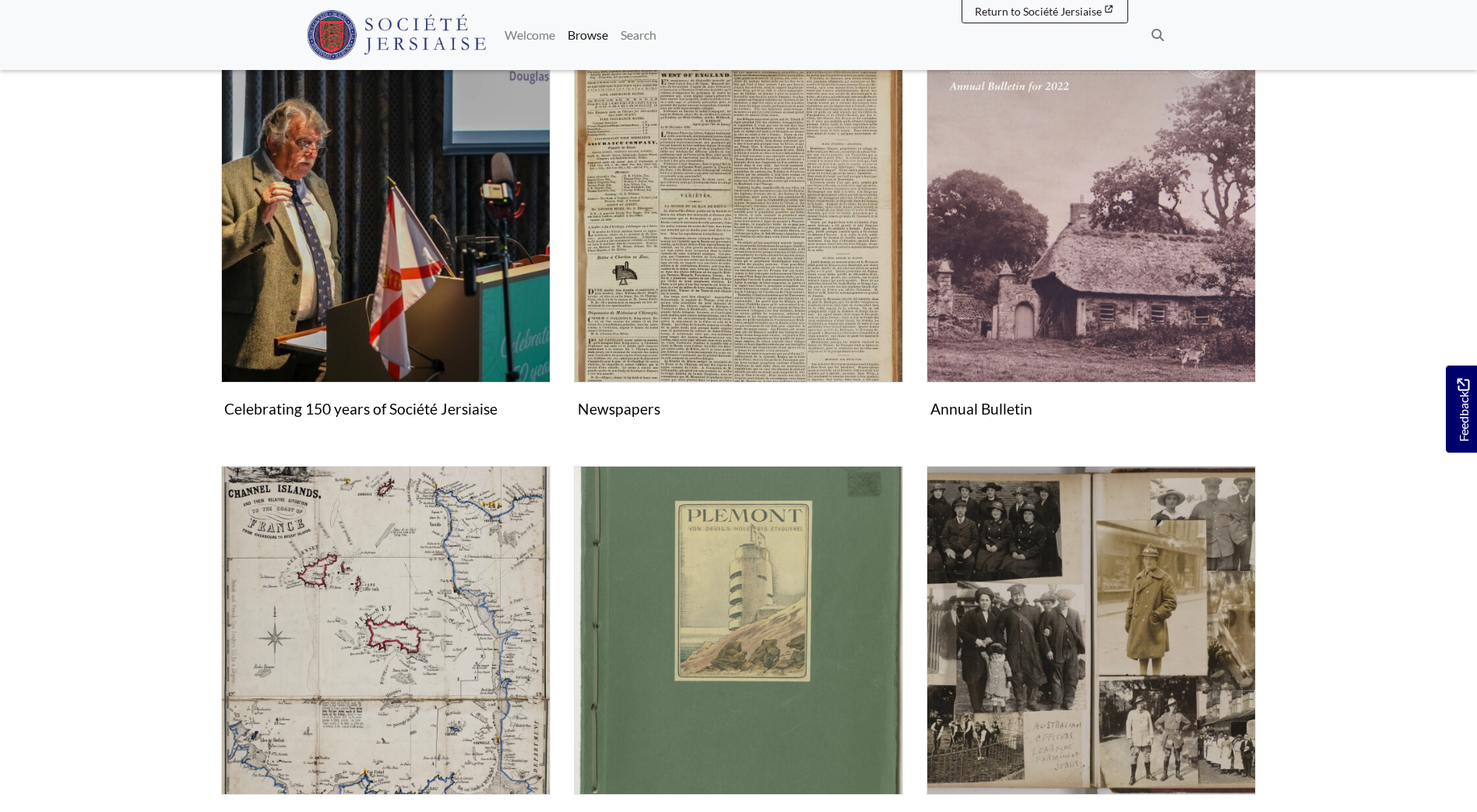
scroll to position [156, 0]
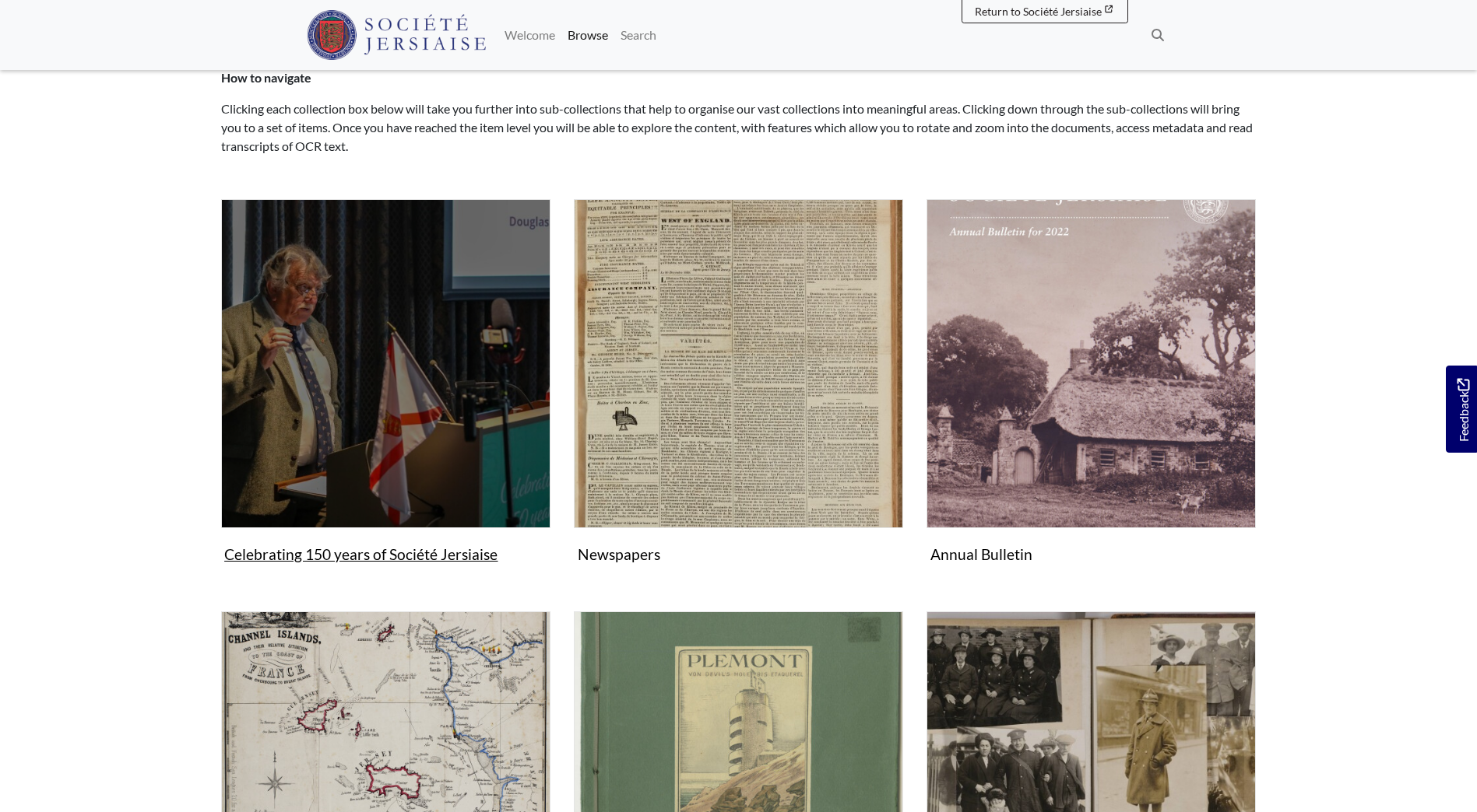
click at [354, 464] on img "Subcollection" at bounding box center [385, 363] width 329 height 329
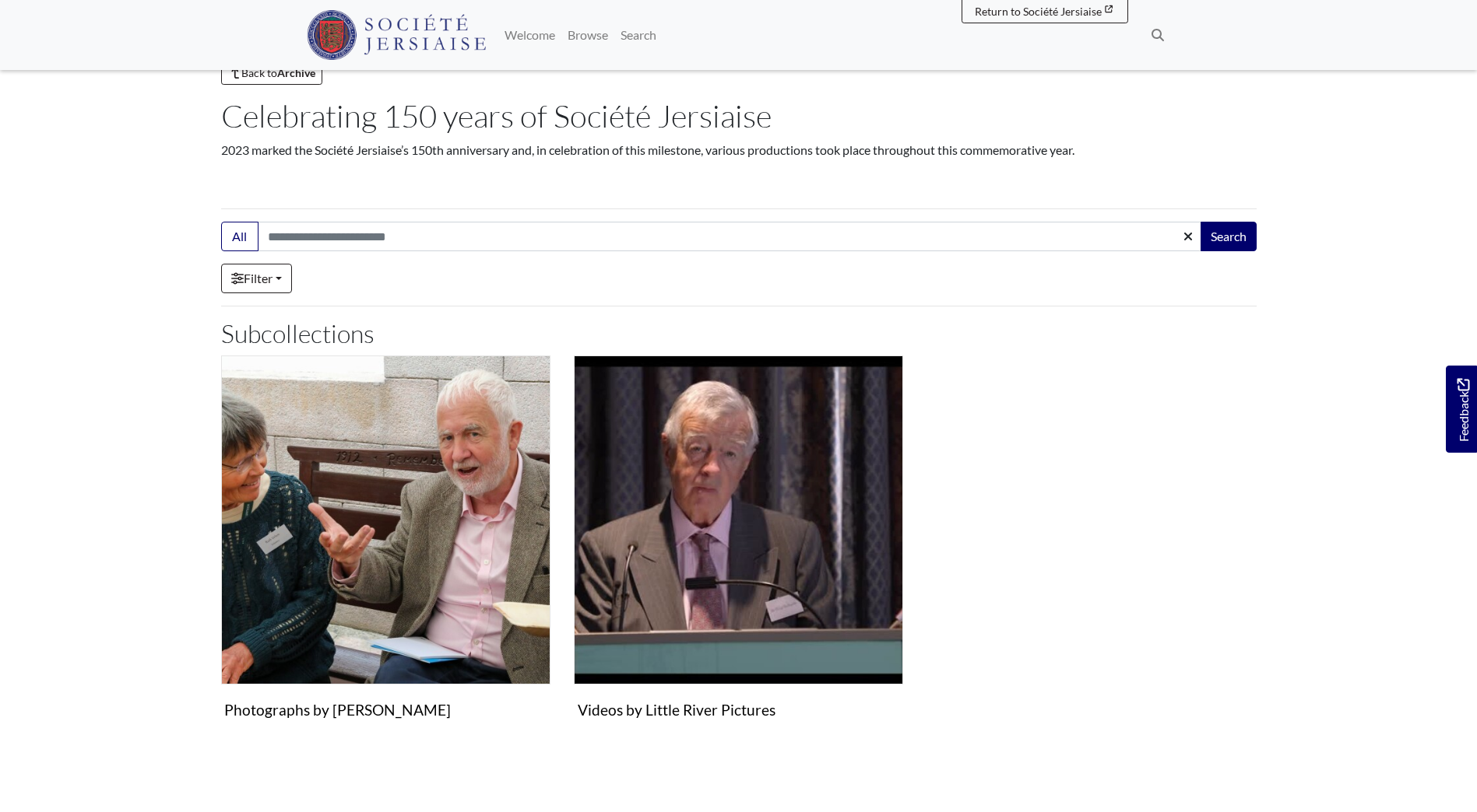
scroll to position [156, 0]
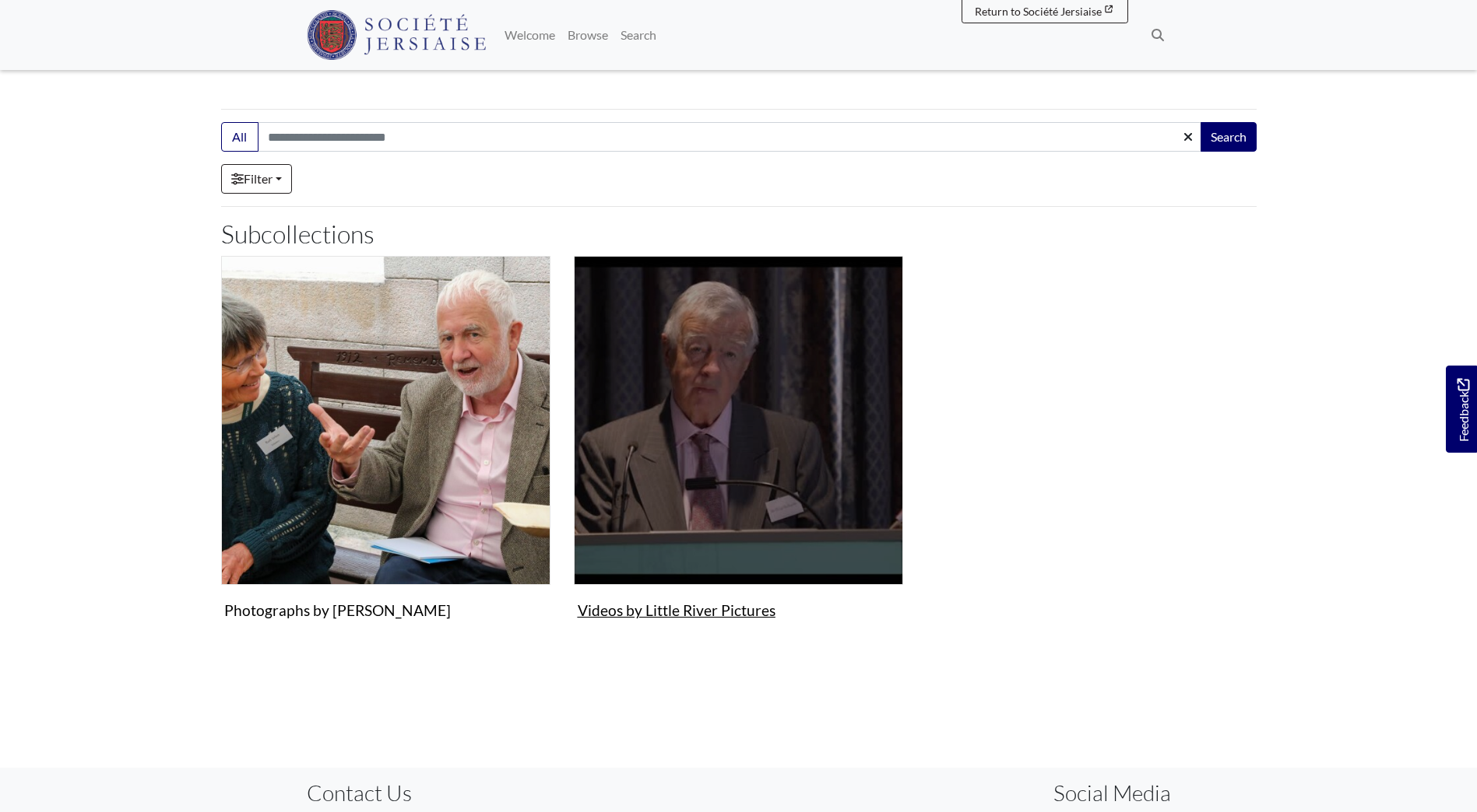
click at [703, 608] on figure "Videos by Little River Pictures Collection" at bounding box center [738, 441] width 329 height 370
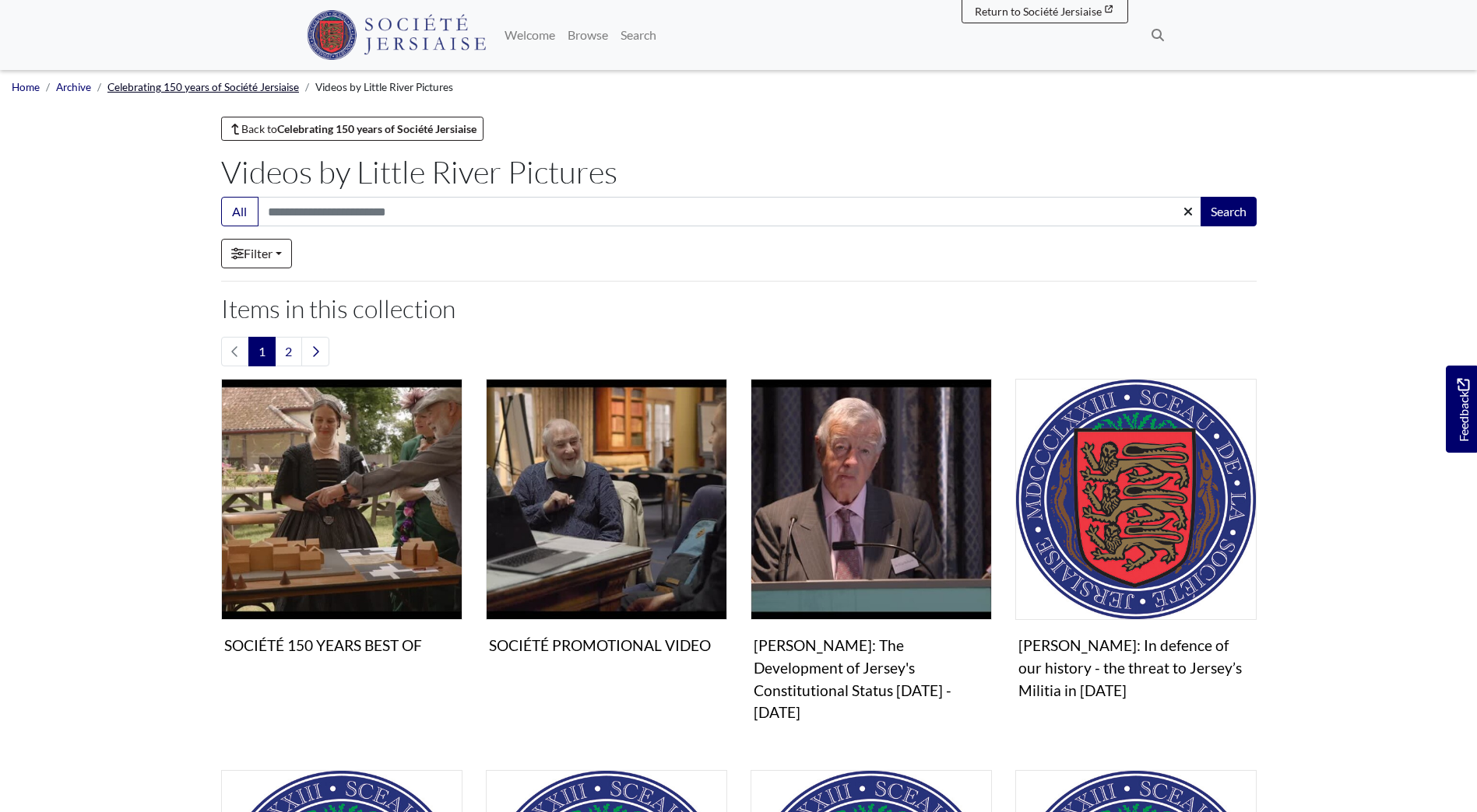
click at [176, 83] on link "Celebrating 150 years of Société Jersiaise" at bounding box center [203, 87] width 192 height 12
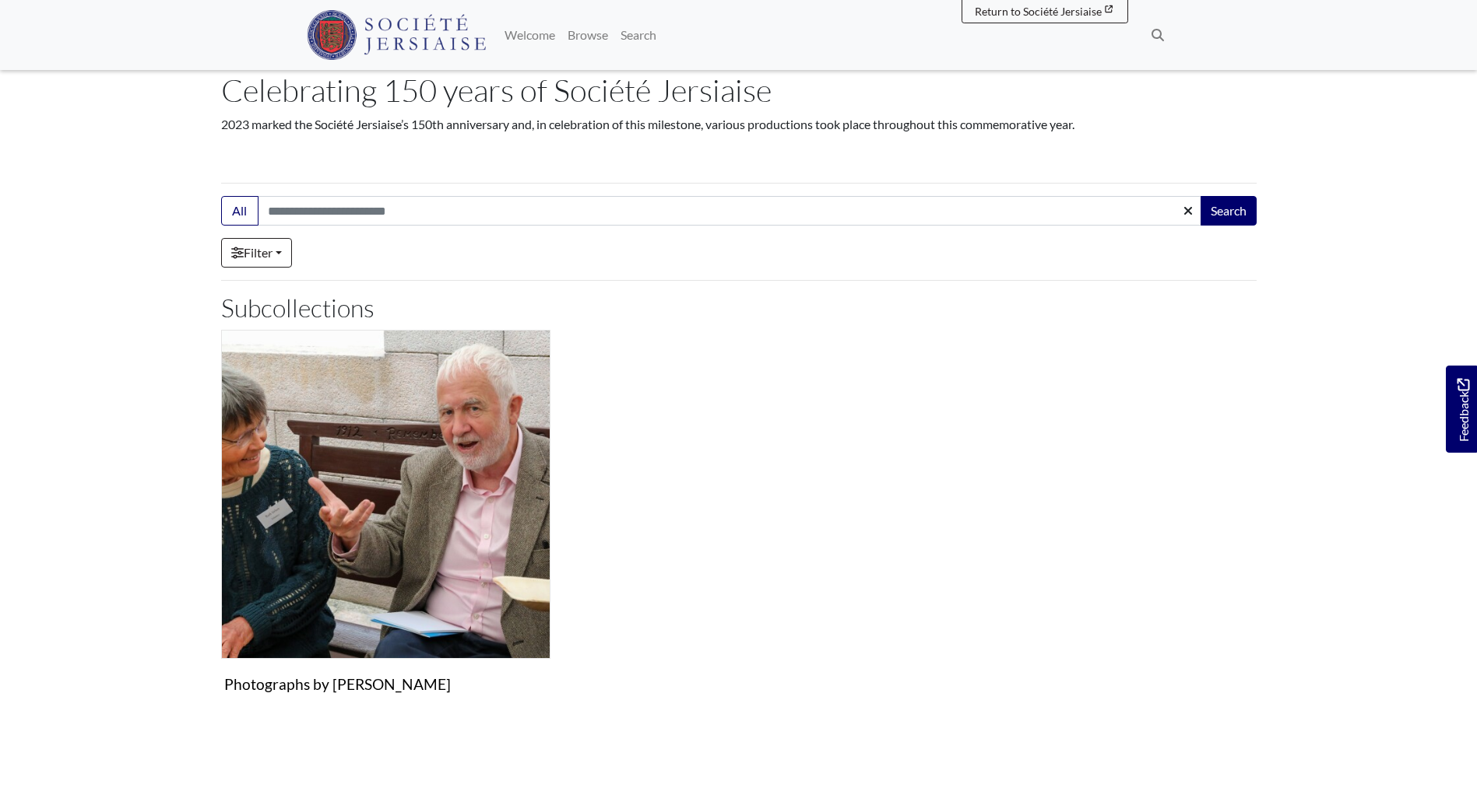
scroll to position [234, 0]
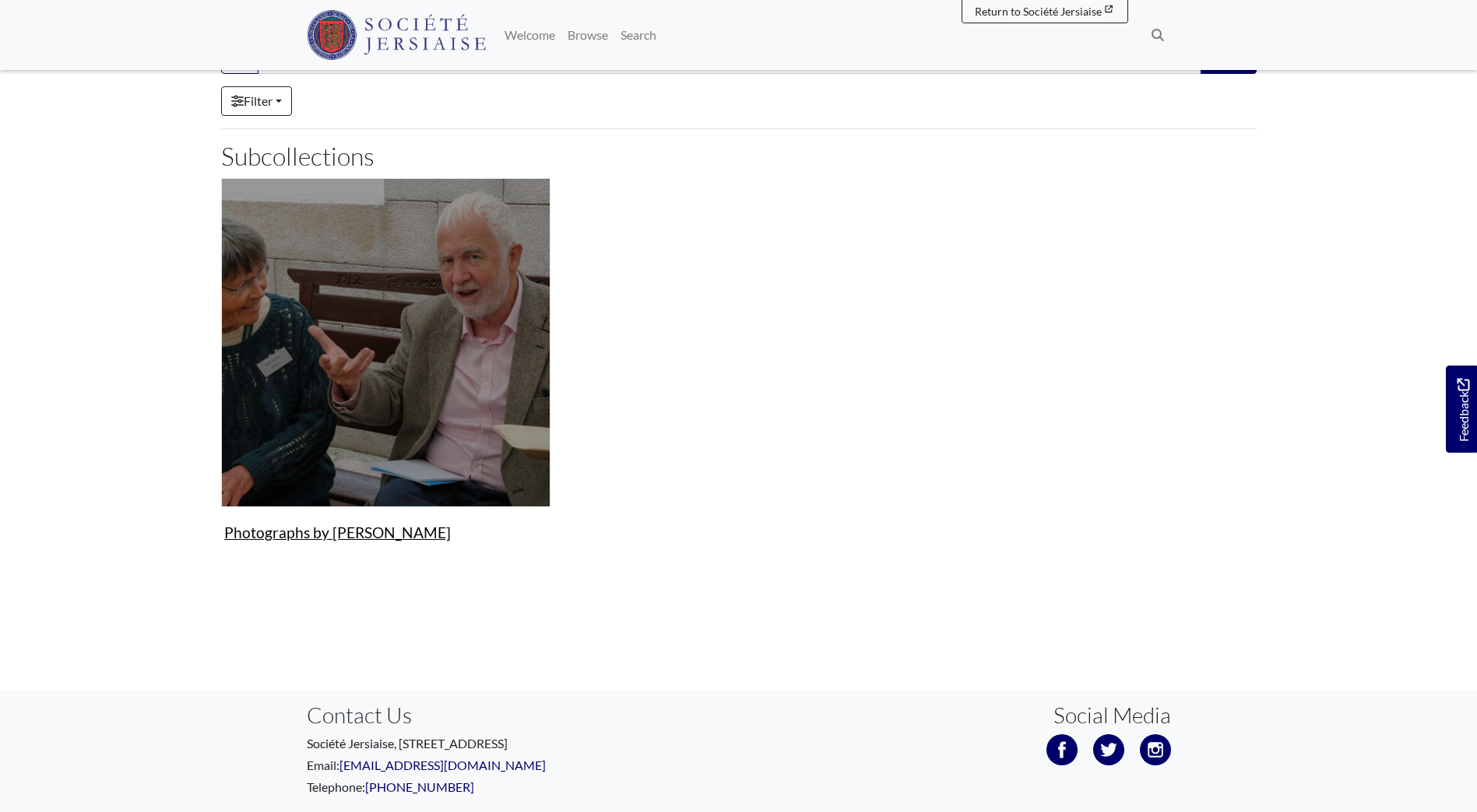
click at [260, 533] on figure "Photographs by Simon Langois Collection" at bounding box center [385, 363] width 329 height 370
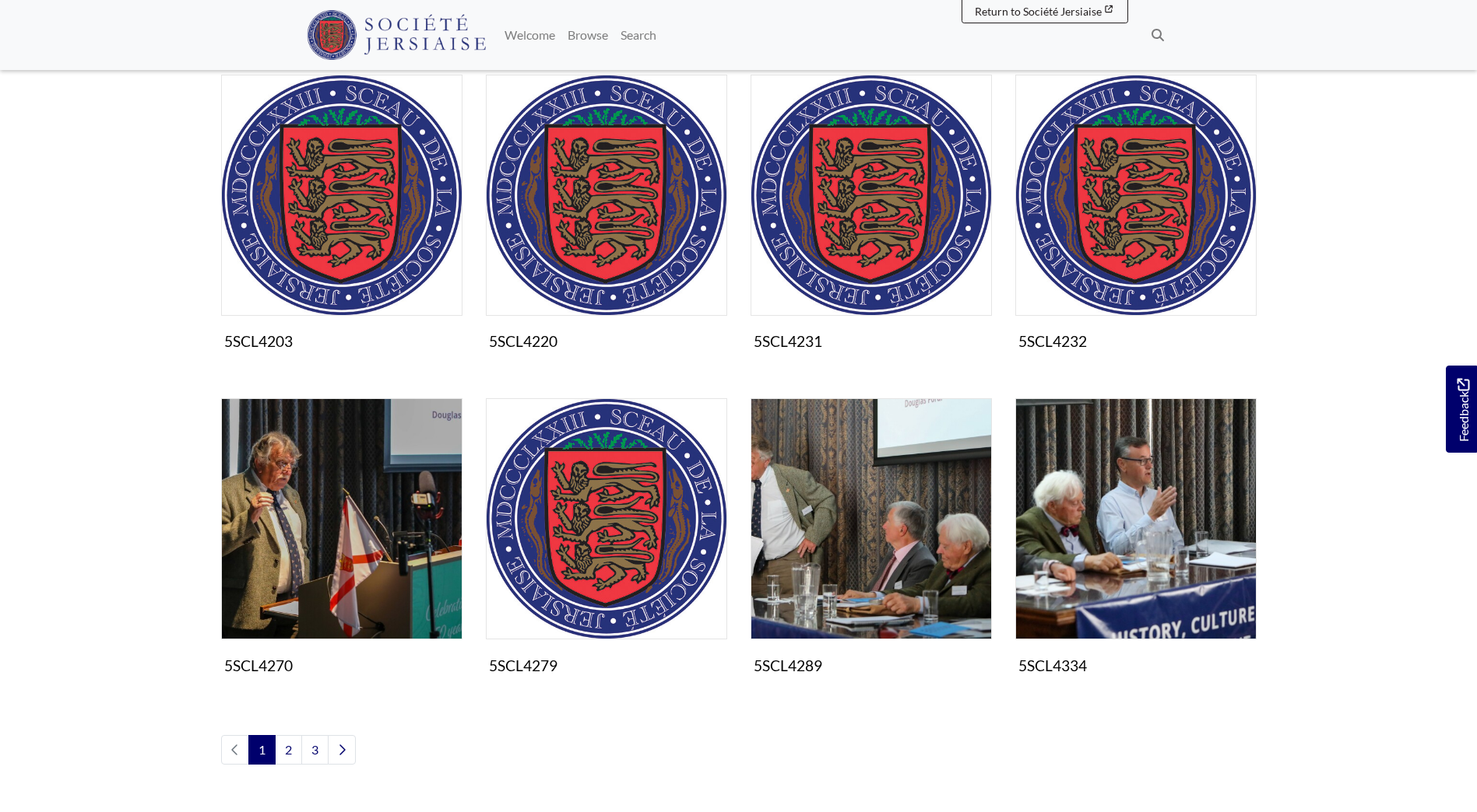
scroll to position [856, 0]
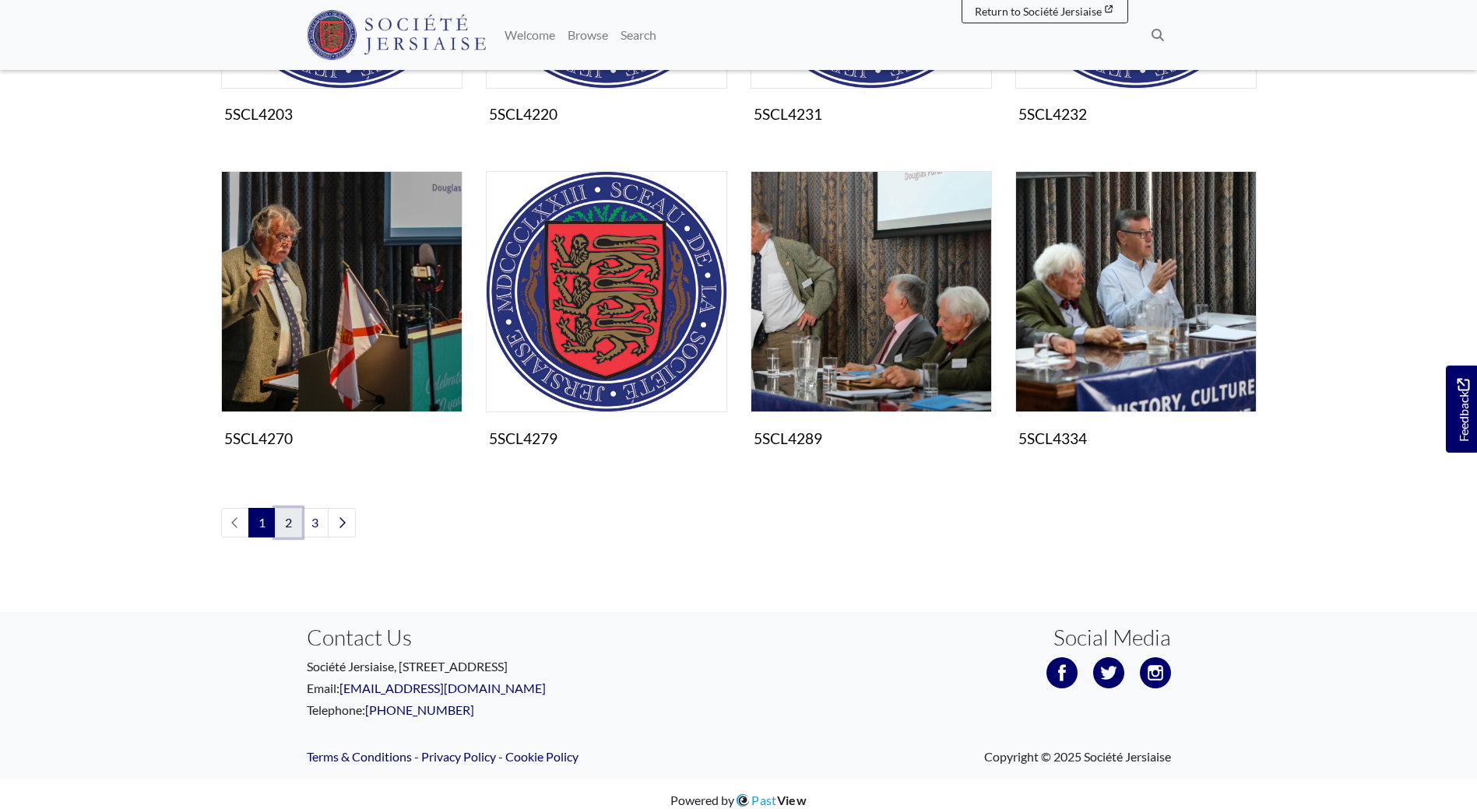
click at [293, 524] on link "2" at bounding box center [289, 522] width 28 height 29
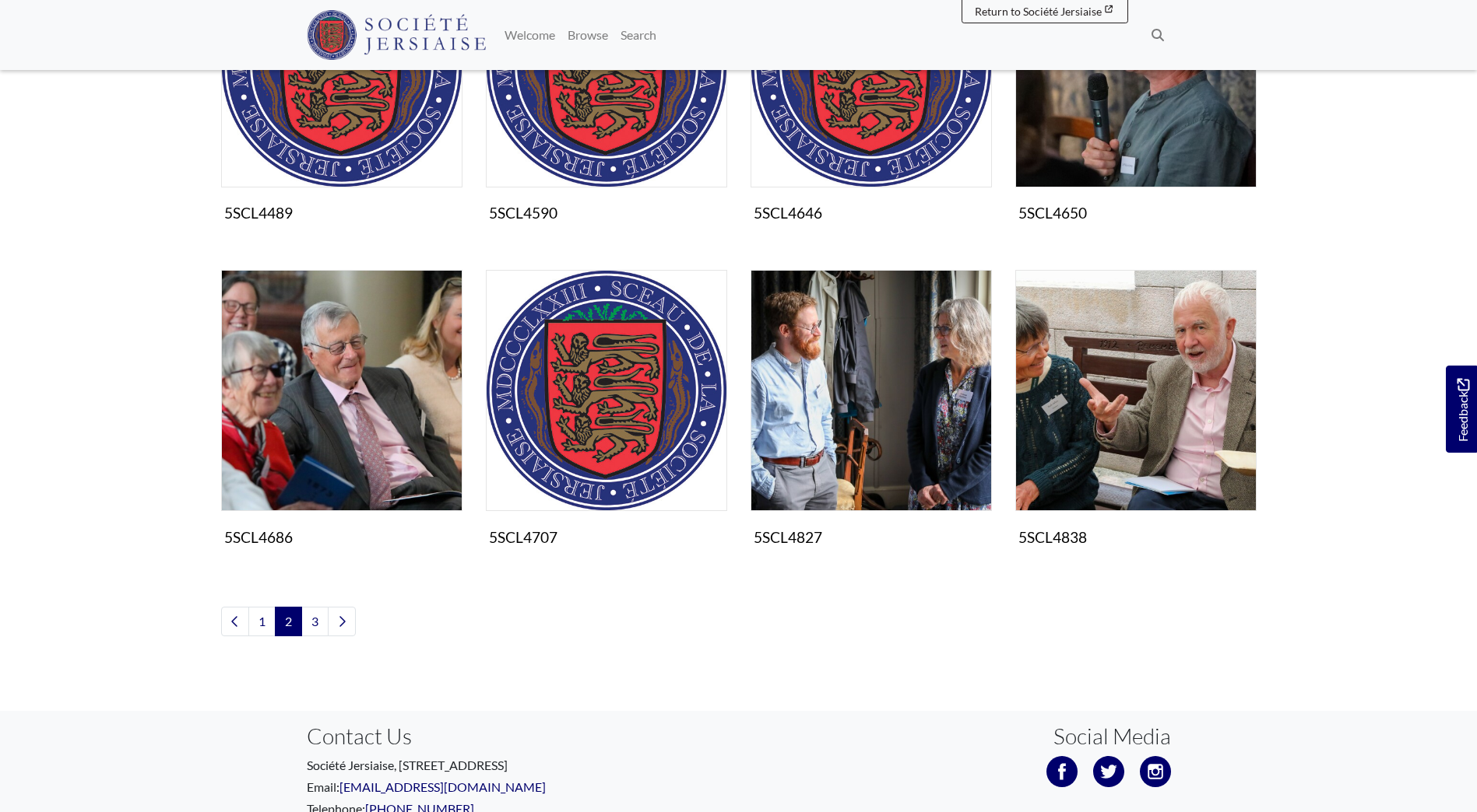
scroll to position [866, 0]
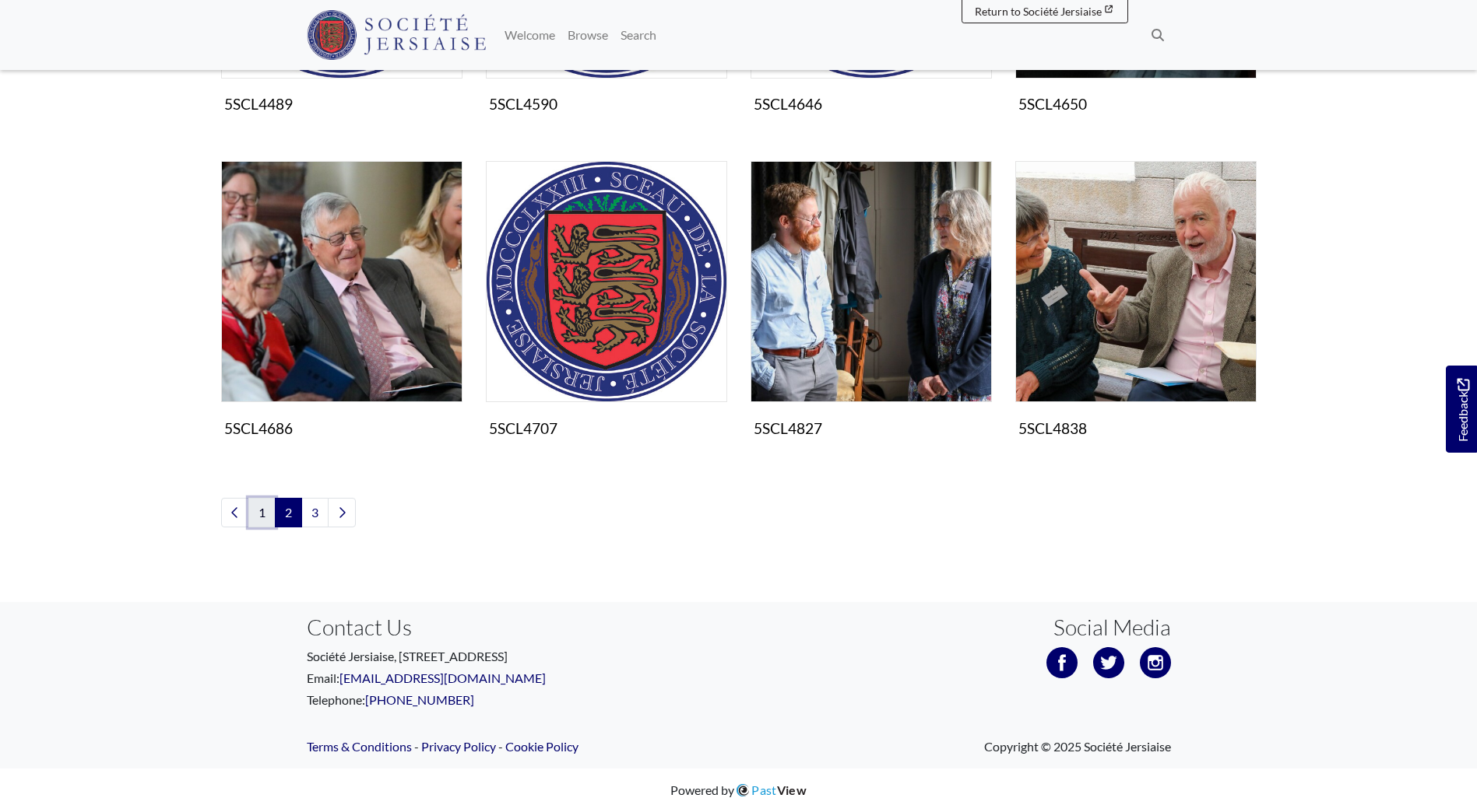
click at [268, 507] on link "1" at bounding box center [262, 513] width 28 height 29
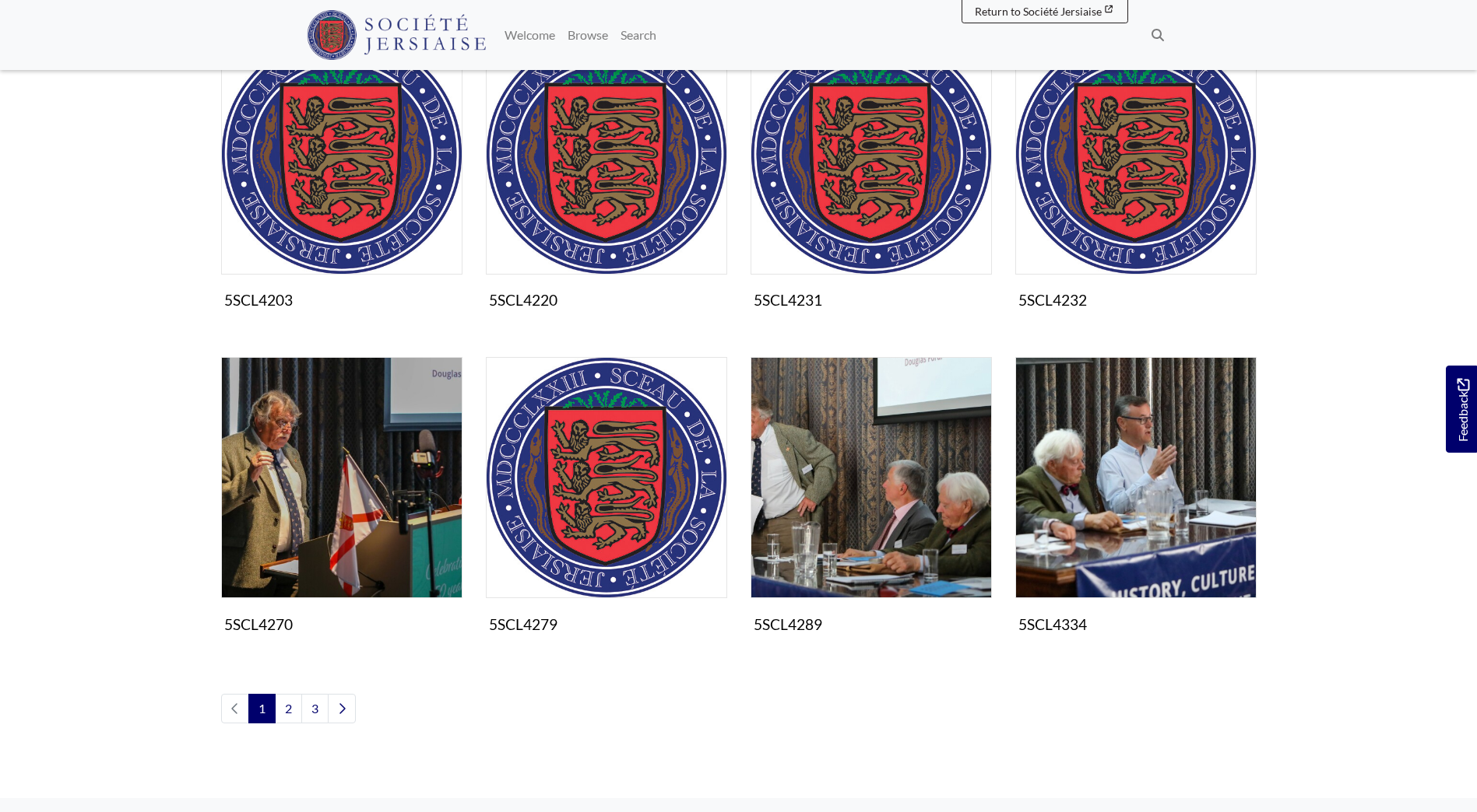
scroll to position [866, 0]
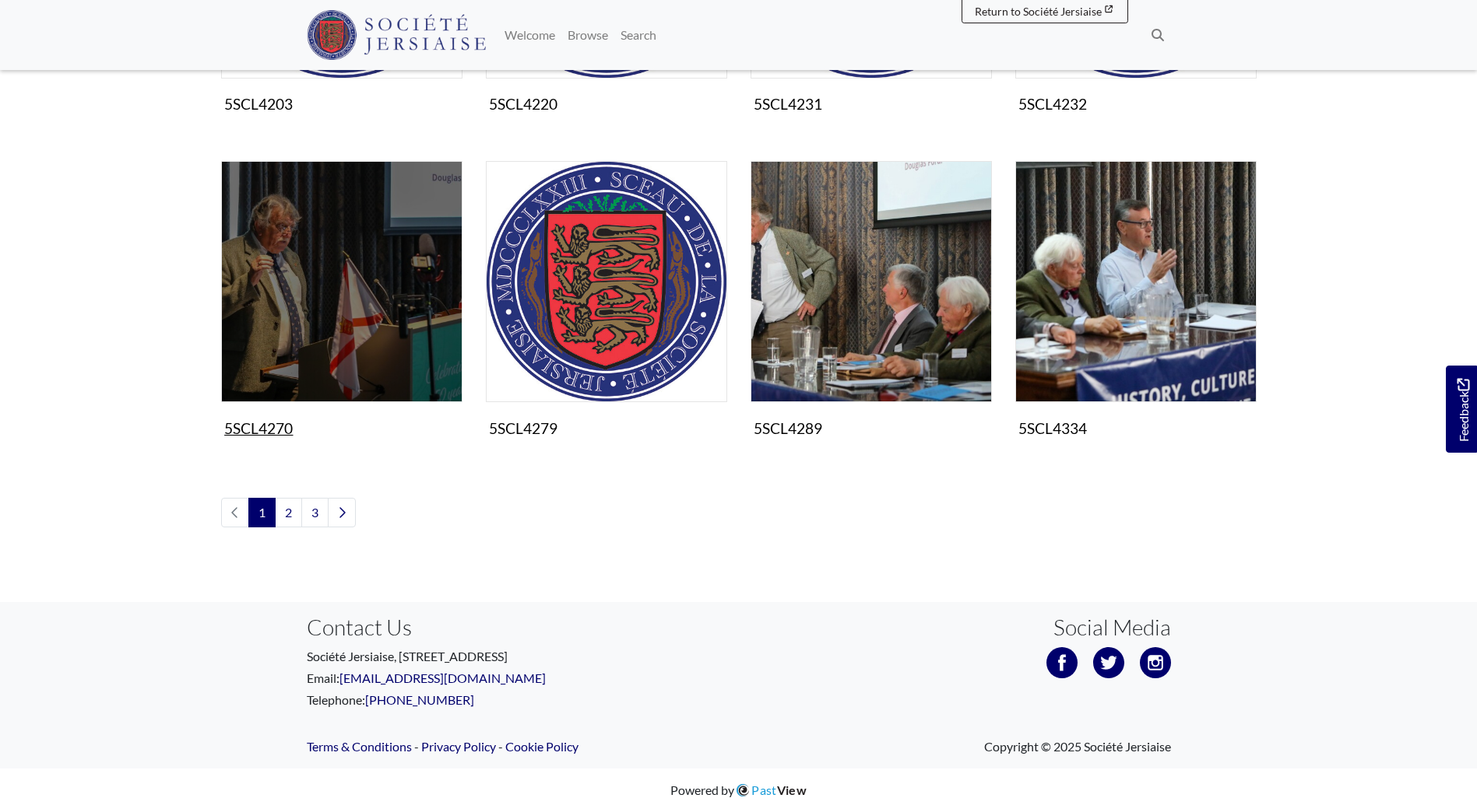
drag, startPoint x: 301, startPoint y: 428, endPoint x: 227, endPoint y: 424, distance: 74.1
click at [227, 424] on div "Photographs 5SCL4270 Image" at bounding box center [342, 314] width 265 height 306
copy figcaption "5SCL4270"
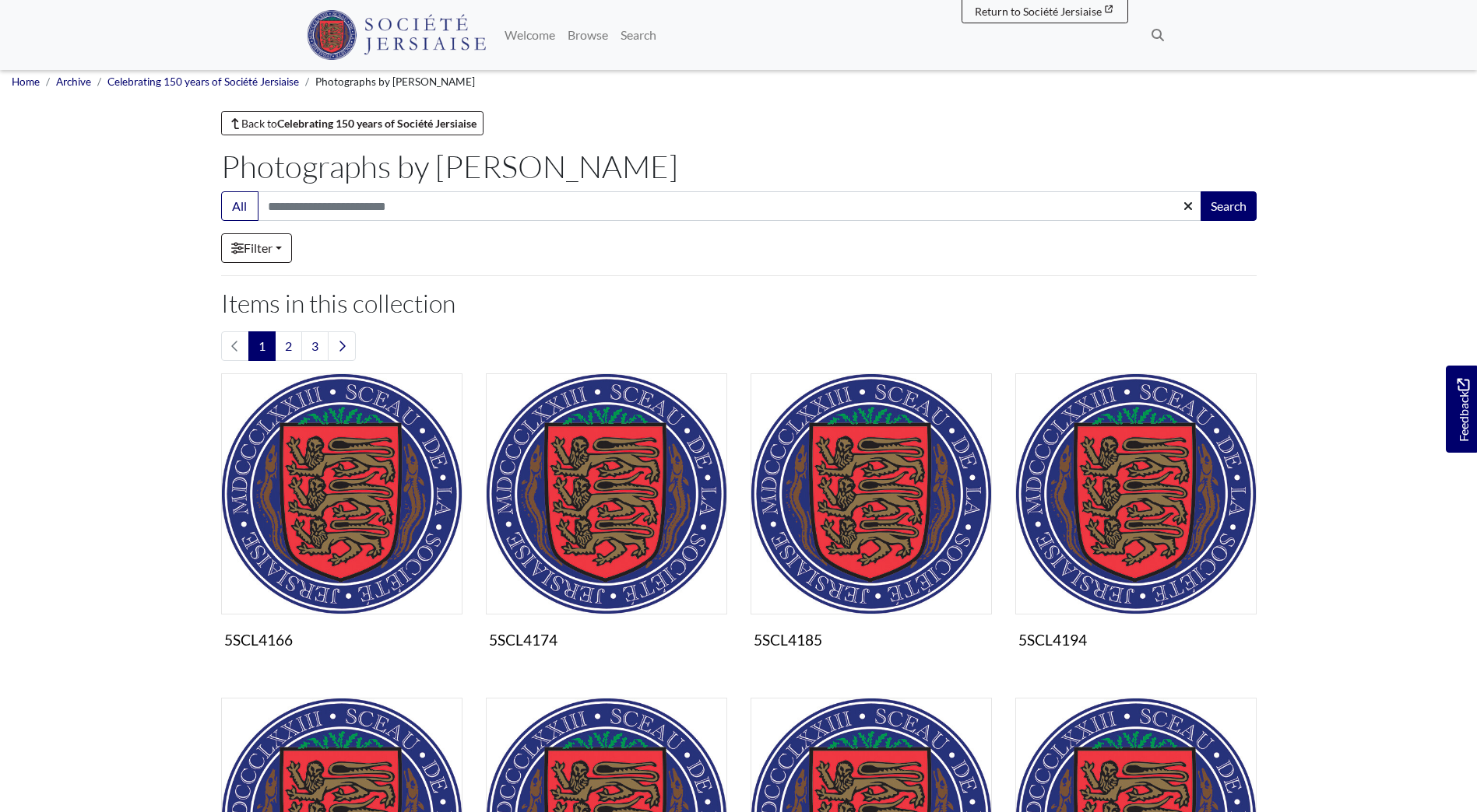
scroll to position [0, 0]
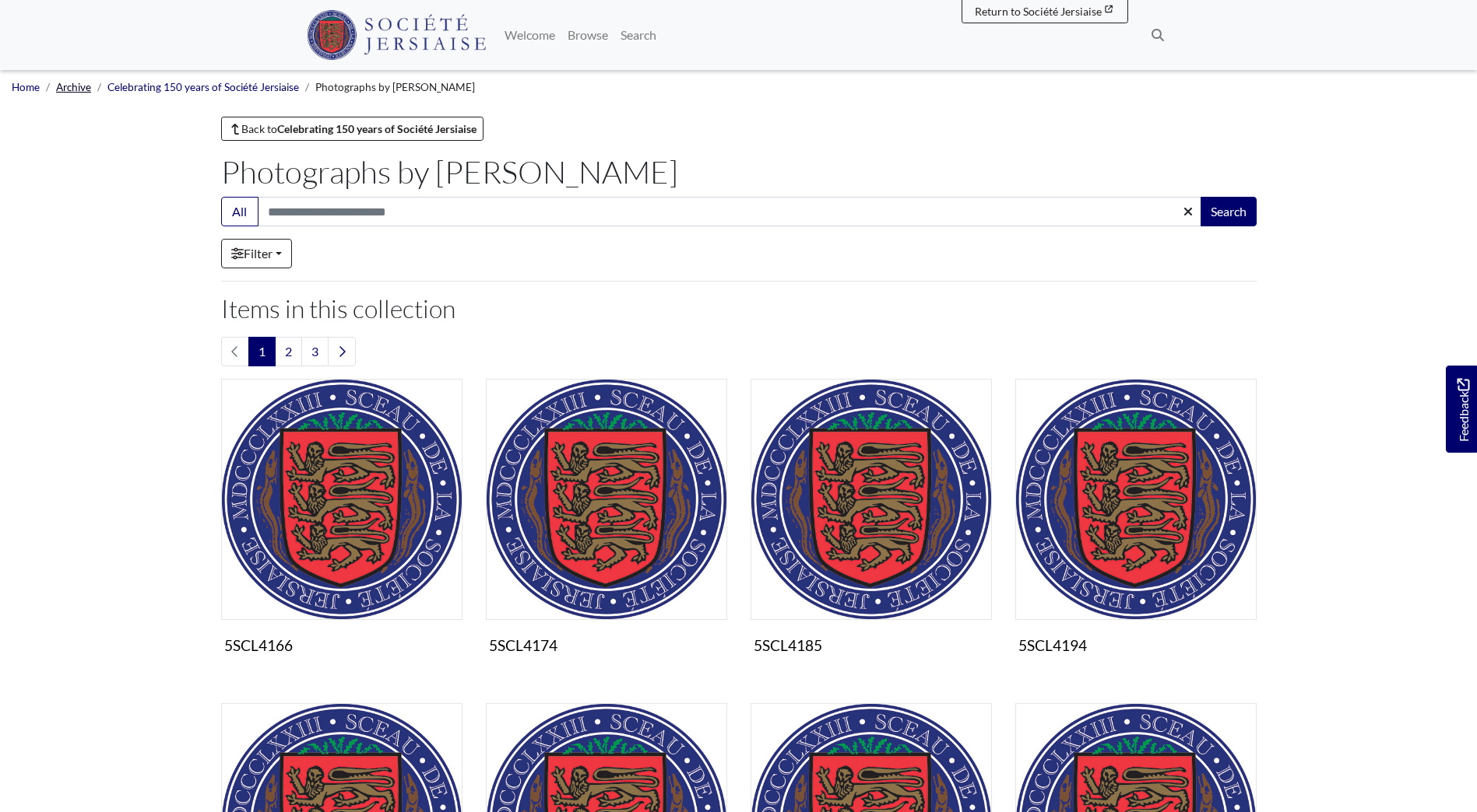
click at [65, 90] on link "Archive" at bounding box center [73, 87] width 35 height 12
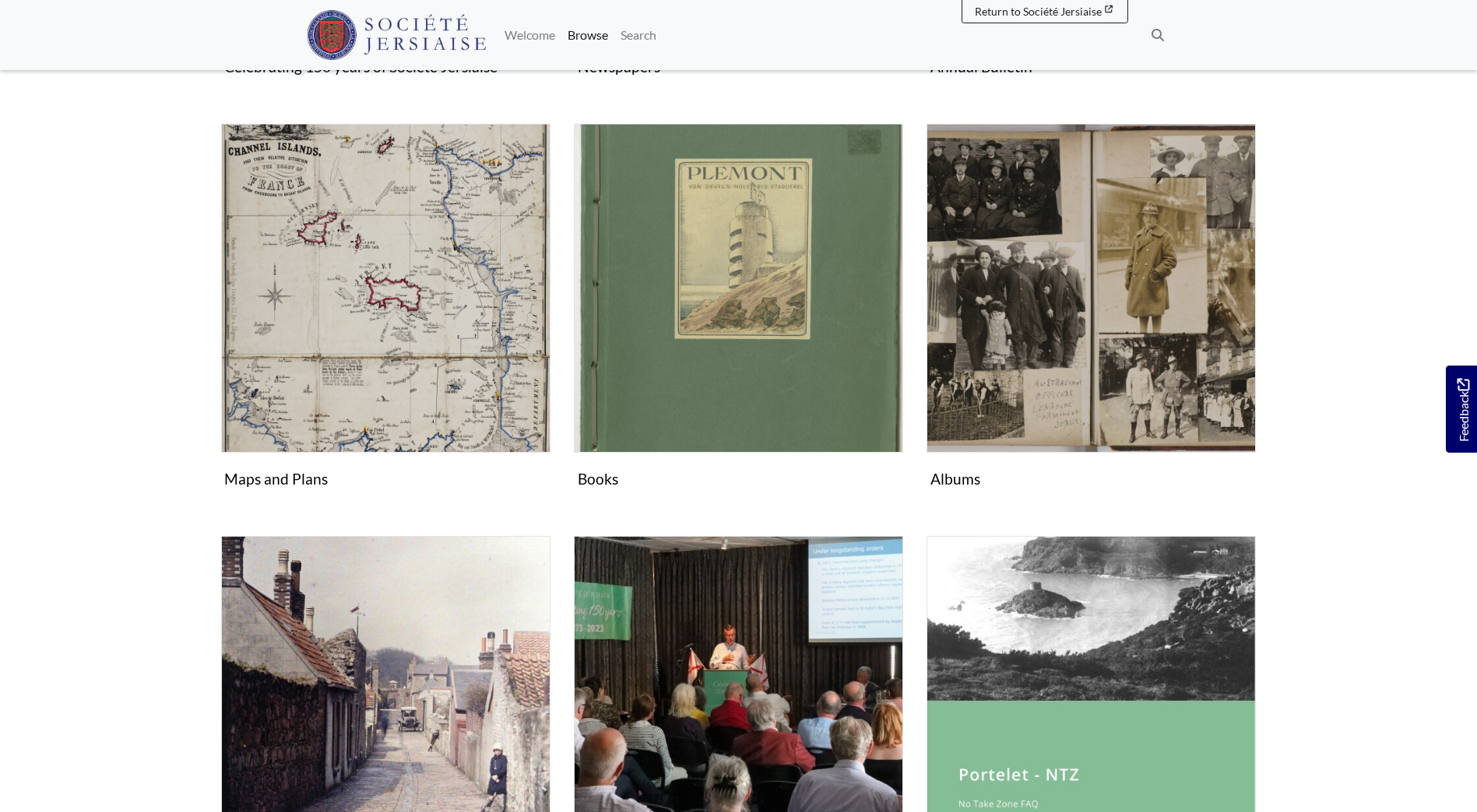
scroll to position [934, 0]
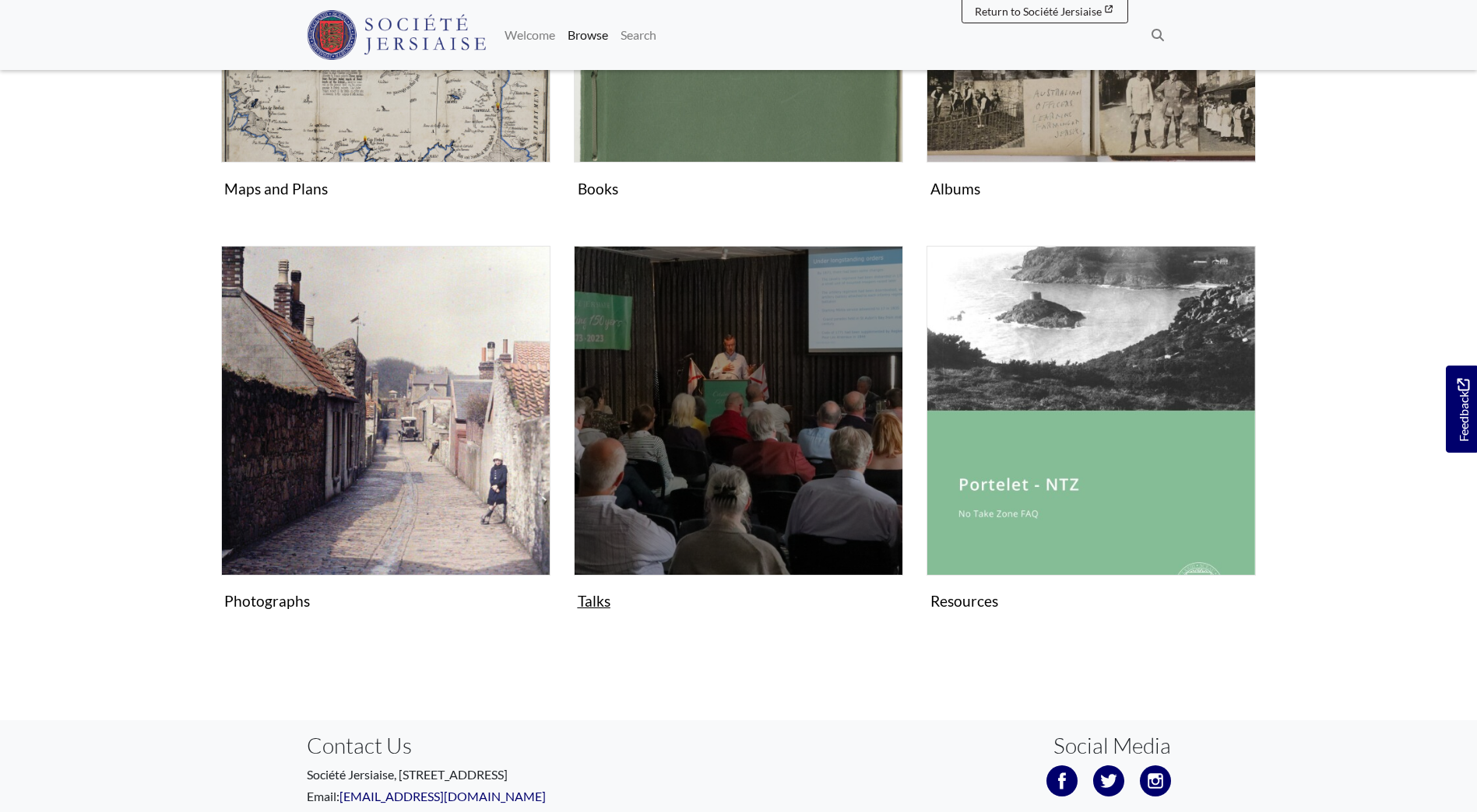
click at [598, 605] on figure "Talks Collection" at bounding box center [738, 430] width 329 height 370
click at [655, 497] on img "Subcollection" at bounding box center [738, 410] width 329 height 329
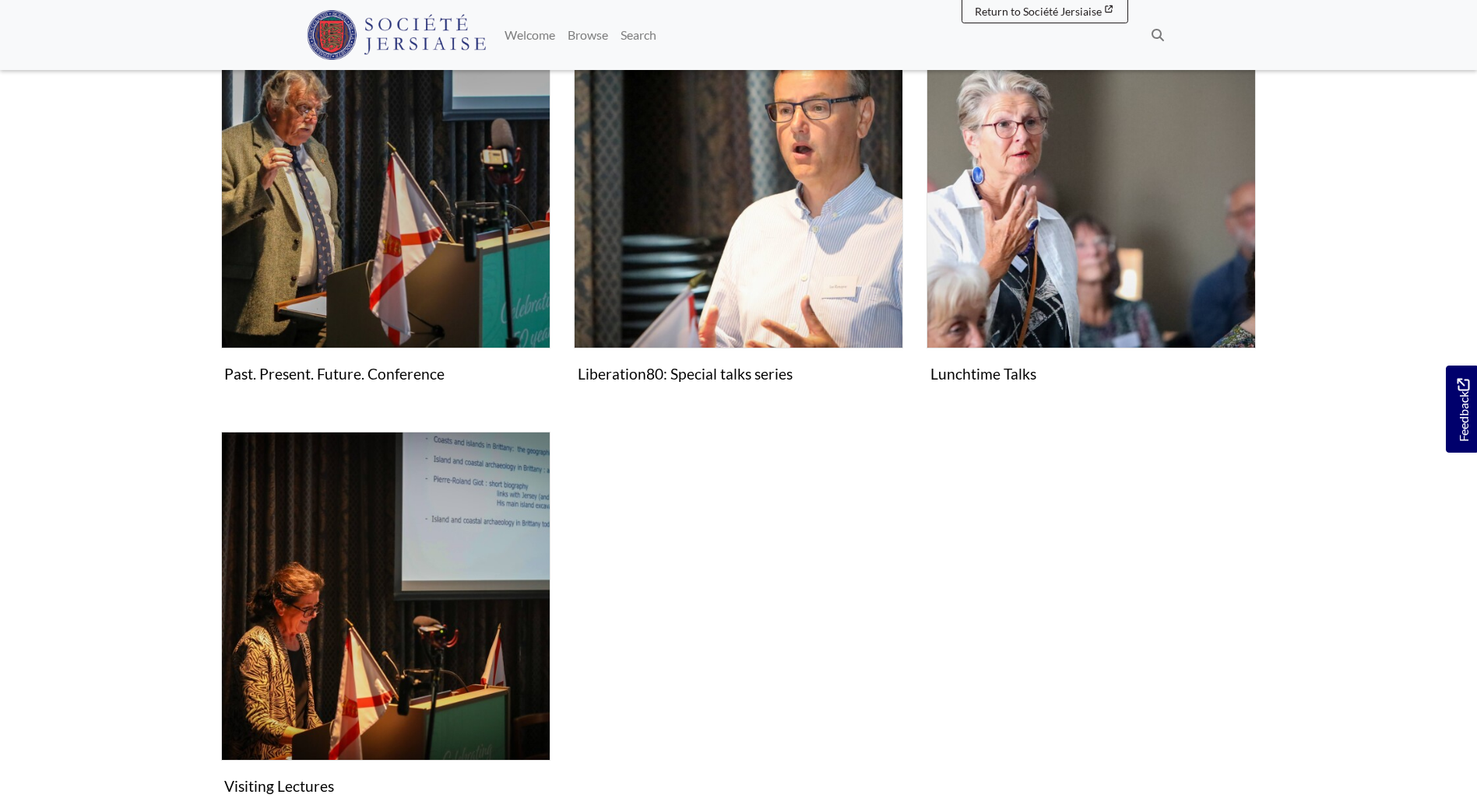
scroll to position [156, 0]
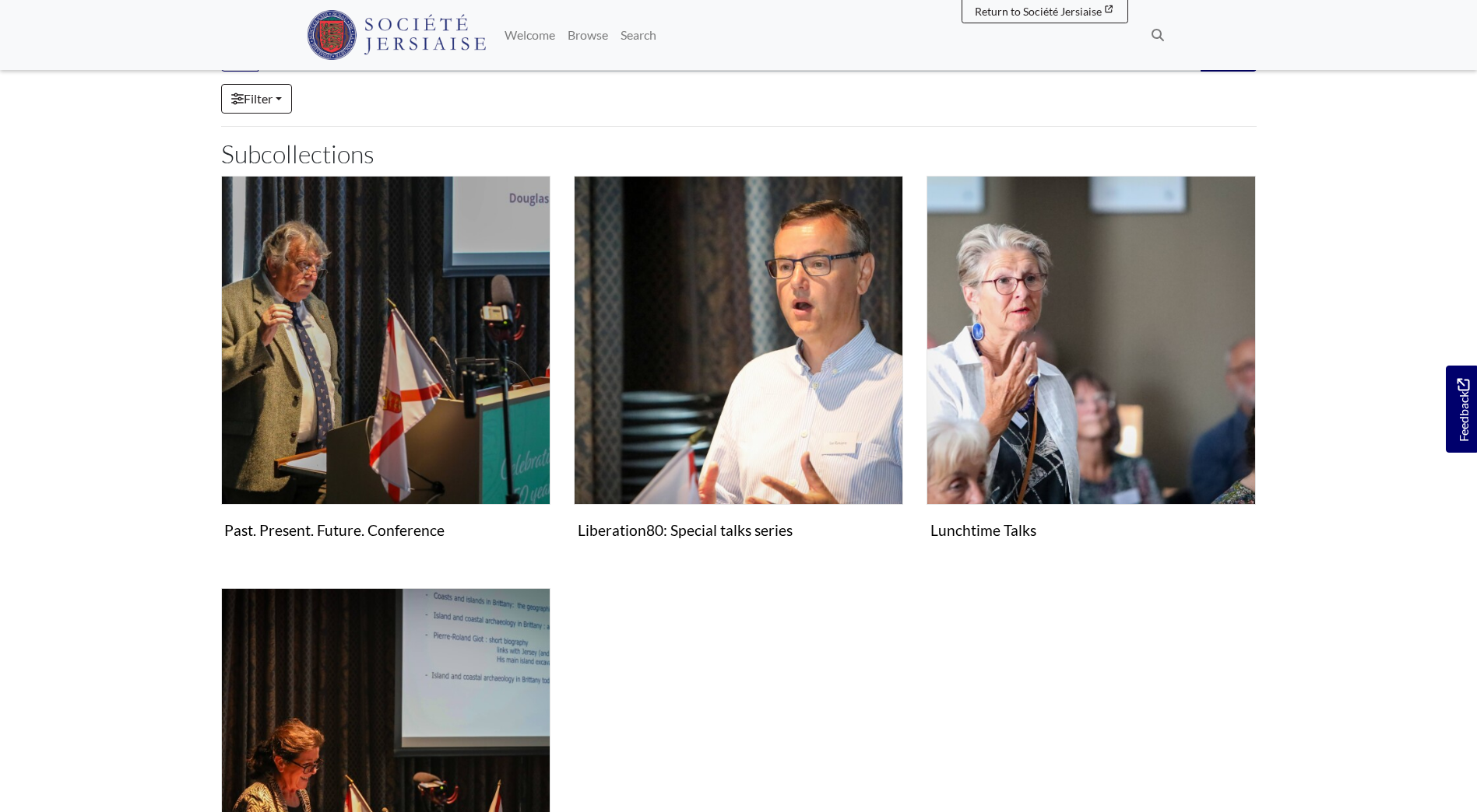
scroll to position [156, 0]
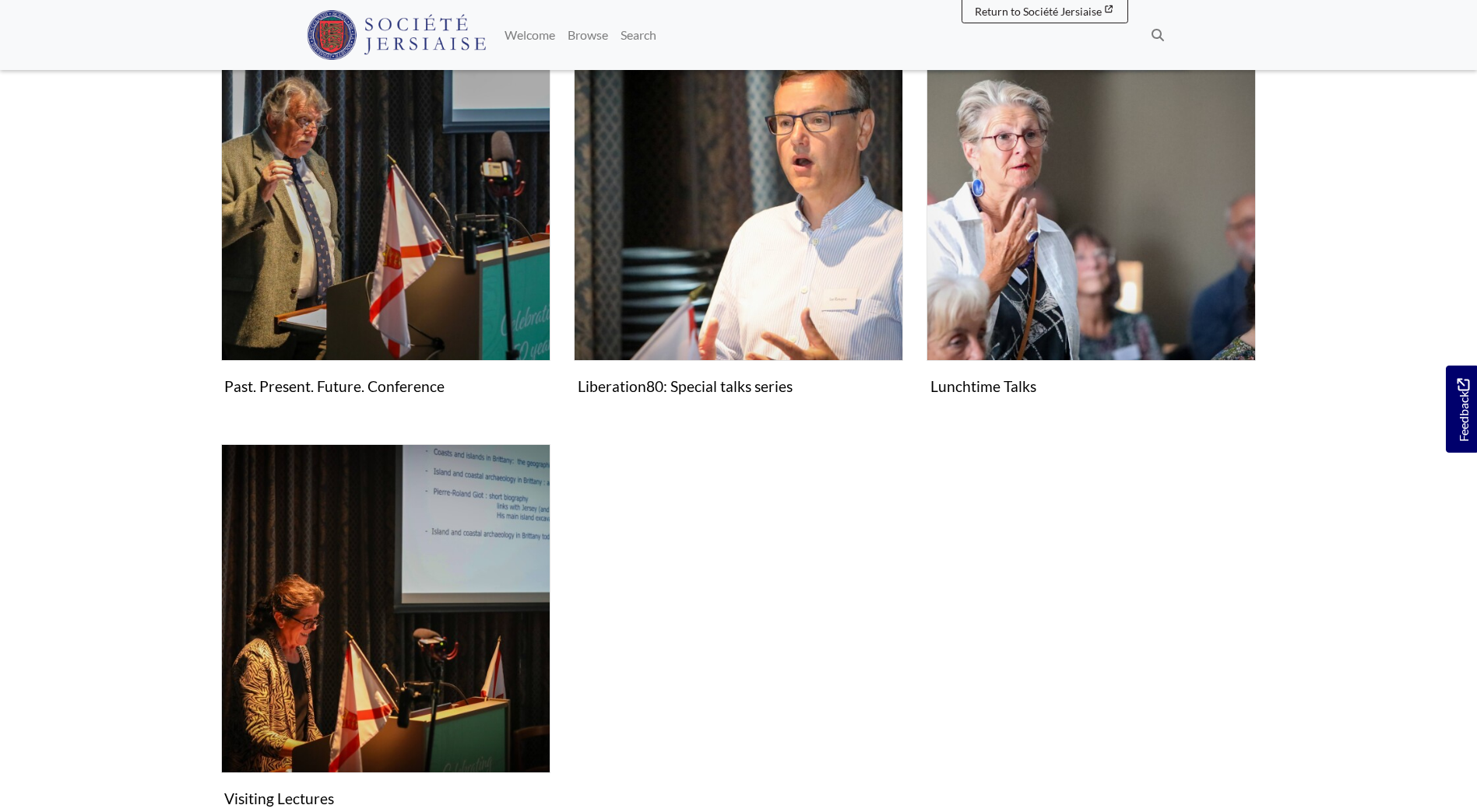
scroll to position [311, 0]
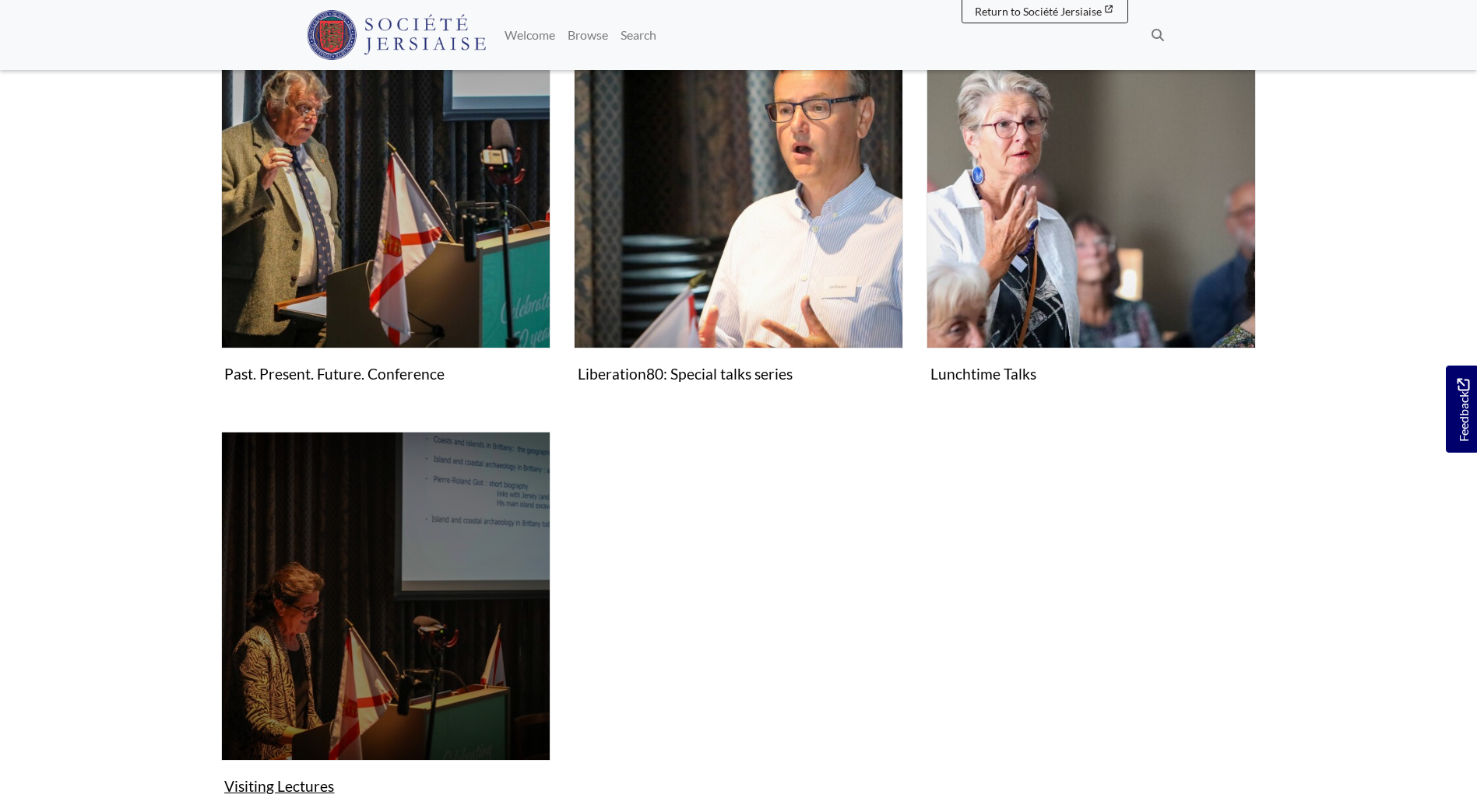
click at [249, 783] on figure "Visiting Lectures Collection" at bounding box center [385, 617] width 329 height 370
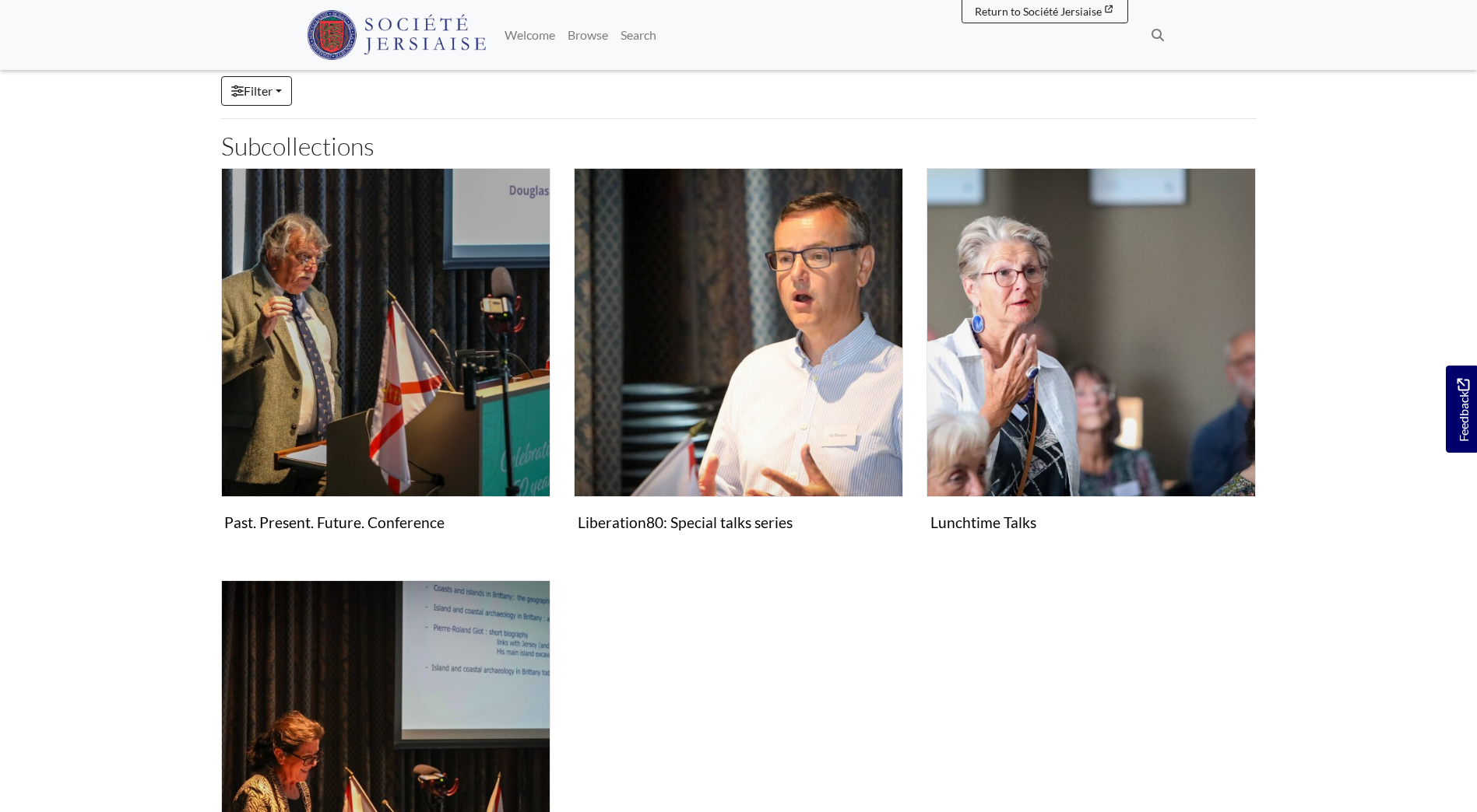
scroll to position [156, 0]
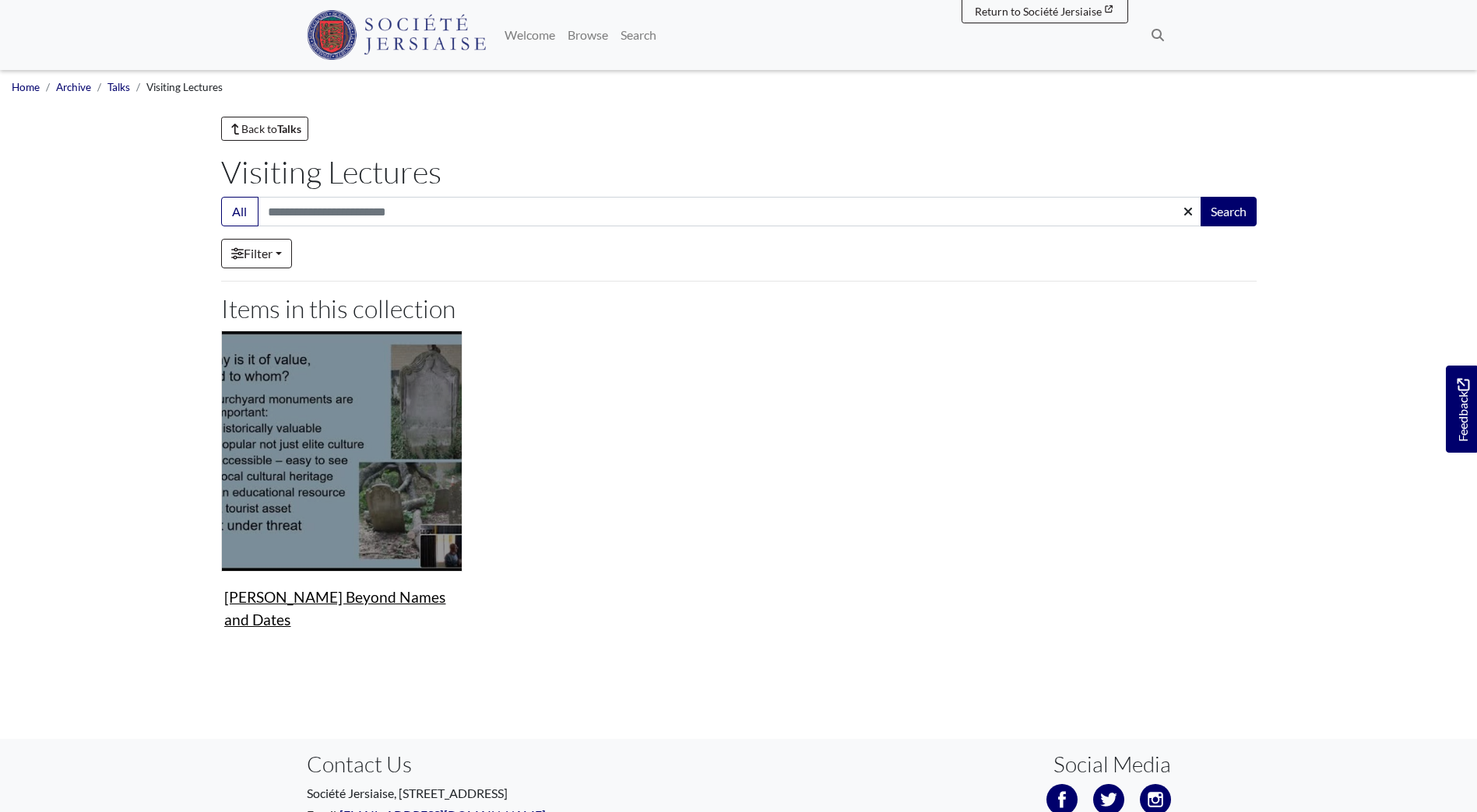
click at [348, 602] on figure "Video & audio Harold Mytum Beyond Names and Dates Video" at bounding box center [341, 483] width 242 height 305
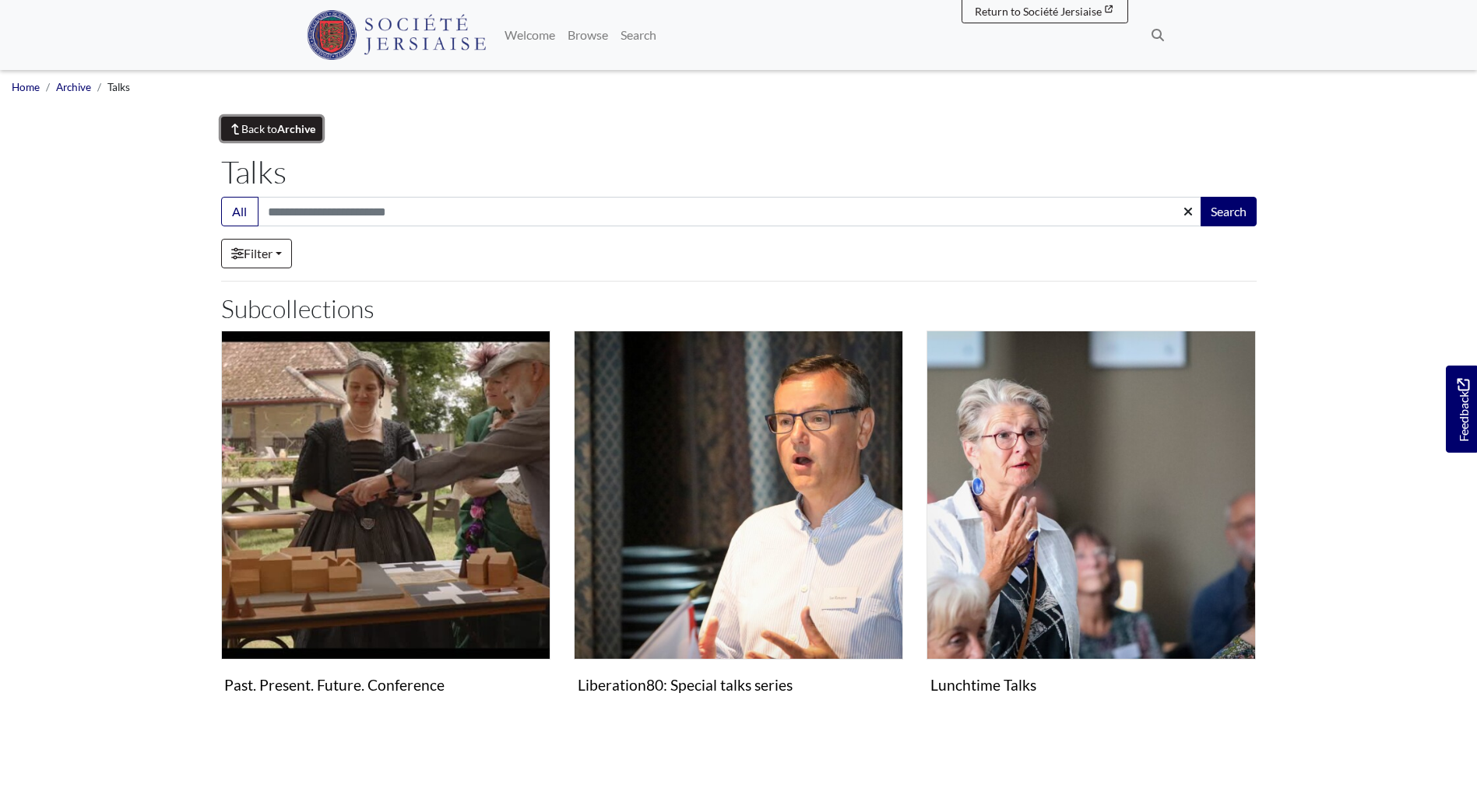
click at [268, 126] on link "Back to Archive" at bounding box center [272, 129] width 102 height 24
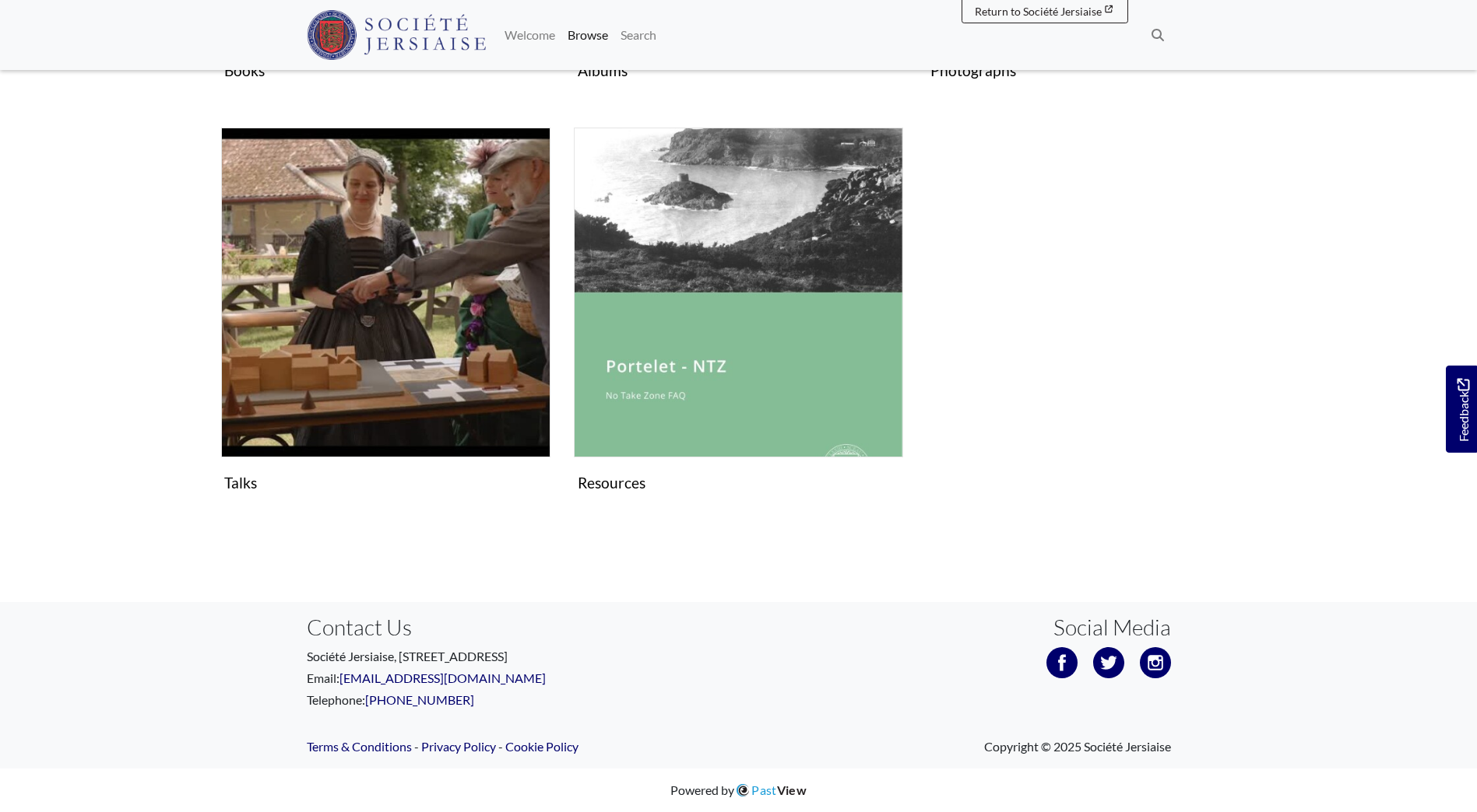
scroll to position [974, 0]
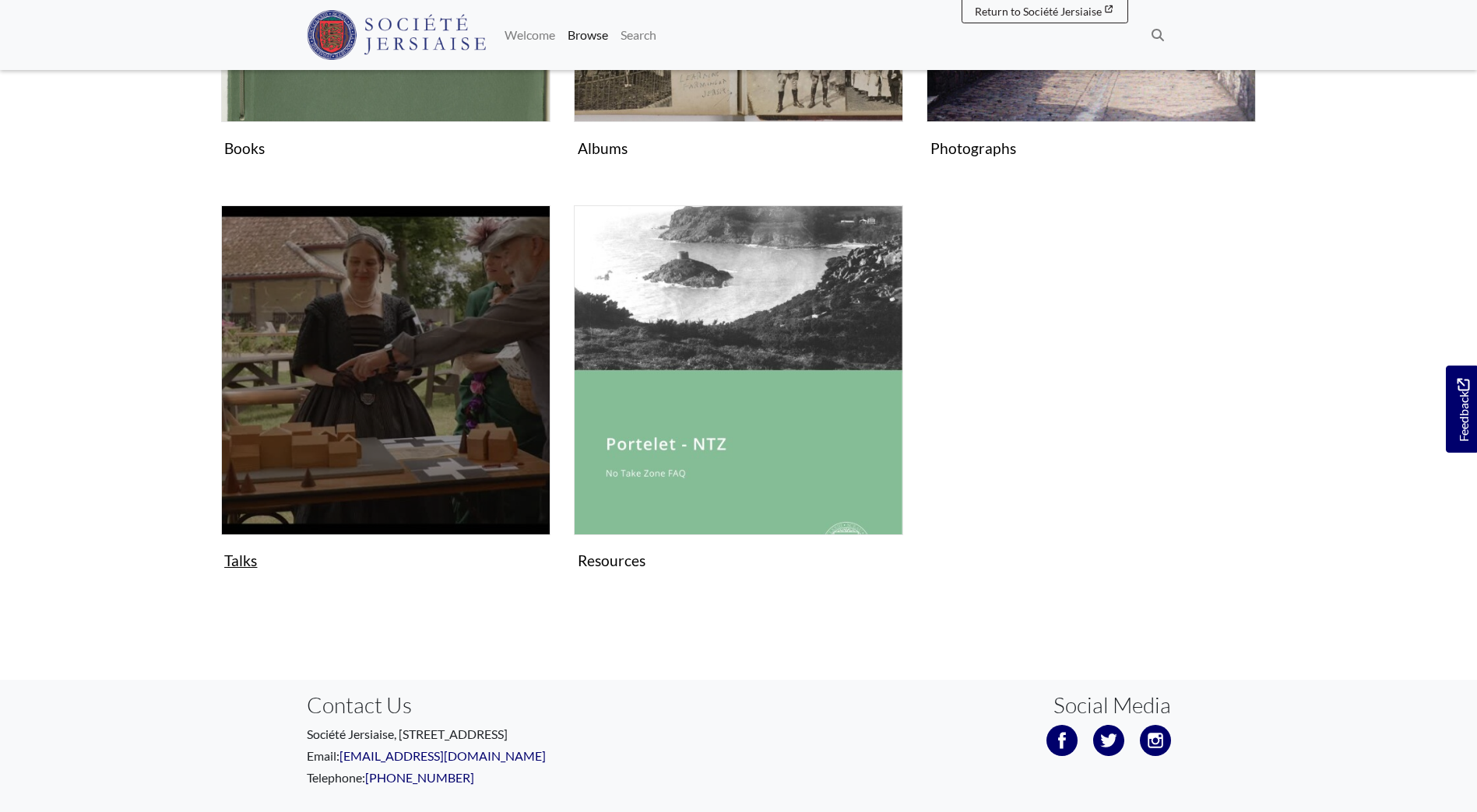
click at [383, 377] on img "Subcollection" at bounding box center [385, 369] width 329 height 329
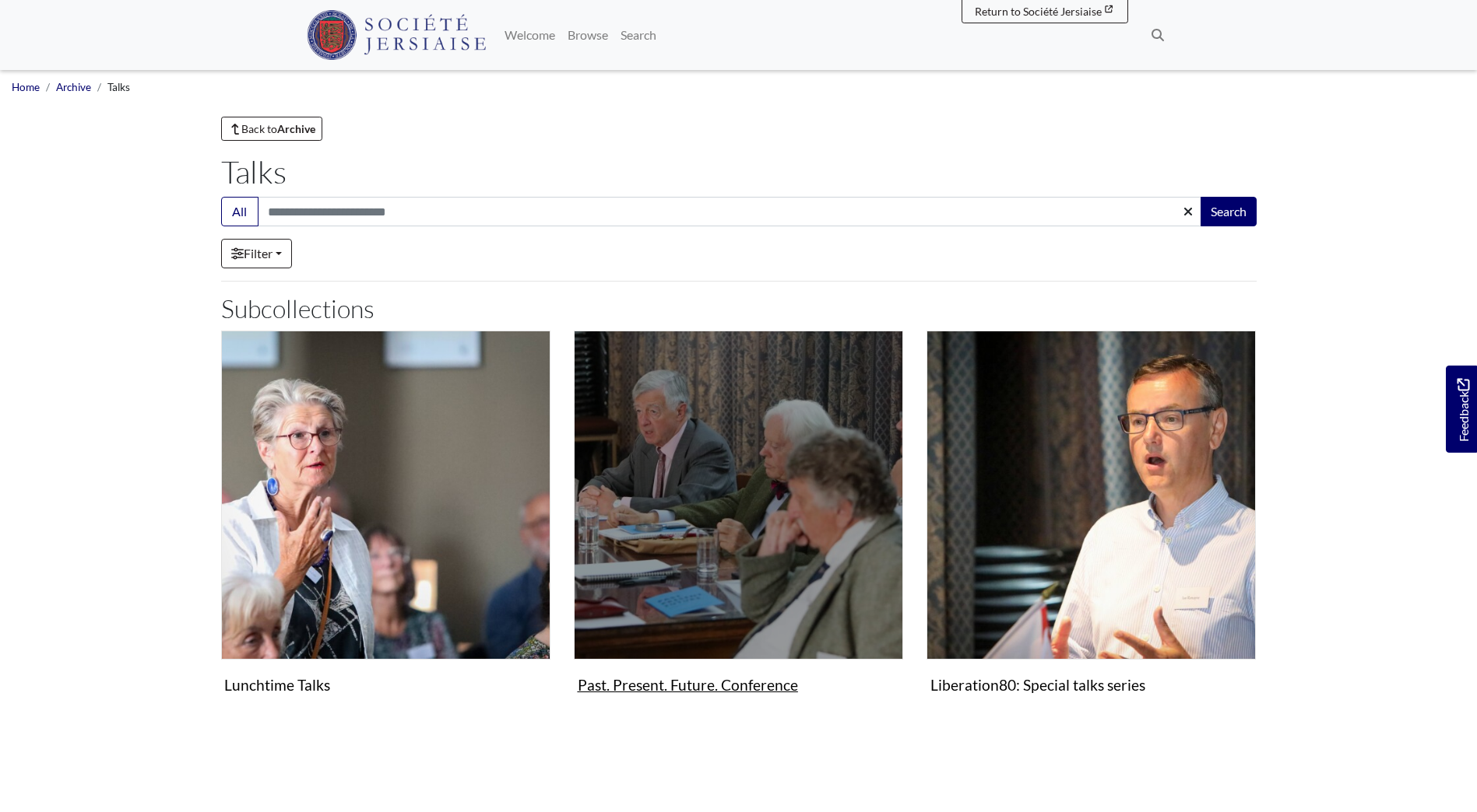
click at [715, 687] on figure "Past. Present. Future. Conference Collection" at bounding box center [738, 516] width 329 height 370
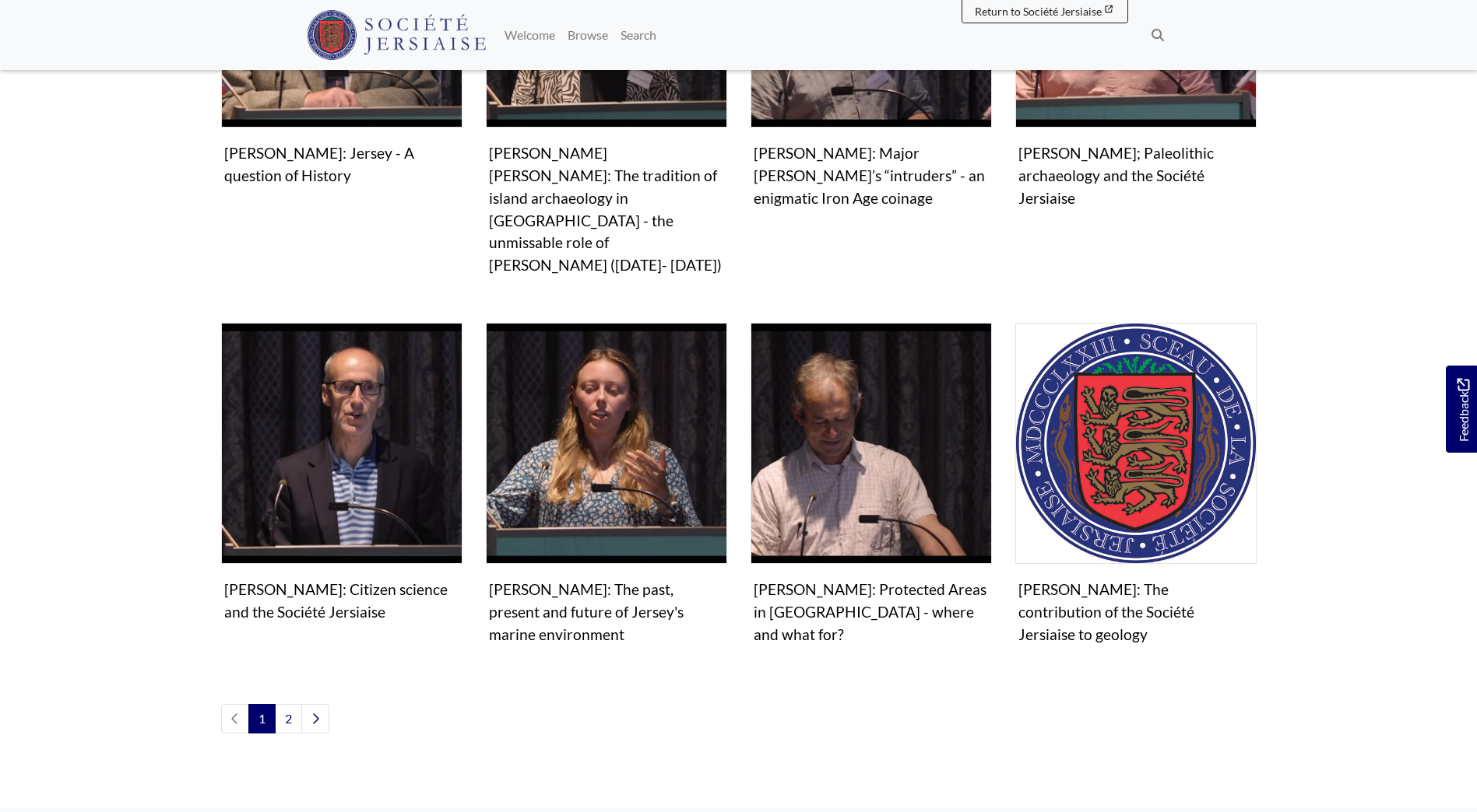
scroll to position [1011, 0]
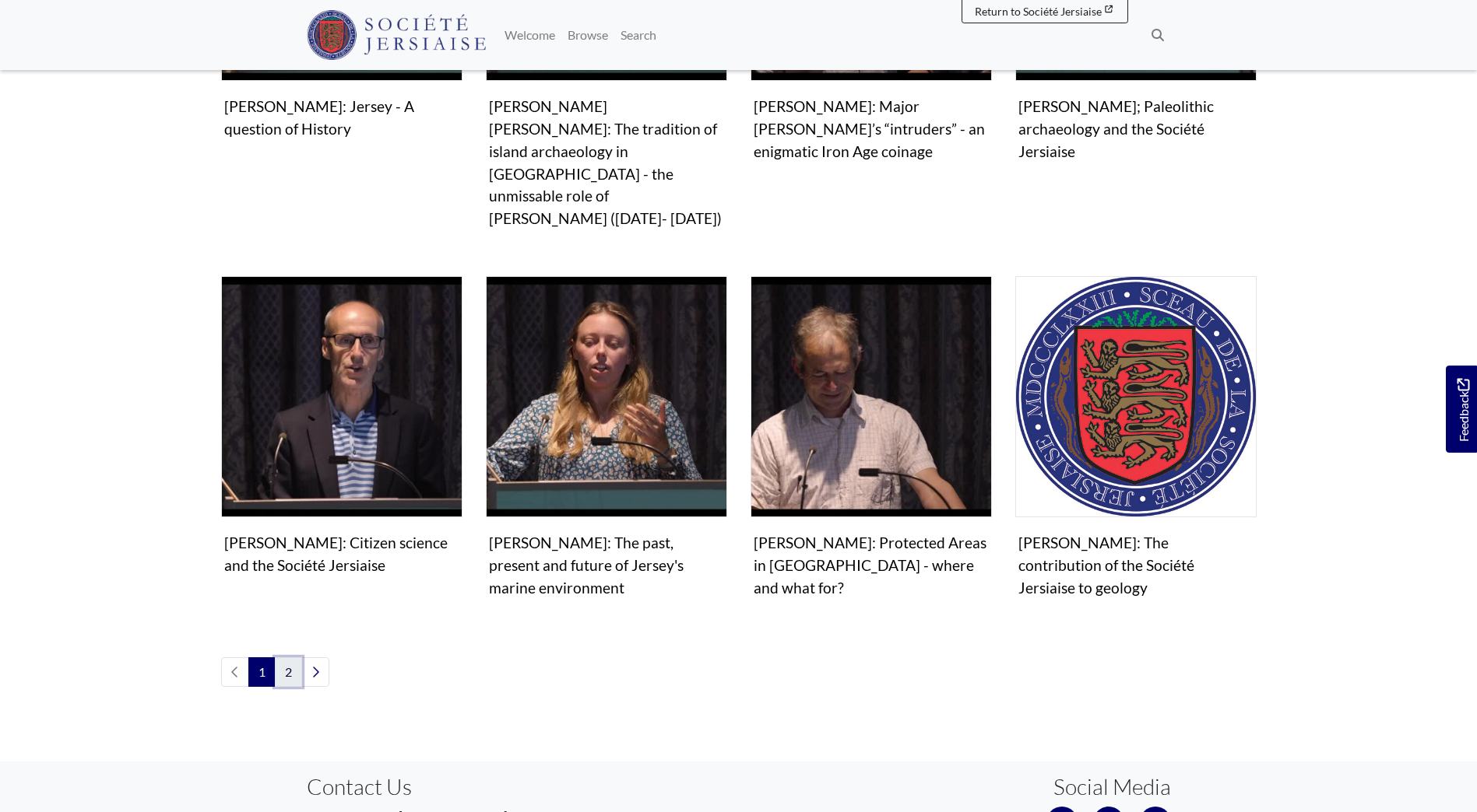
click at [284, 657] on link "2" at bounding box center [289, 672] width 28 height 29
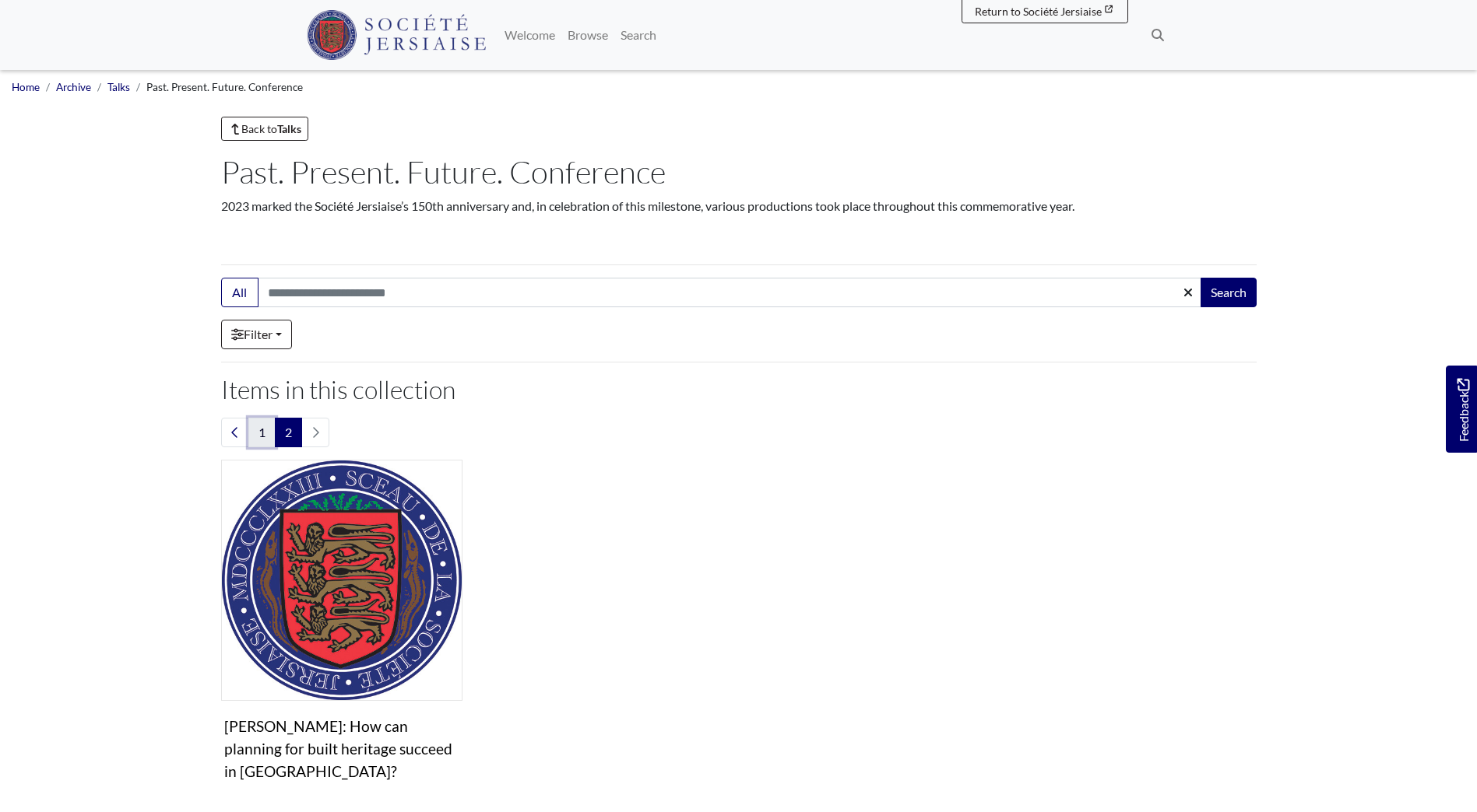
click at [257, 432] on link "1" at bounding box center [262, 432] width 28 height 29
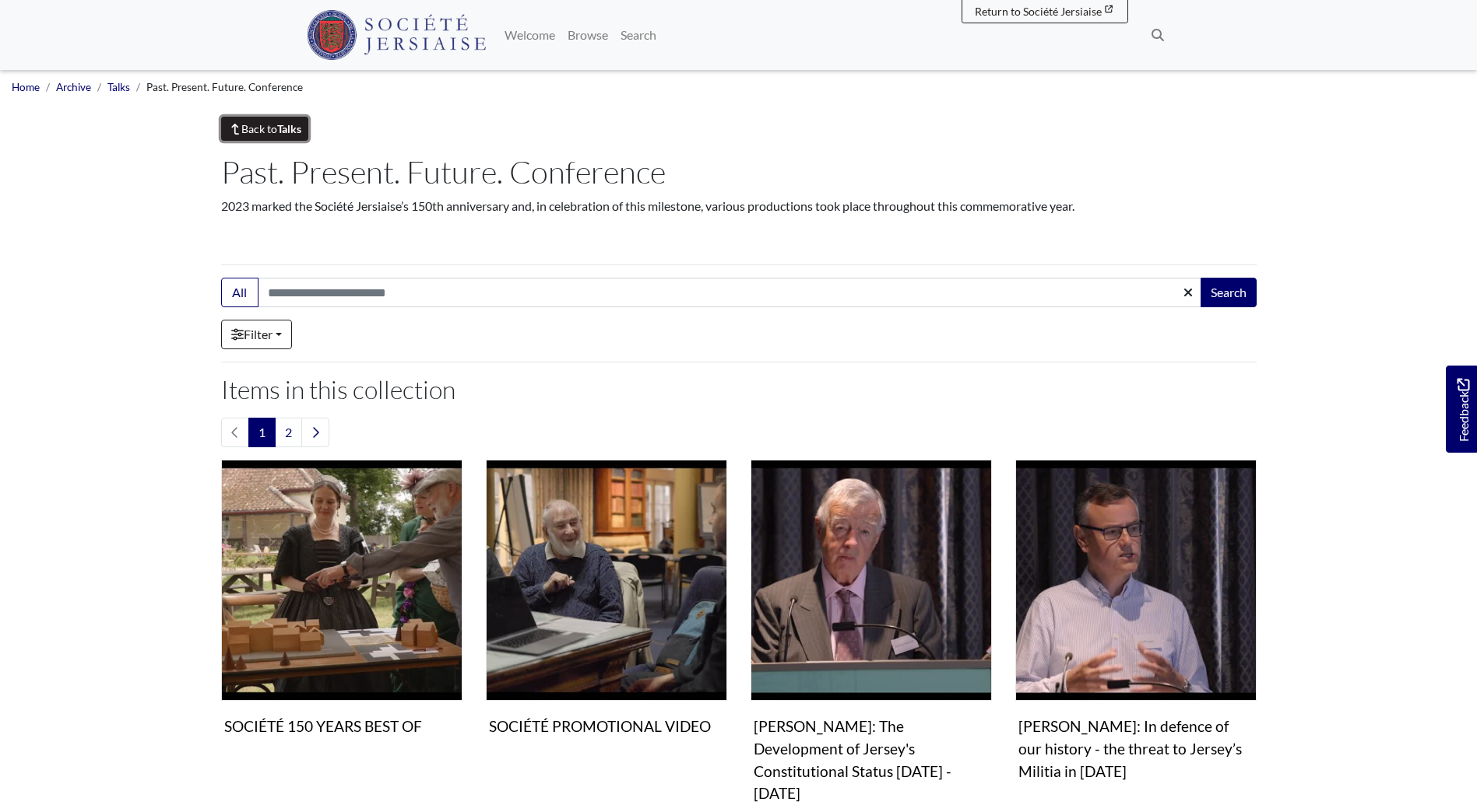
click at [274, 133] on link "Back to Talks" at bounding box center [265, 129] width 88 height 24
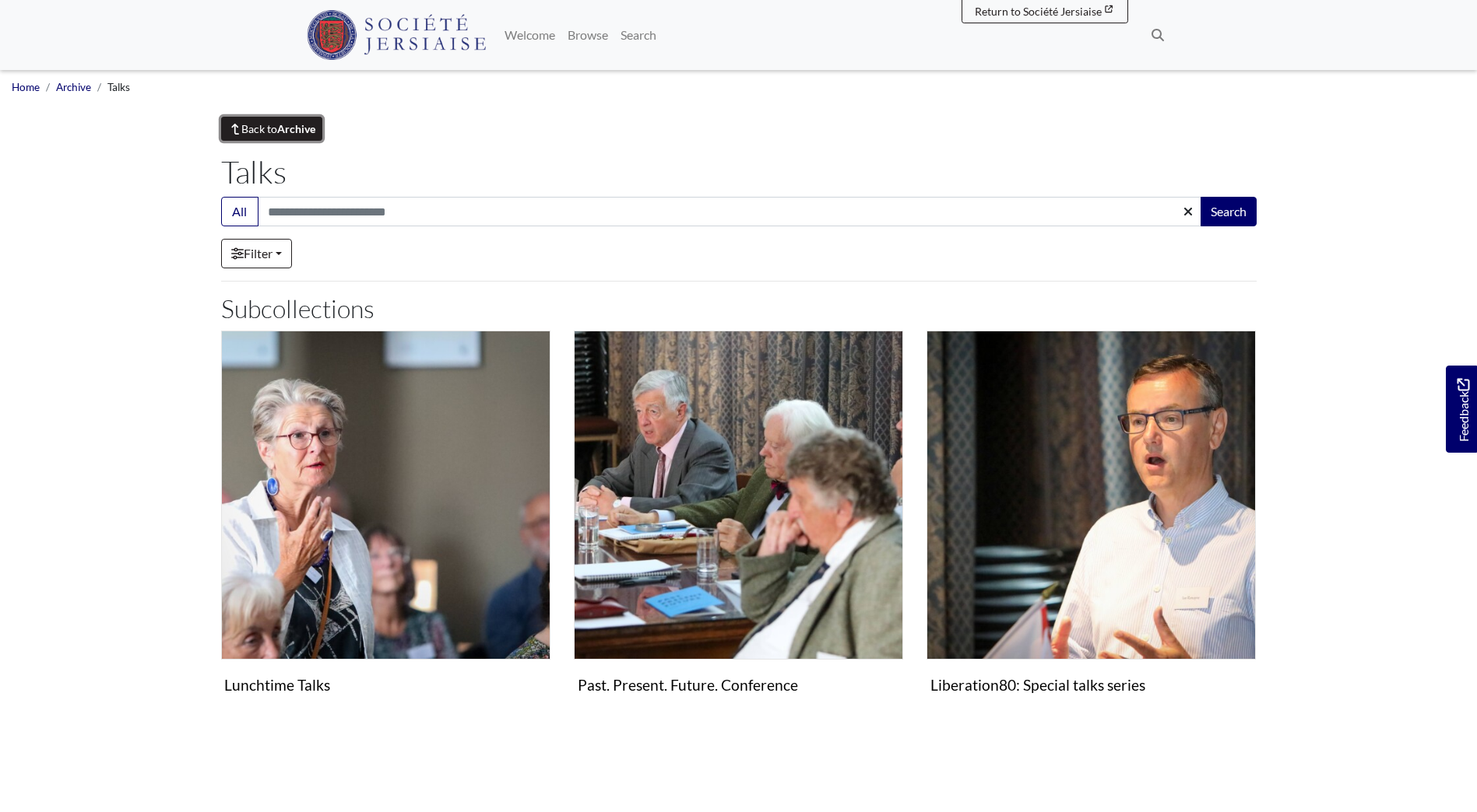
click at [287, 128] on strong "Archive" at bounding box center [296, 128] width 38 height 13
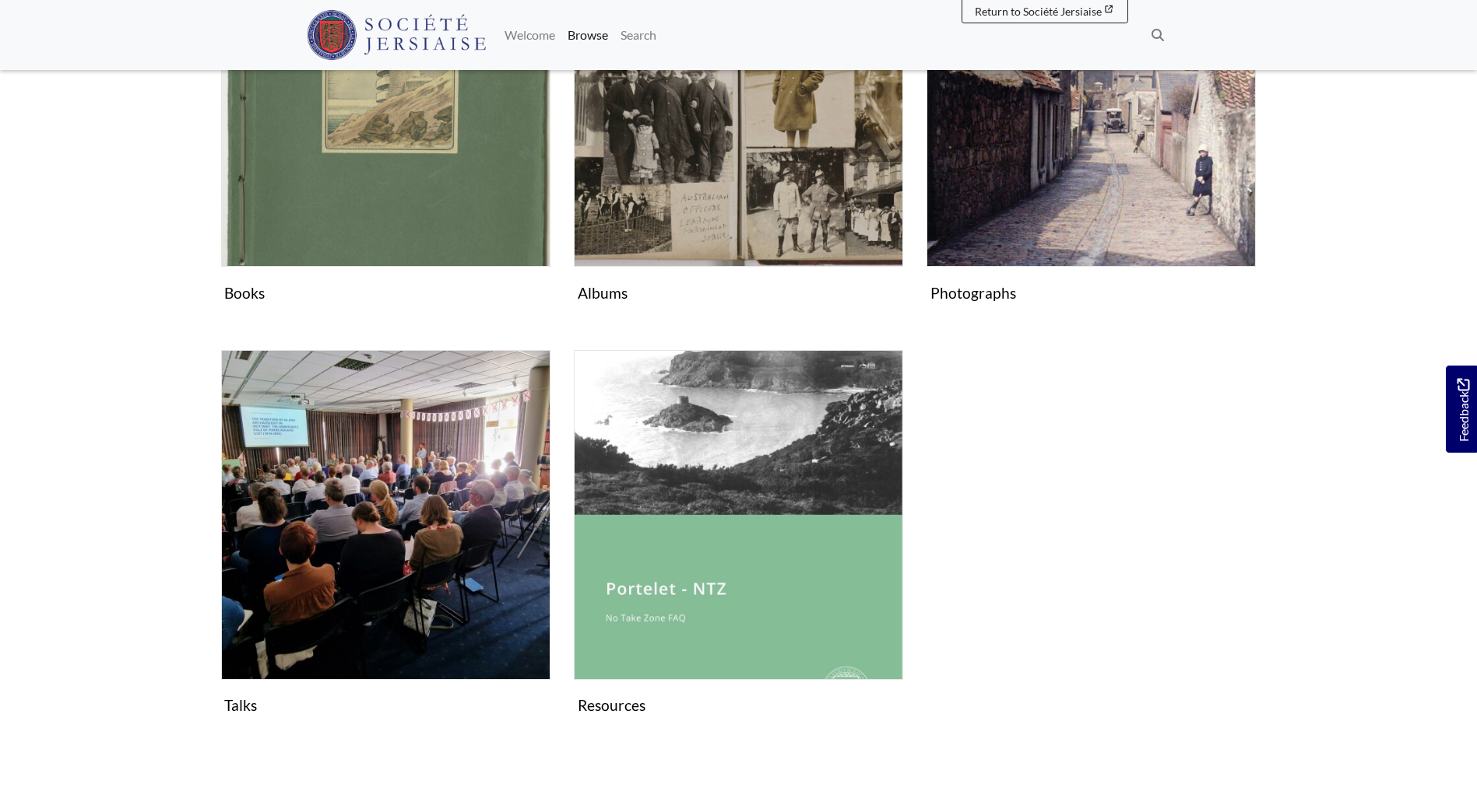
scroll to position [856, 0]
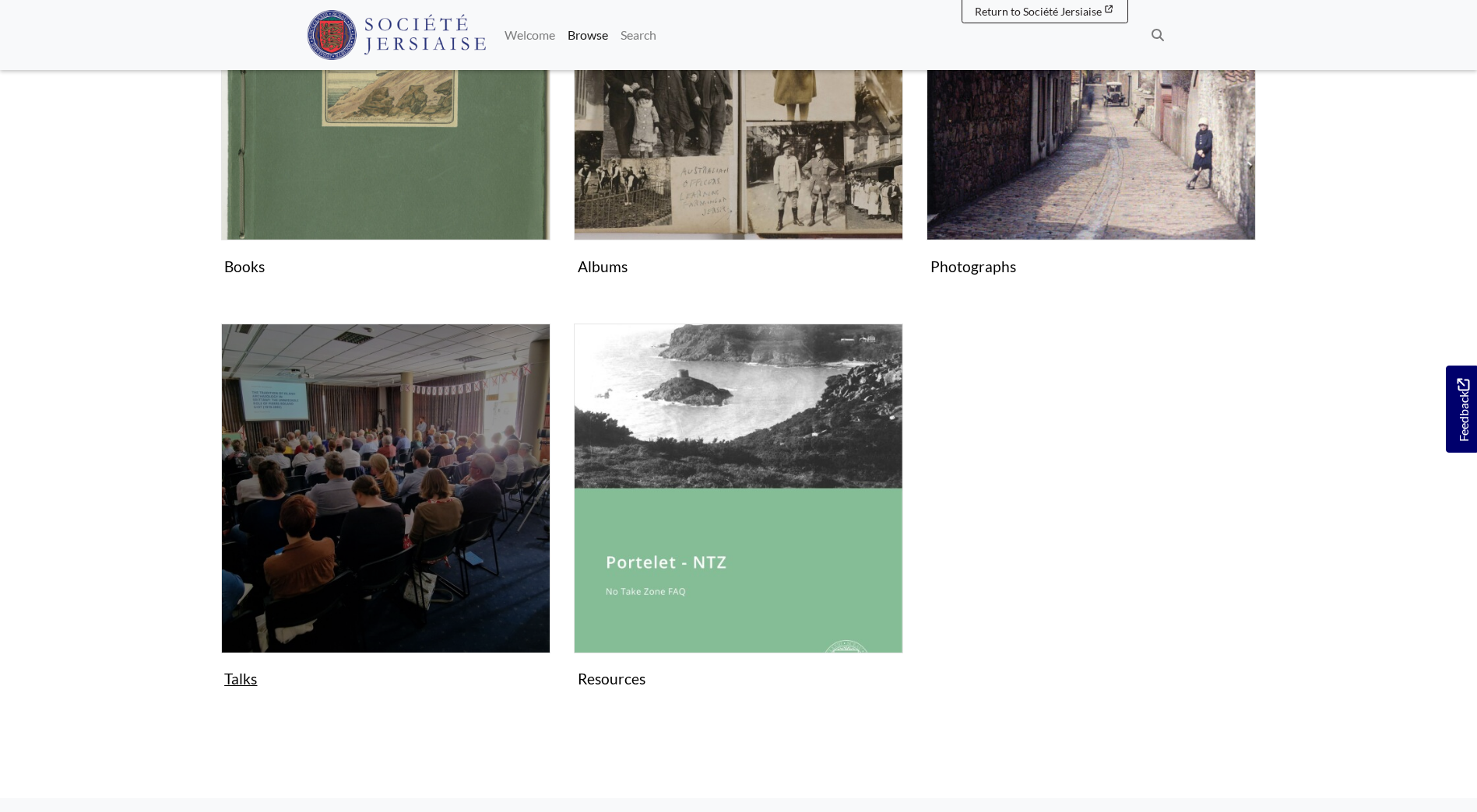
click at [318, 565] on img "Subcollection" at bounding box center [385, 488] width 329 height 329
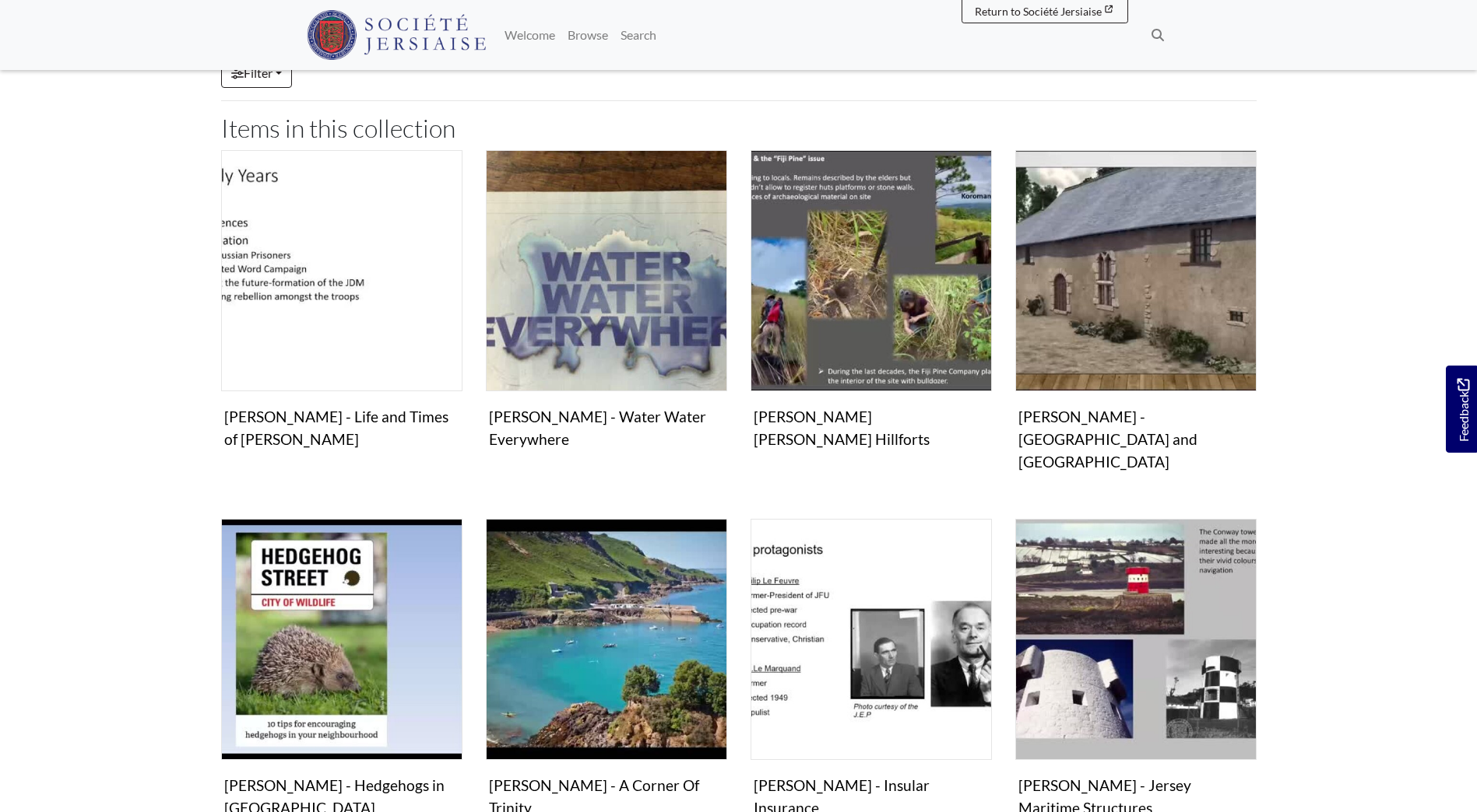
scroll to position [311, 0]
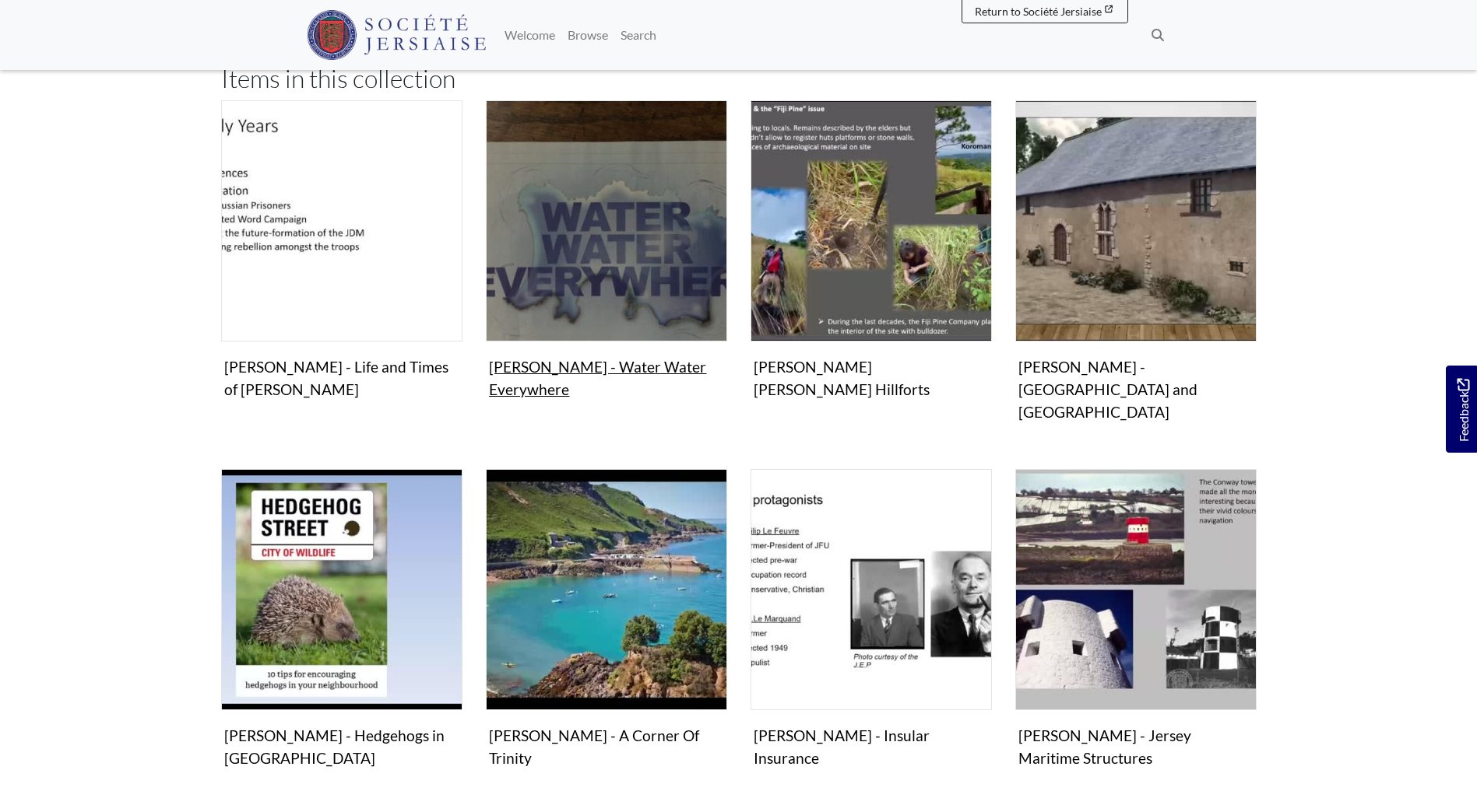
click at [606, 375] on figure "Video & audio Sue Hardy - Water Water Everywhere Video" at bounding box center [606, 253] width 242 height 305
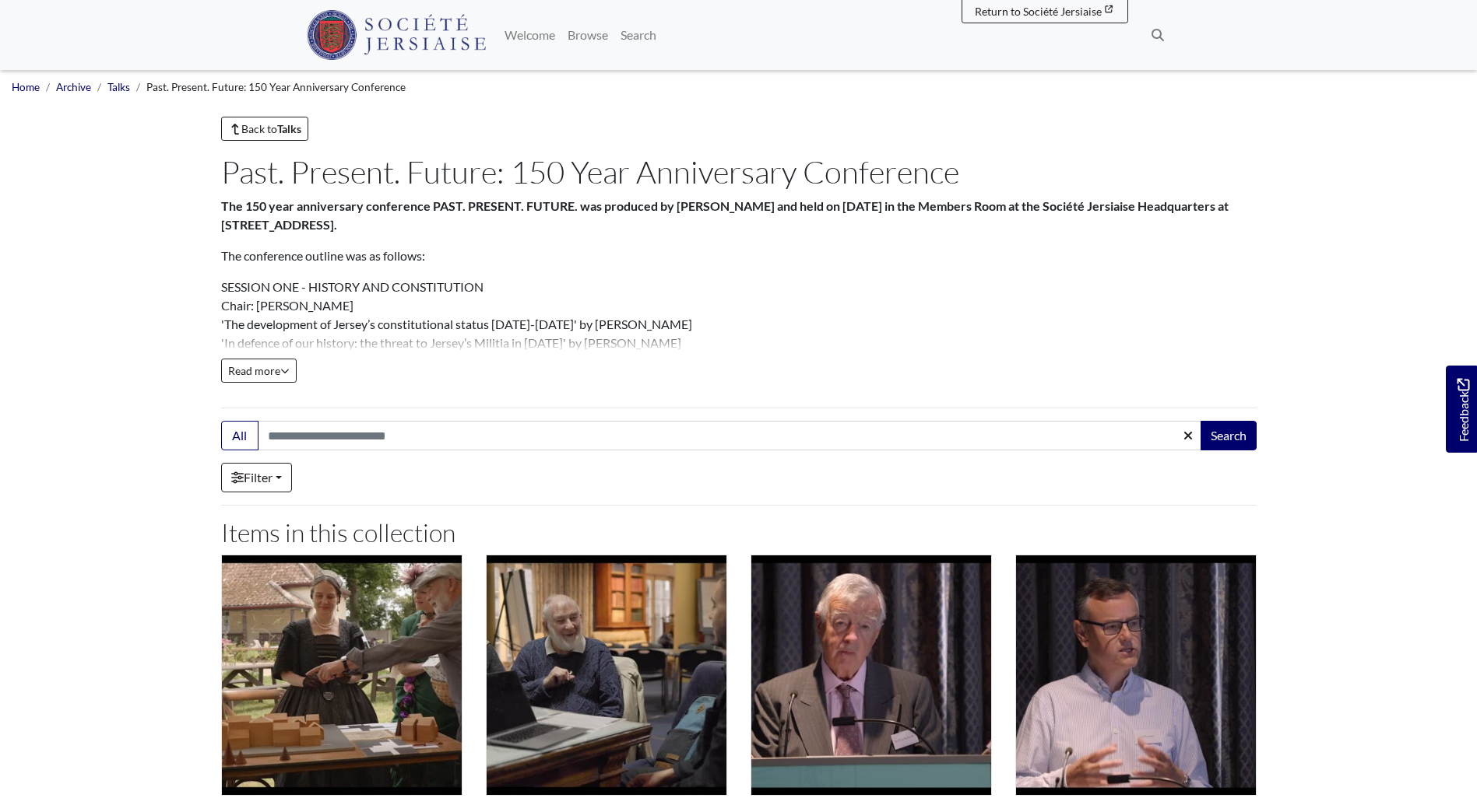
click at [285, 133] on strong "Talks" at bounding box center [289, 128] width 24 height 13
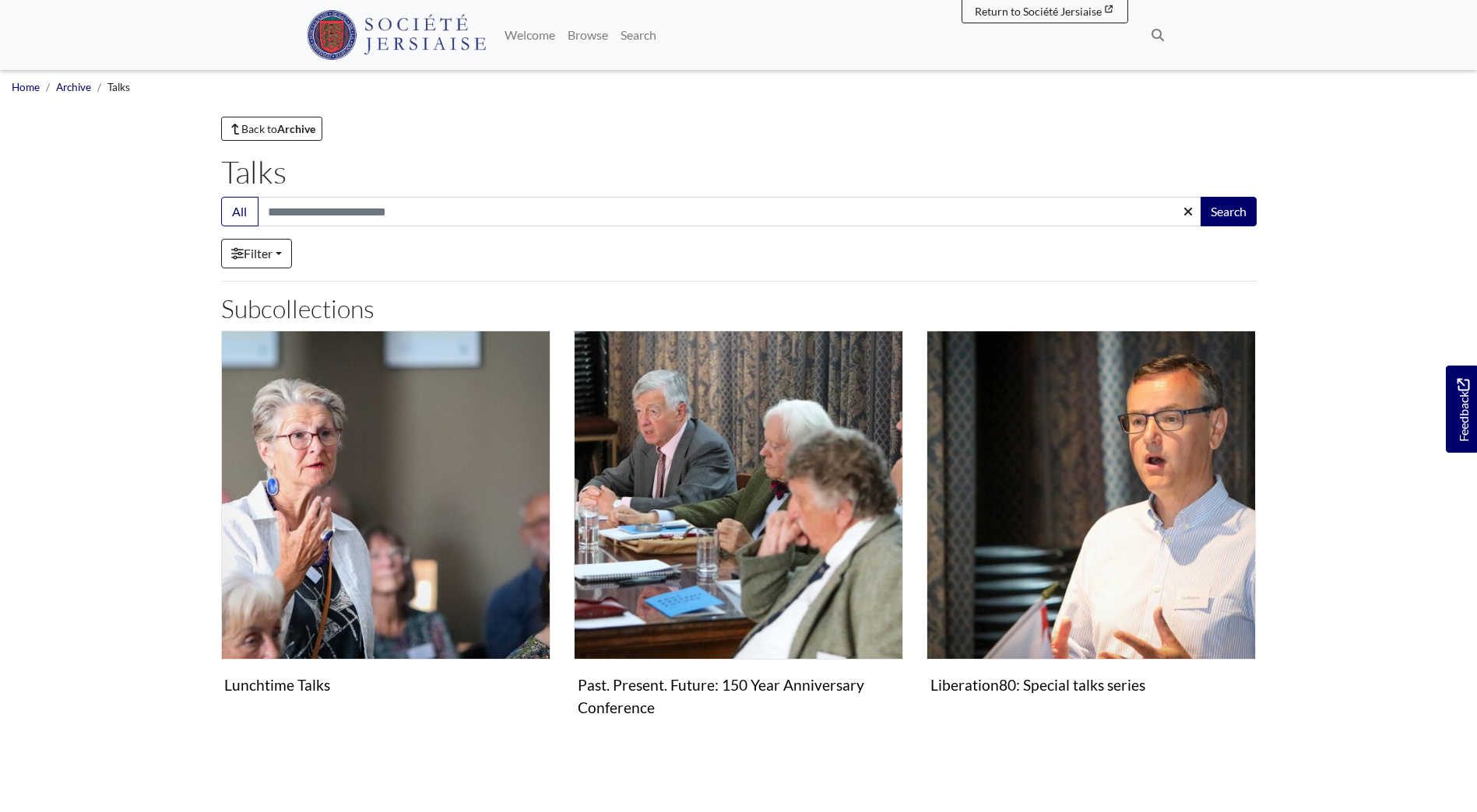
click at [728, 764] on div "Lunchtime Talks Collection Past. Present. Future: 150 Year Anniversary Conferen…" at bounding box center [738, 548] width 1058 height 435
click at [291, 132] on strong "Archive" at bounding box center [296, 128] width 38 height 13
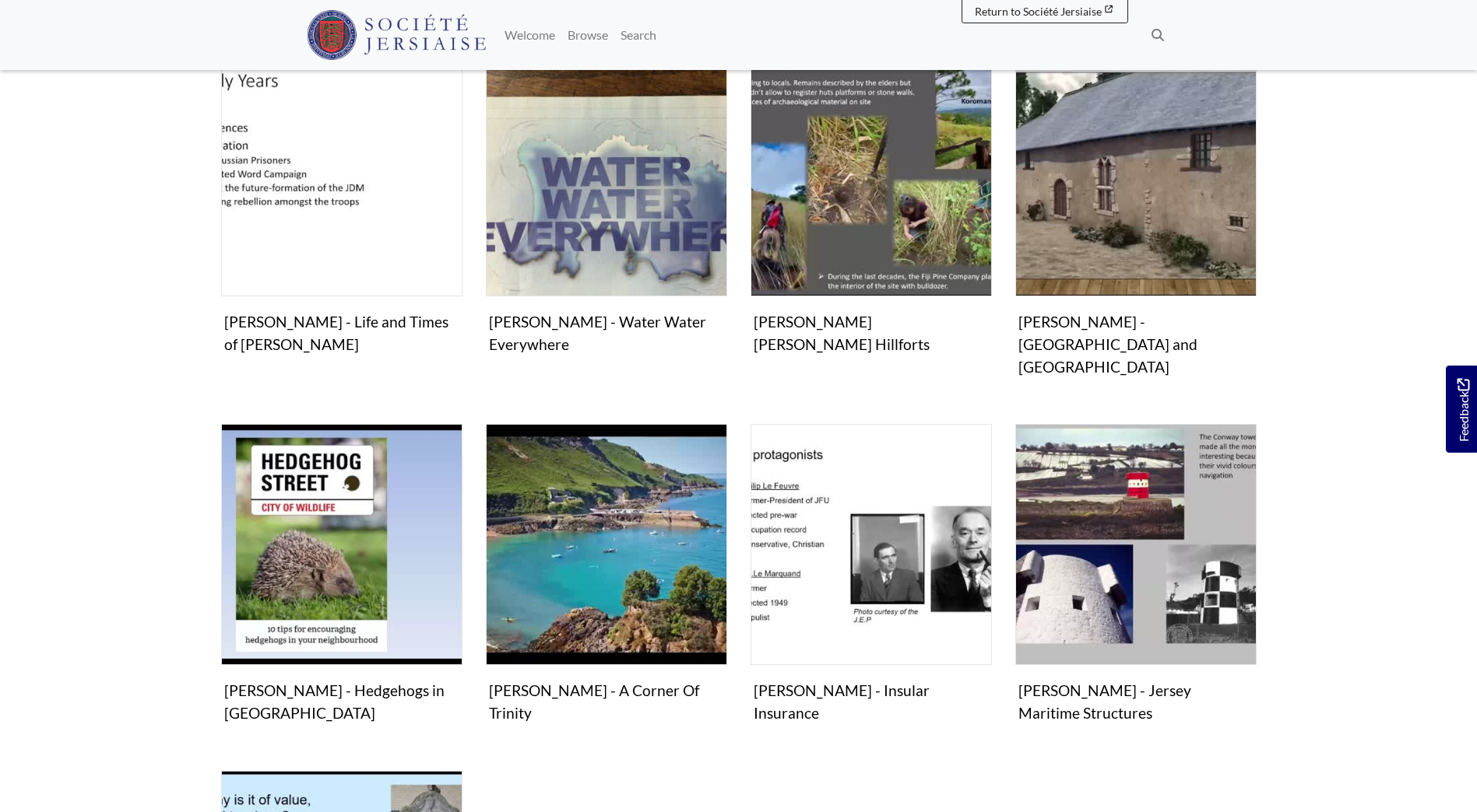
scroll to position [389, 0]
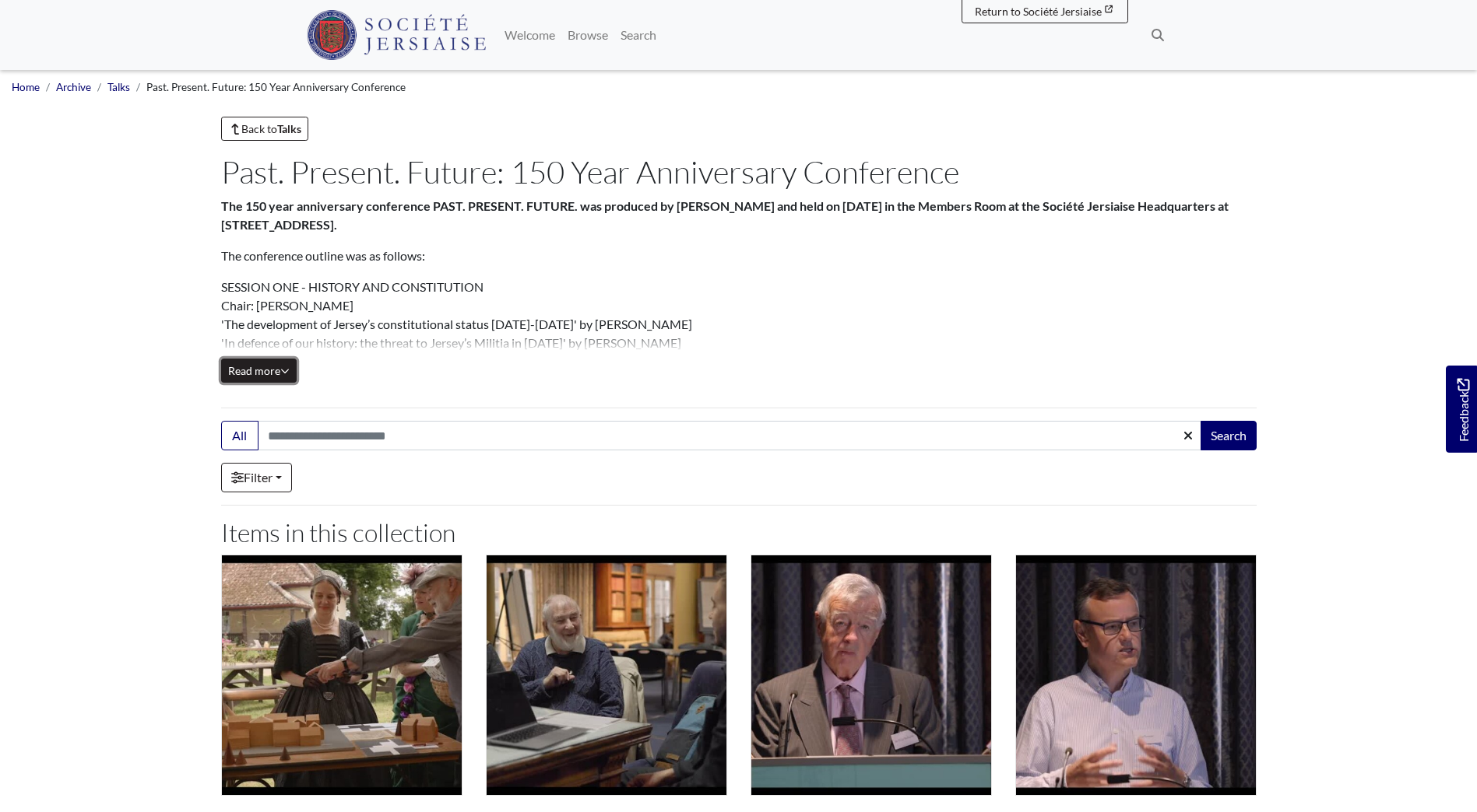
click at [254, 370] on span "Read more" at bounding box center [259, 370] width 62 height 13
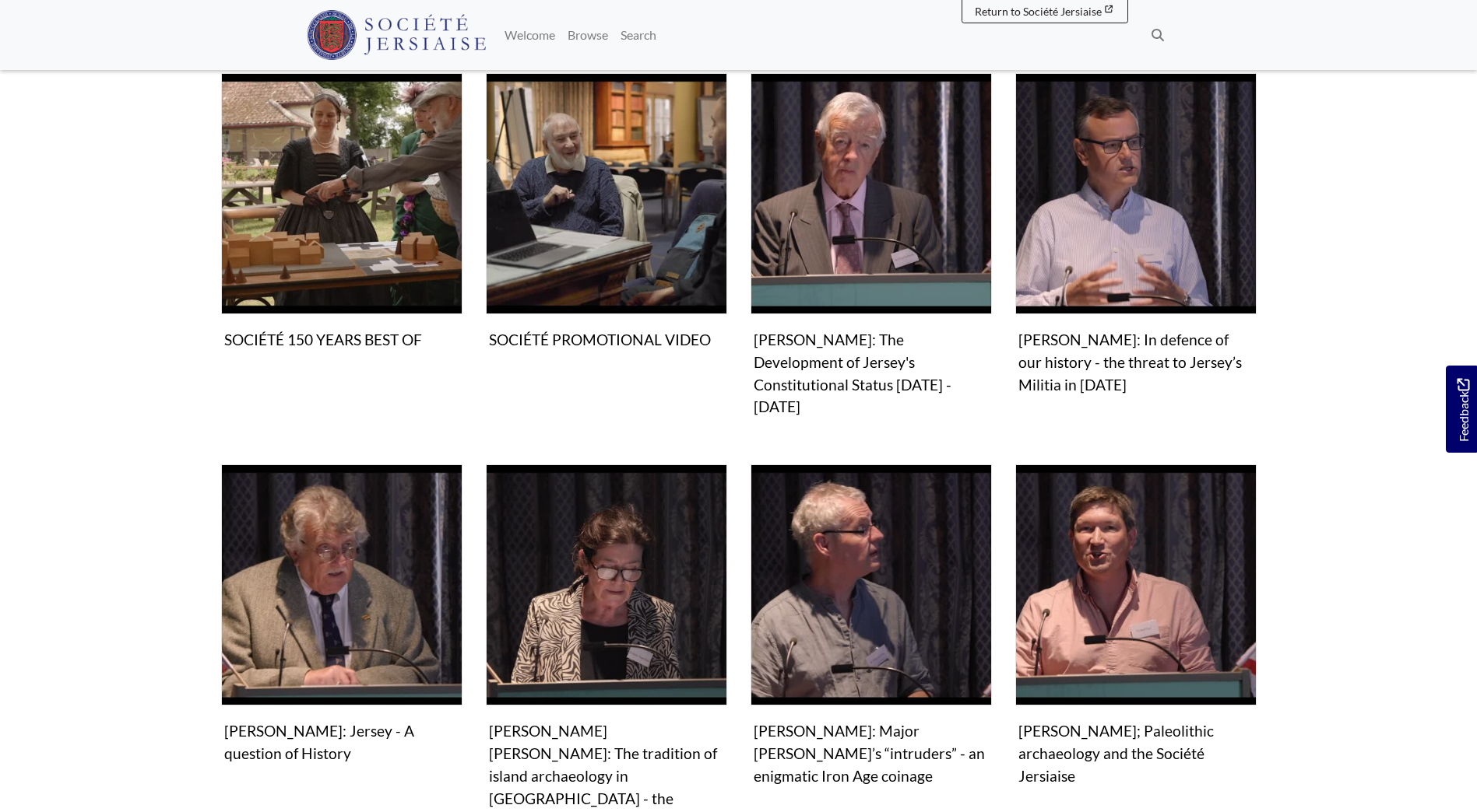
scroll to position [934, 0]
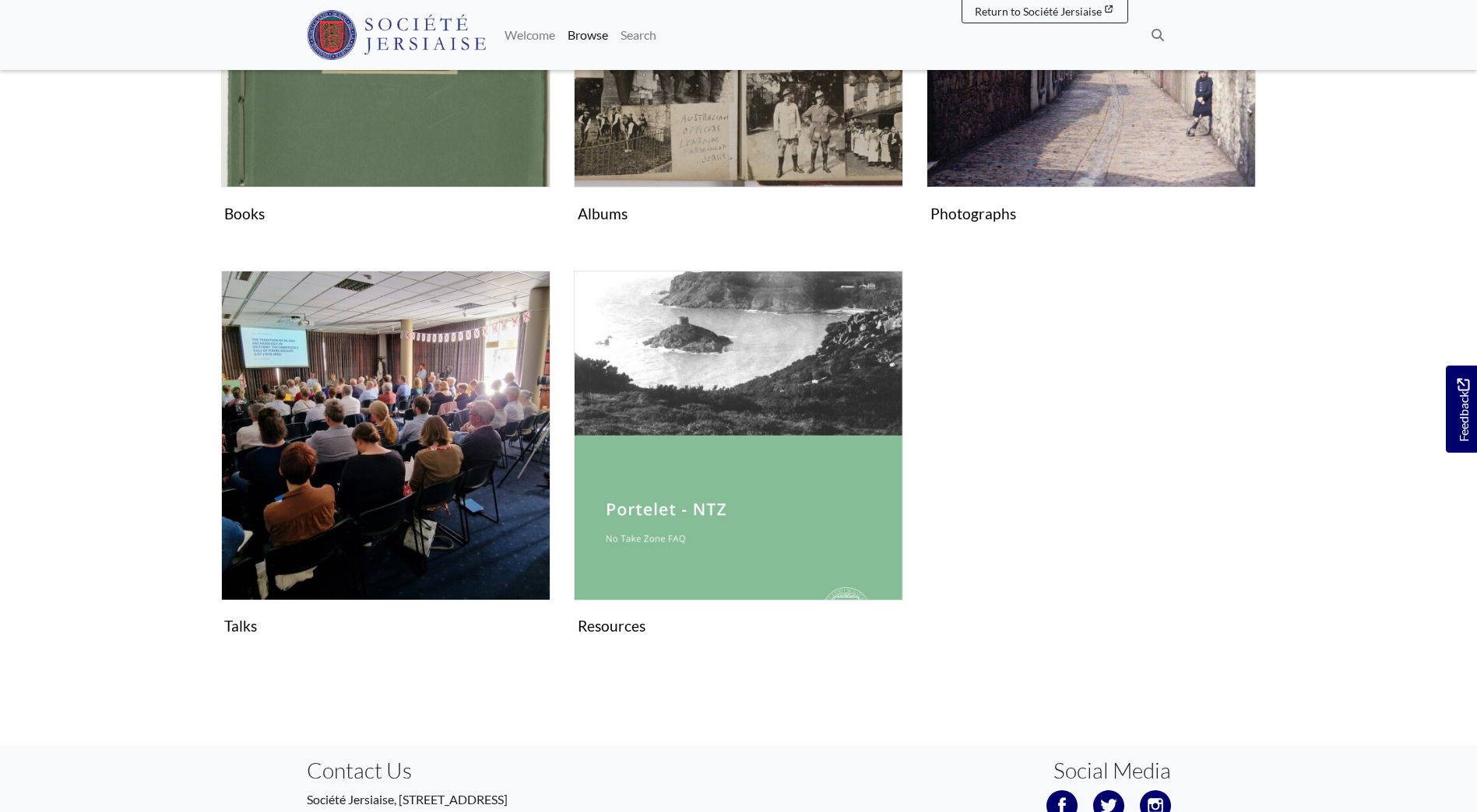
scroll to position [896, 0]
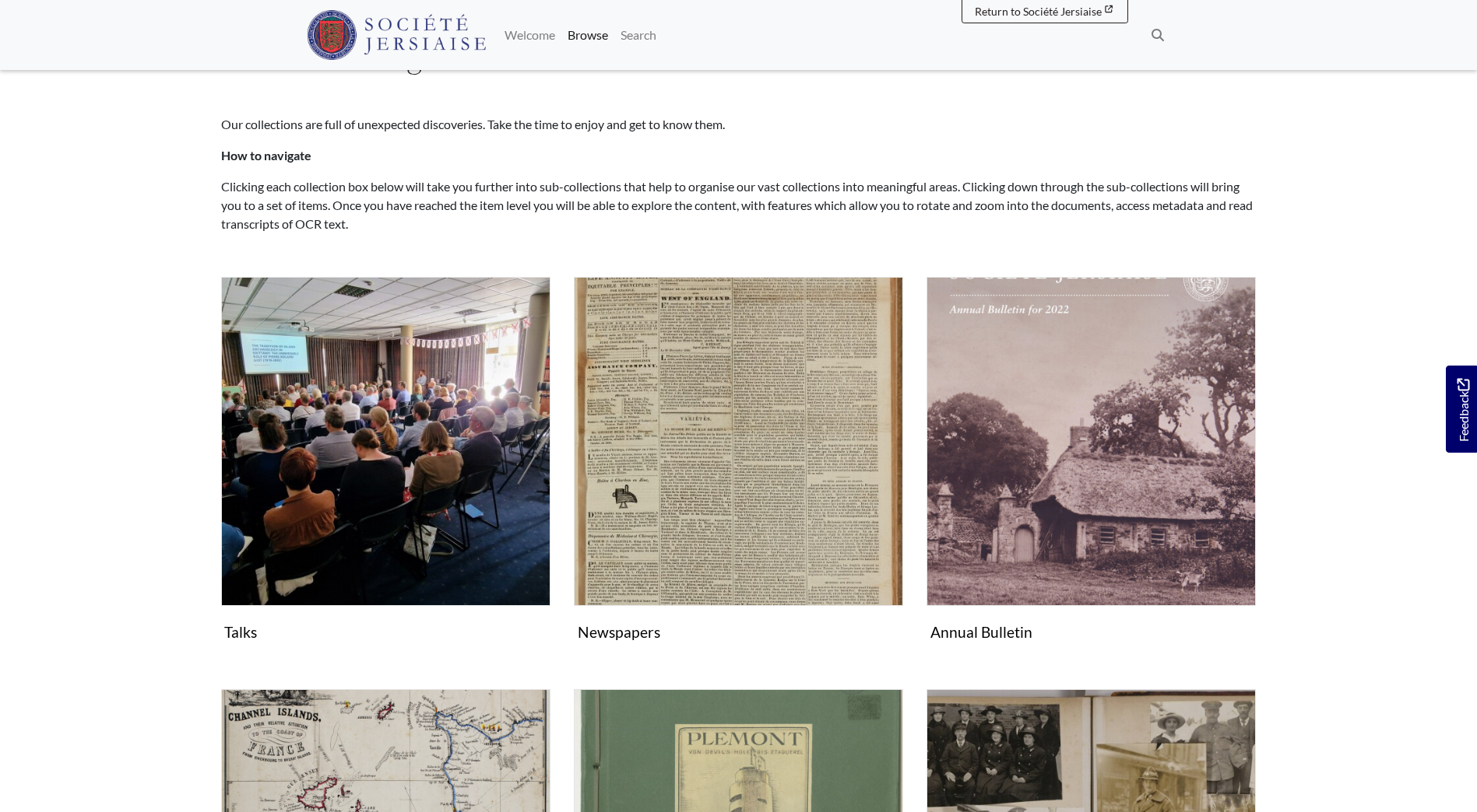
scroll to position [156, 0]
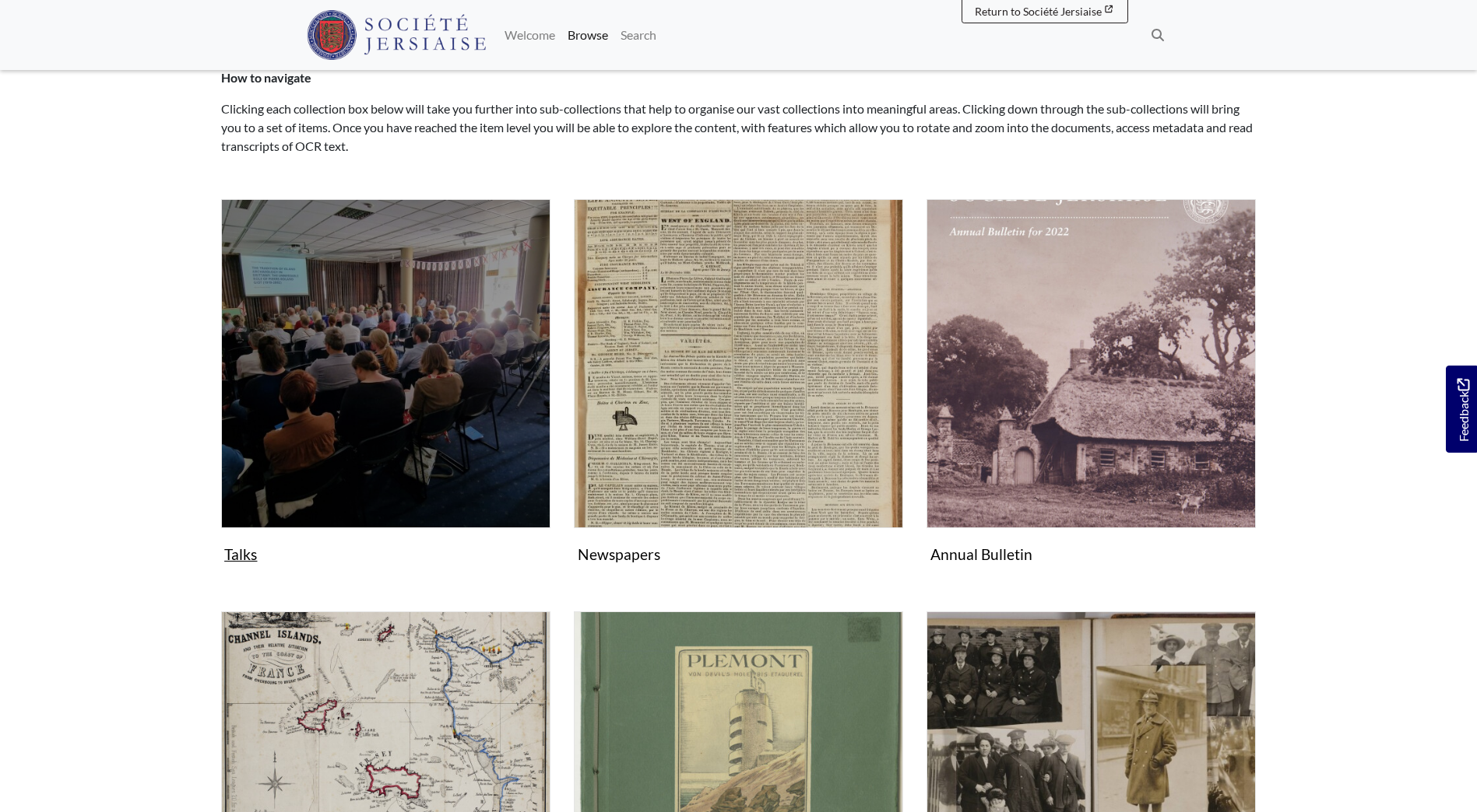
click at [292, 453] on img "Subcollection" at bounding box center [385, 363] width 329 height 329
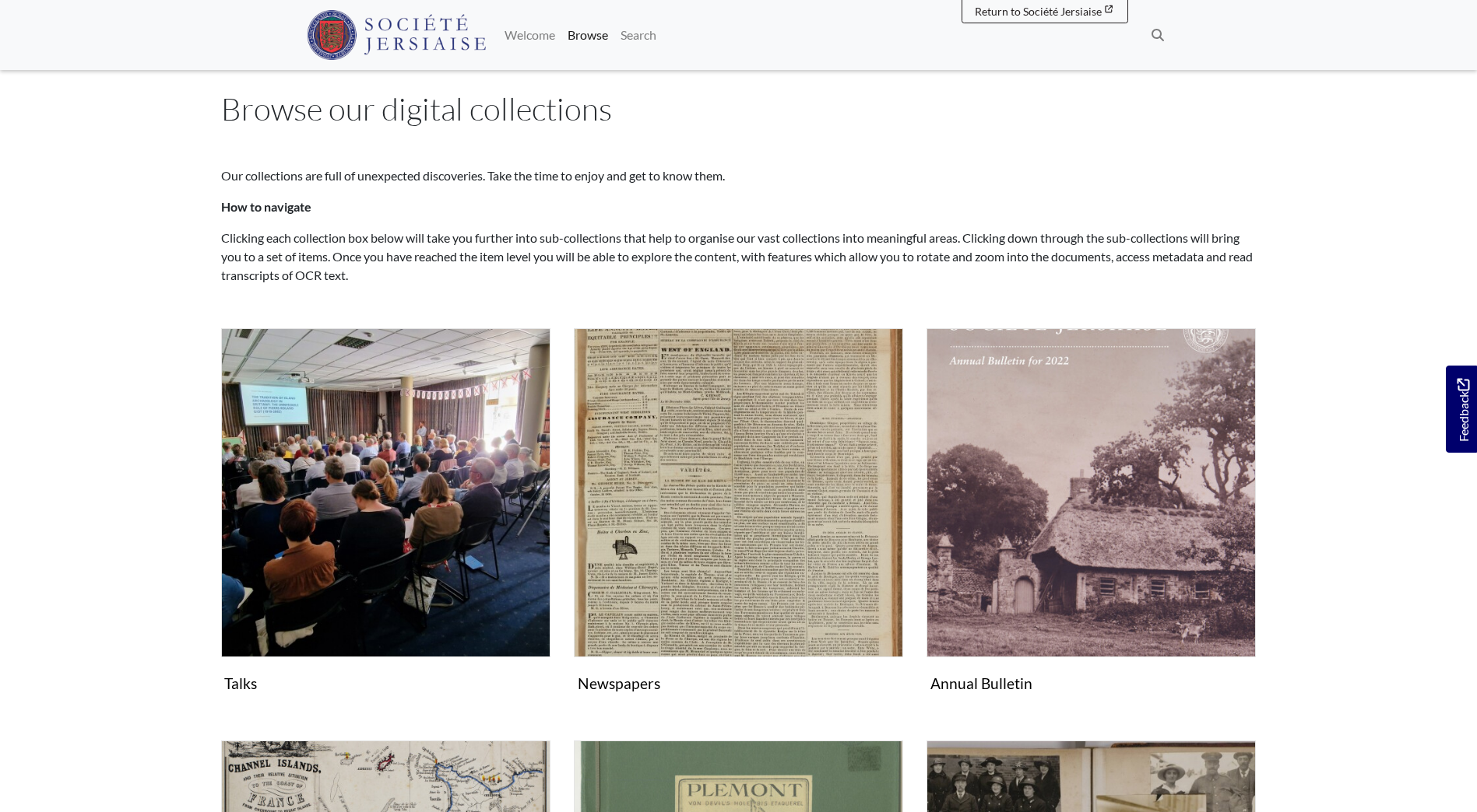
scroll to position [0, 0]
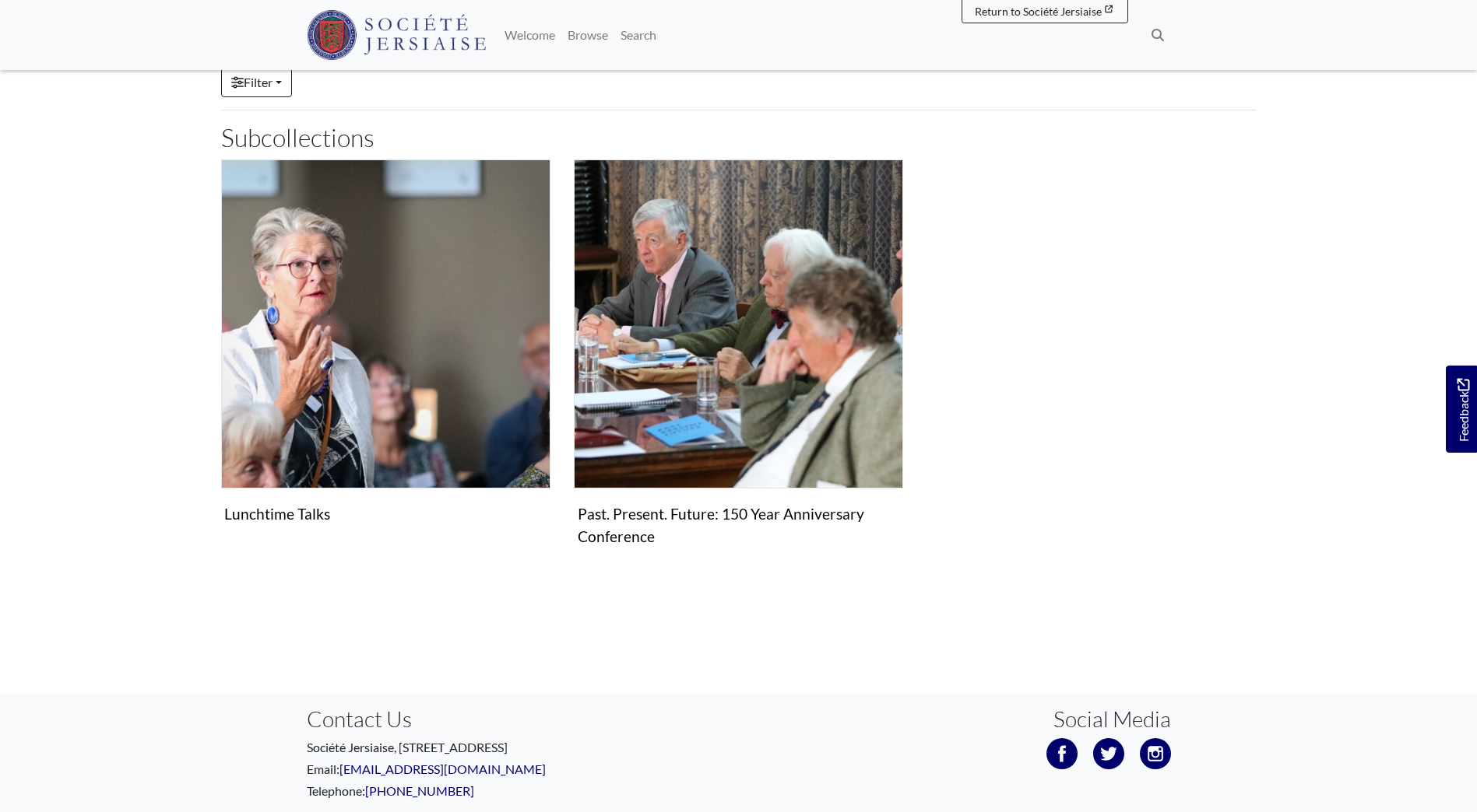
scroll to position [234, 0]
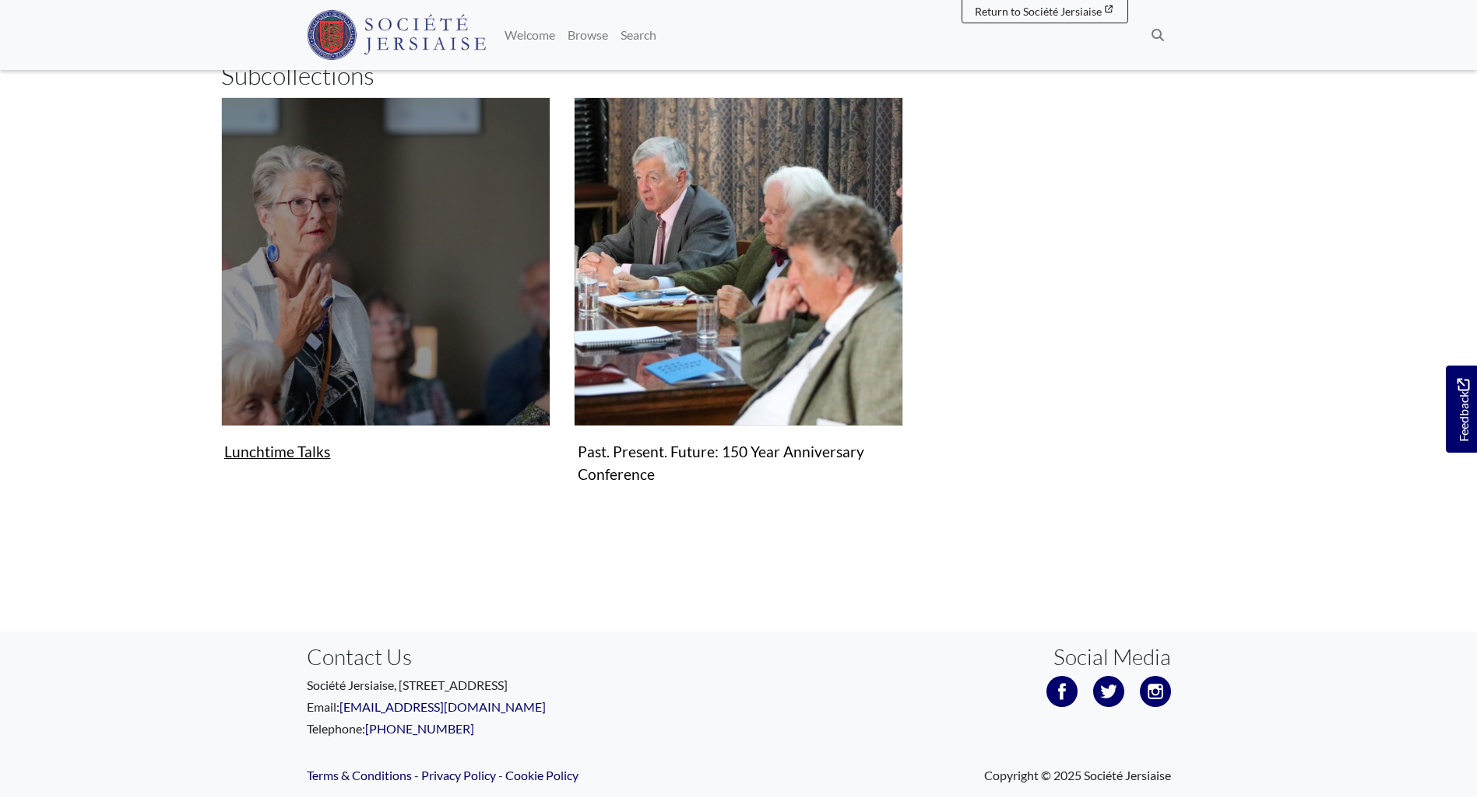
click at [285, 457] on figure "Lunchtime Talks Collection" at bounding box center [385, 282] width 329 height 370
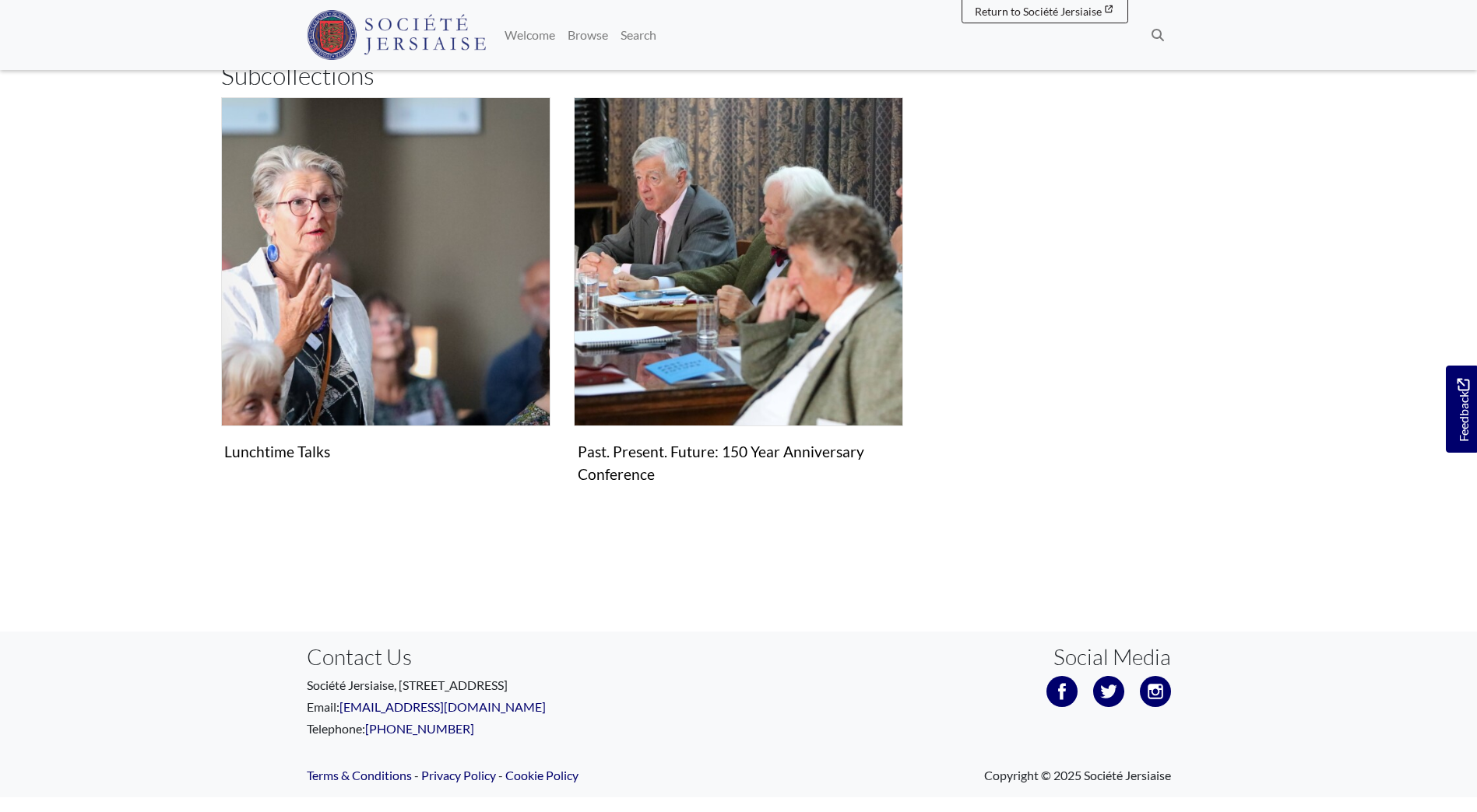
scroll to position [78, 0]
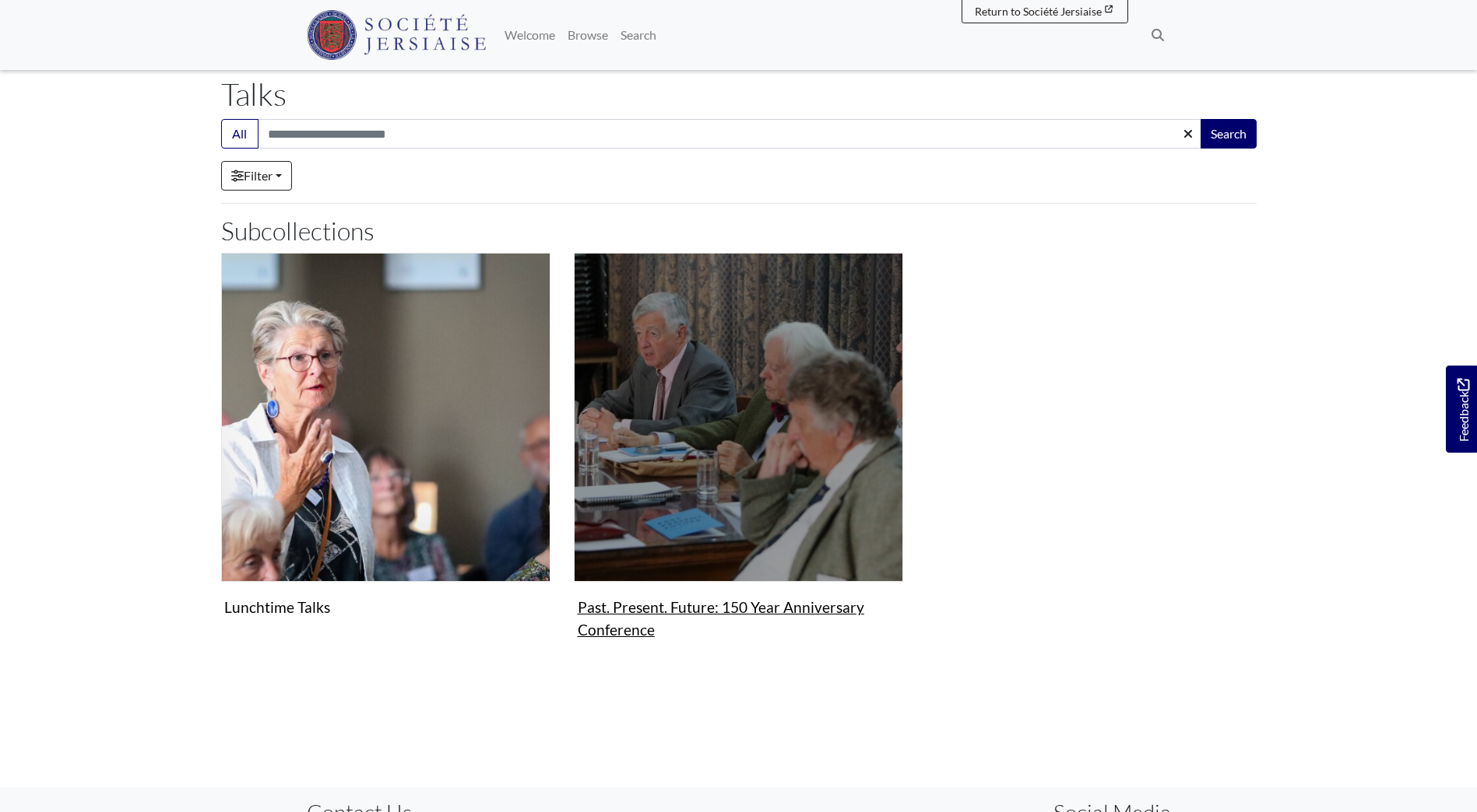
click at [827, 615] on figure "Past. Present. Future: 150 Year Anniversary Conference Collection" at bounding box center [738, 449] width 329 height 393
